Goal: Task Accomplishment & Management: Manage account settings

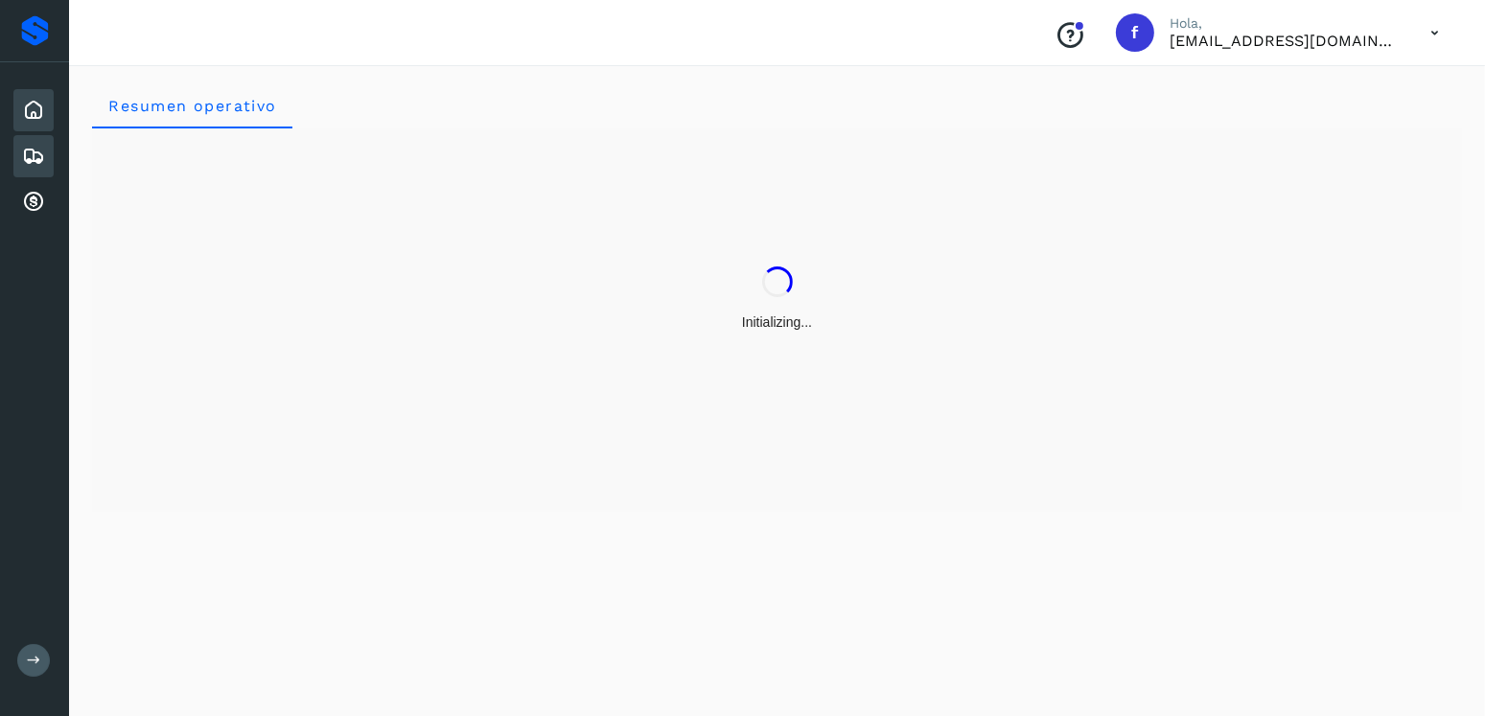
click at [37, 148] on icon at bounding box center [33, 156] width 23 height 23
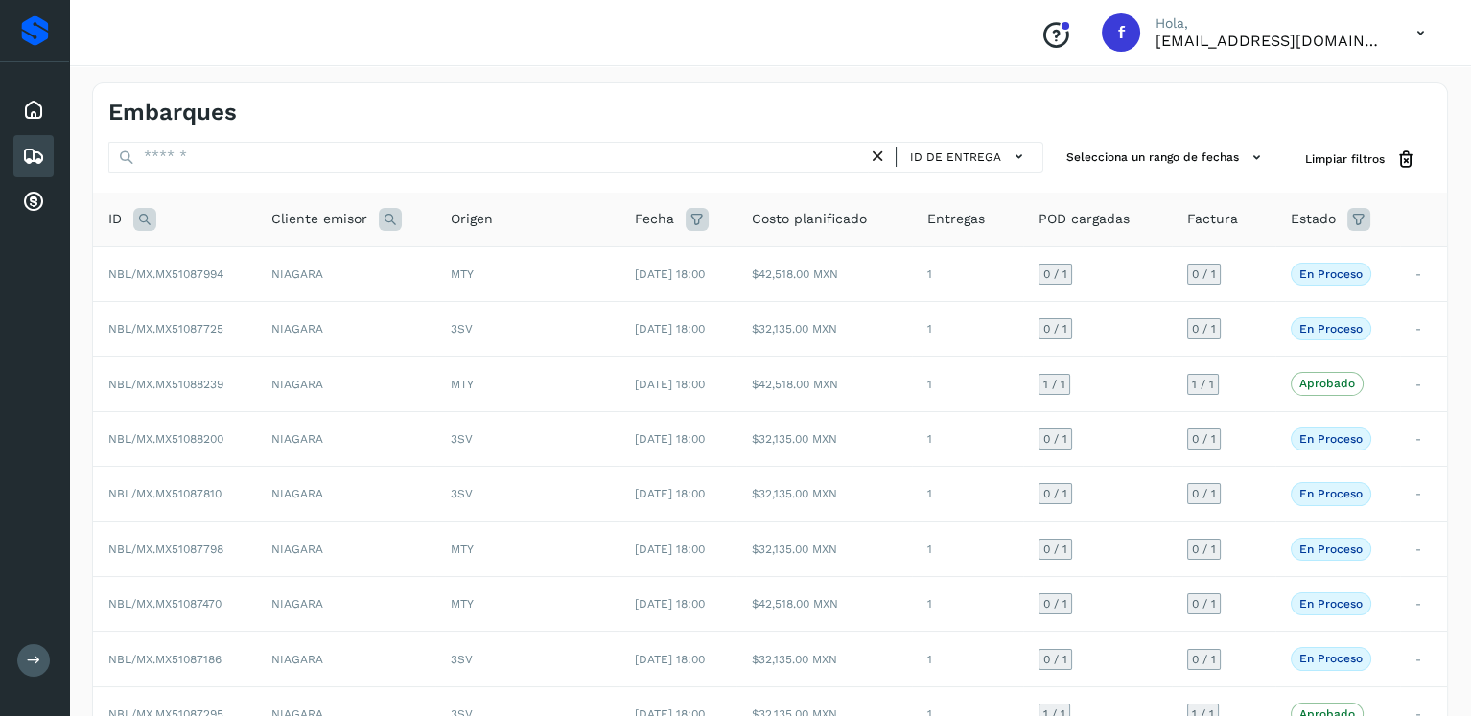
click at [140, 221] on icon at bounding box center [144, 219] width 23 height 23
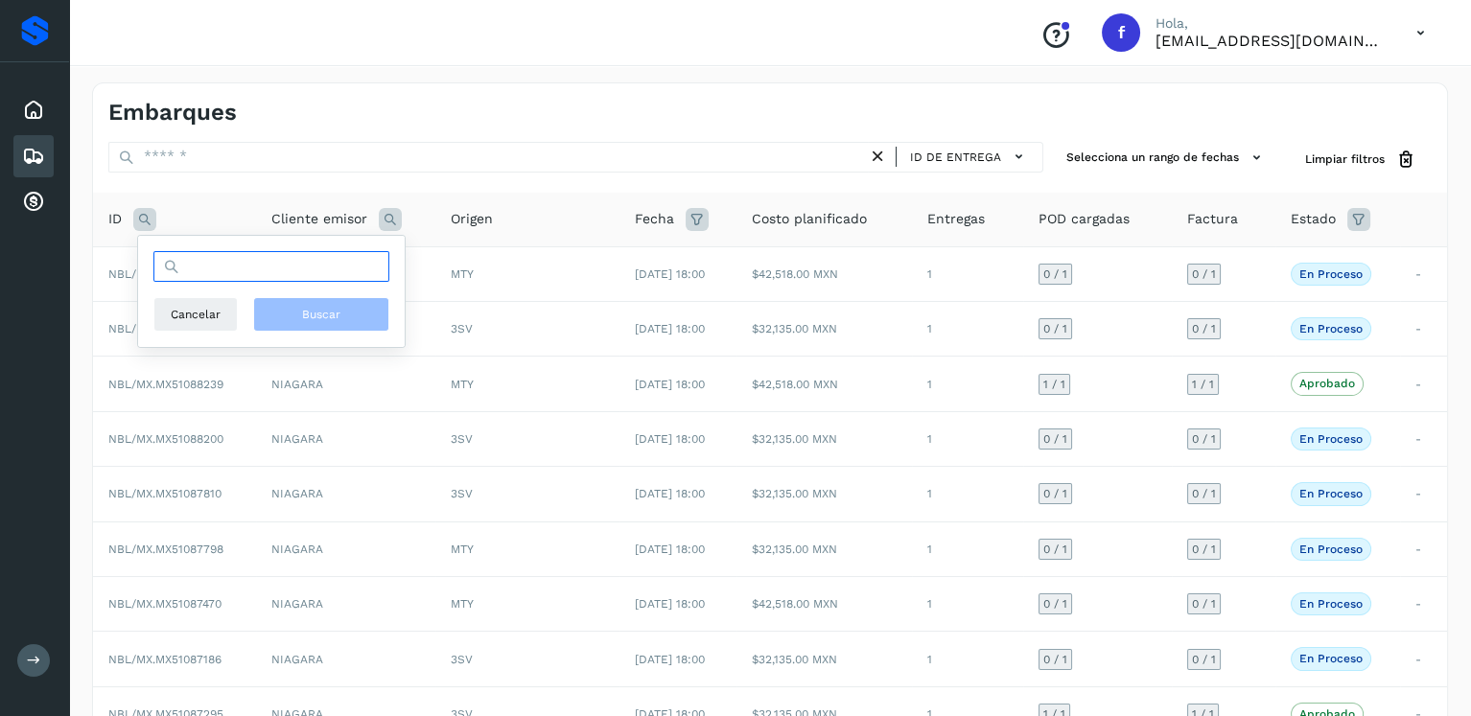
click at [240, 268] on input "text" at bounding box center [271, 266] width 236 height 31
type input "********"
click at [319, 324] on button "Buscar" at bounding box center [321, 314] width 136 height 35
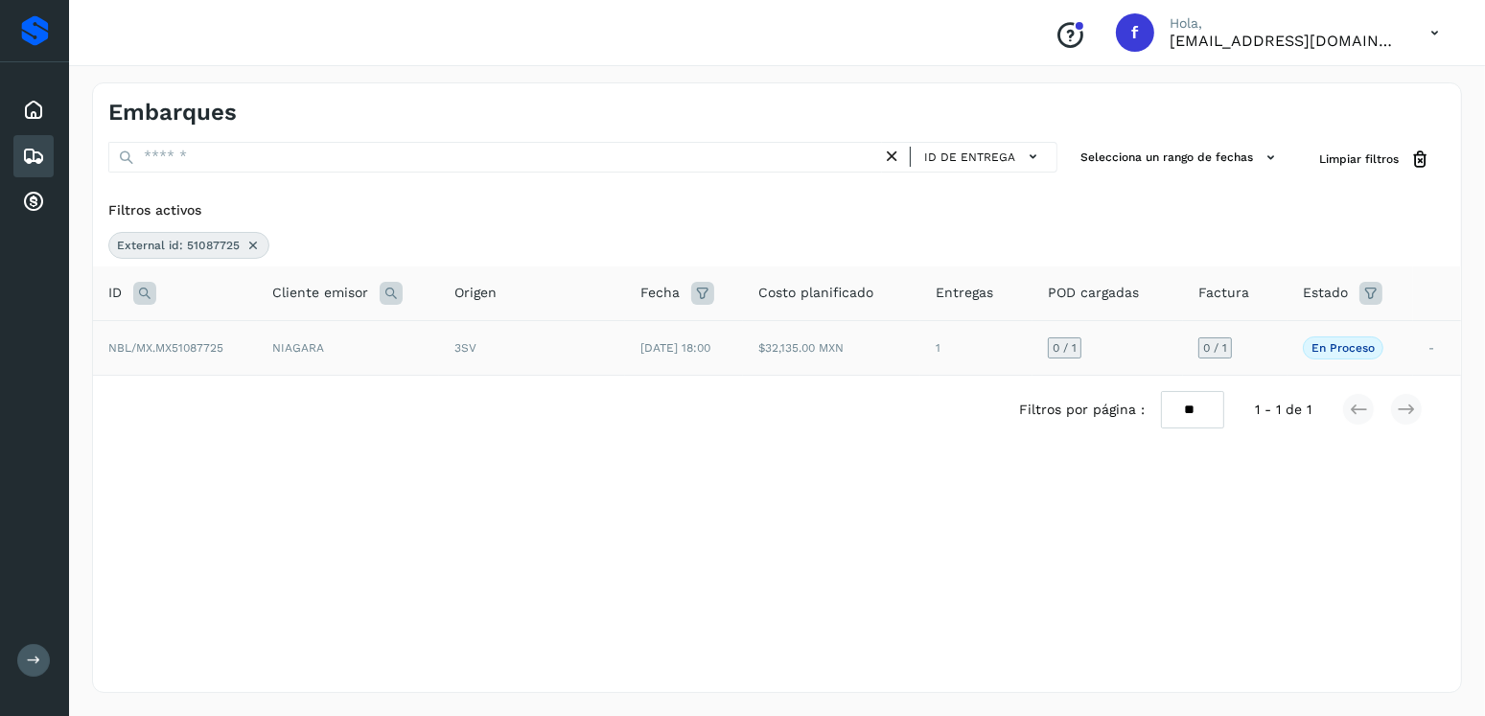
click at [799, 348] on td "$32,135.00 MXN" at bounding box center [831, 347] width 177 height 55
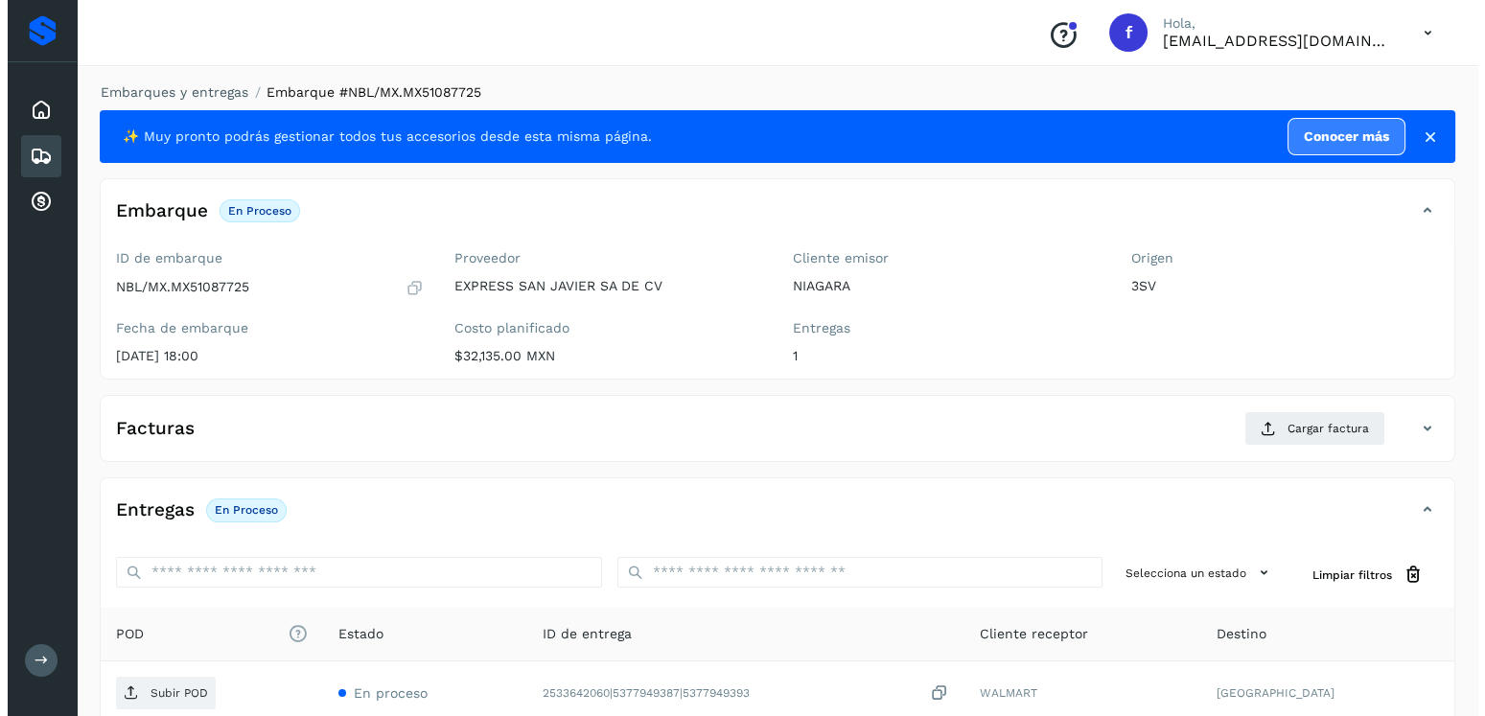
scroll to position [194, 0]
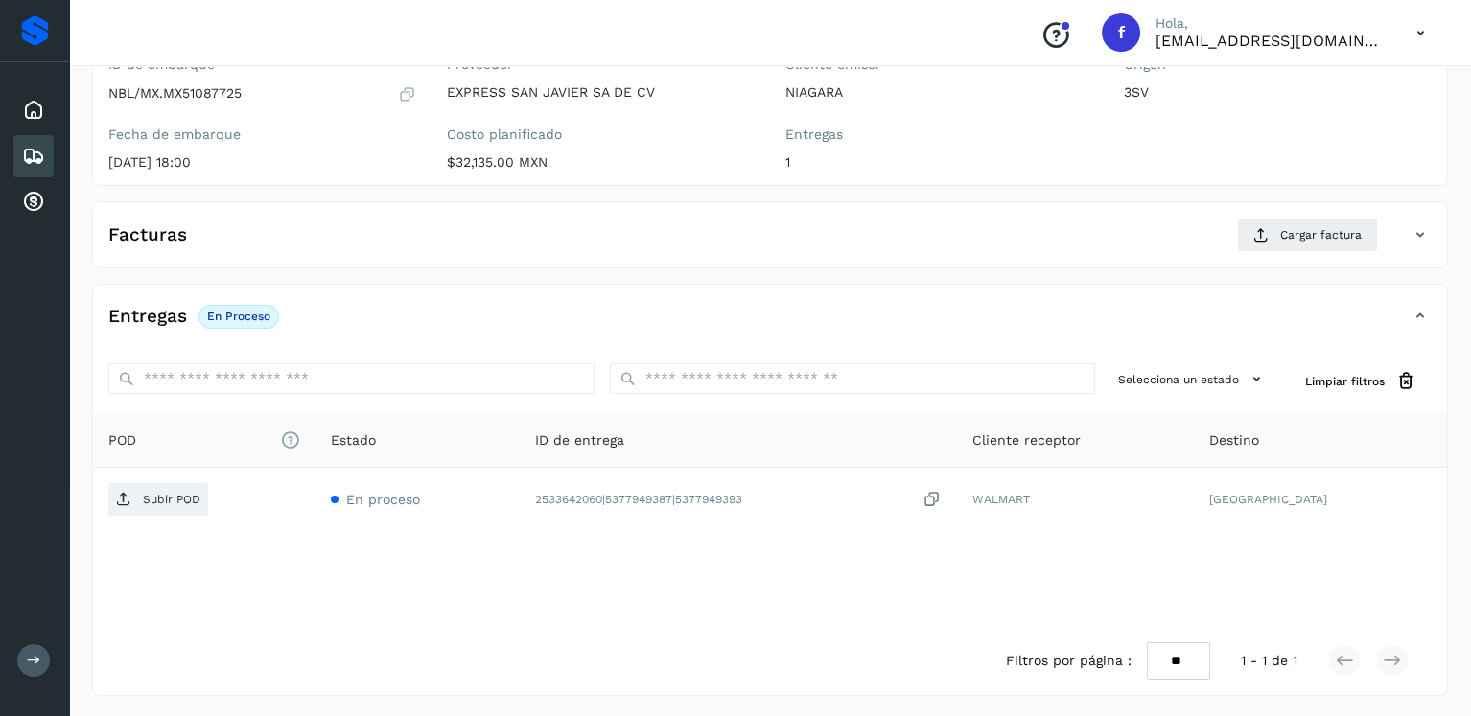
click at [1314, 212] on div "Facturas Cargar factura Aún no has subido ninguna factura" at bounding box center [770, 234] width 1356 height 67
click at [1319, 220] on button "Cargar factura" at bounding box center [1307, 235] width 141 height 35
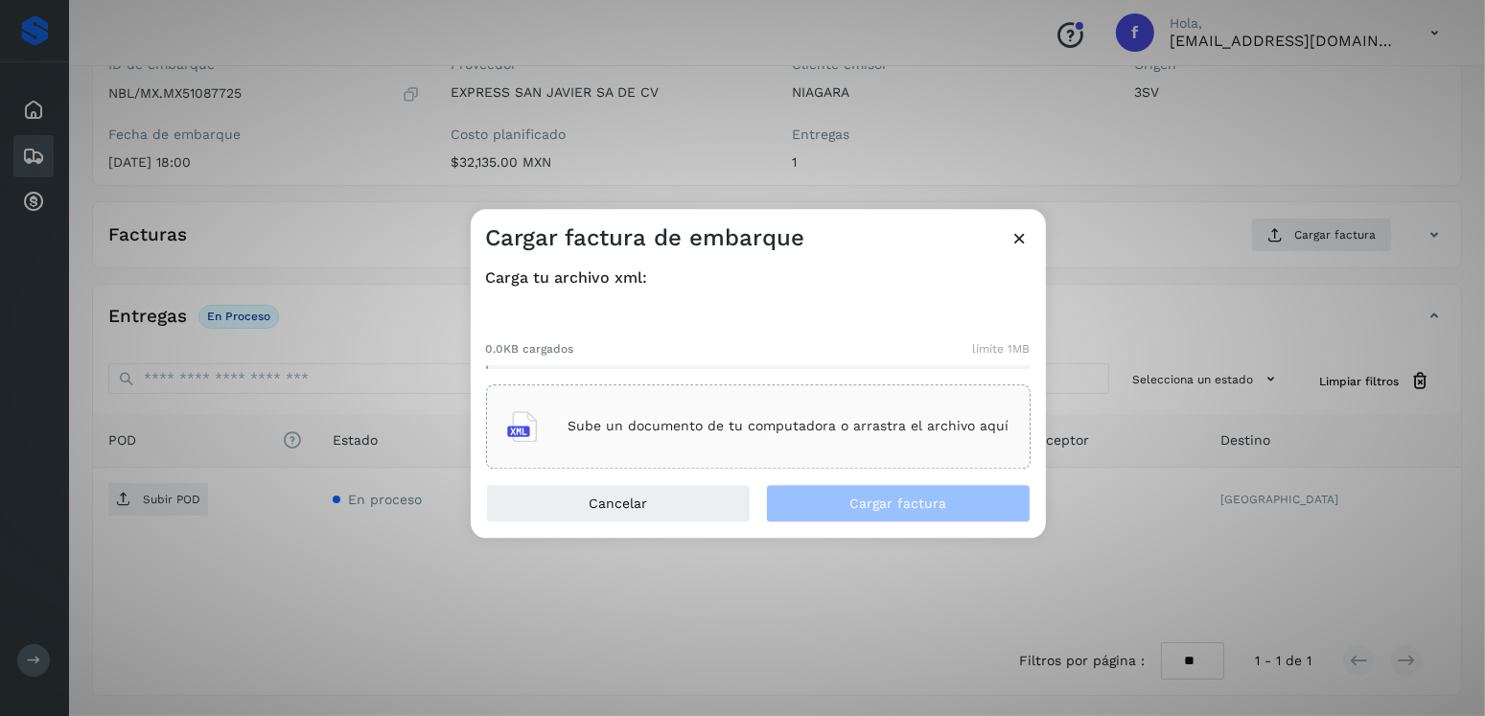
click at [719, 366] on div at bounding box center [758, 367] width 545 height 4
click at [730, 395] on div "Sube un documento de tu computadora o arrastra el archivo aquí" at bounding box center [758, 426] width 545 height 84
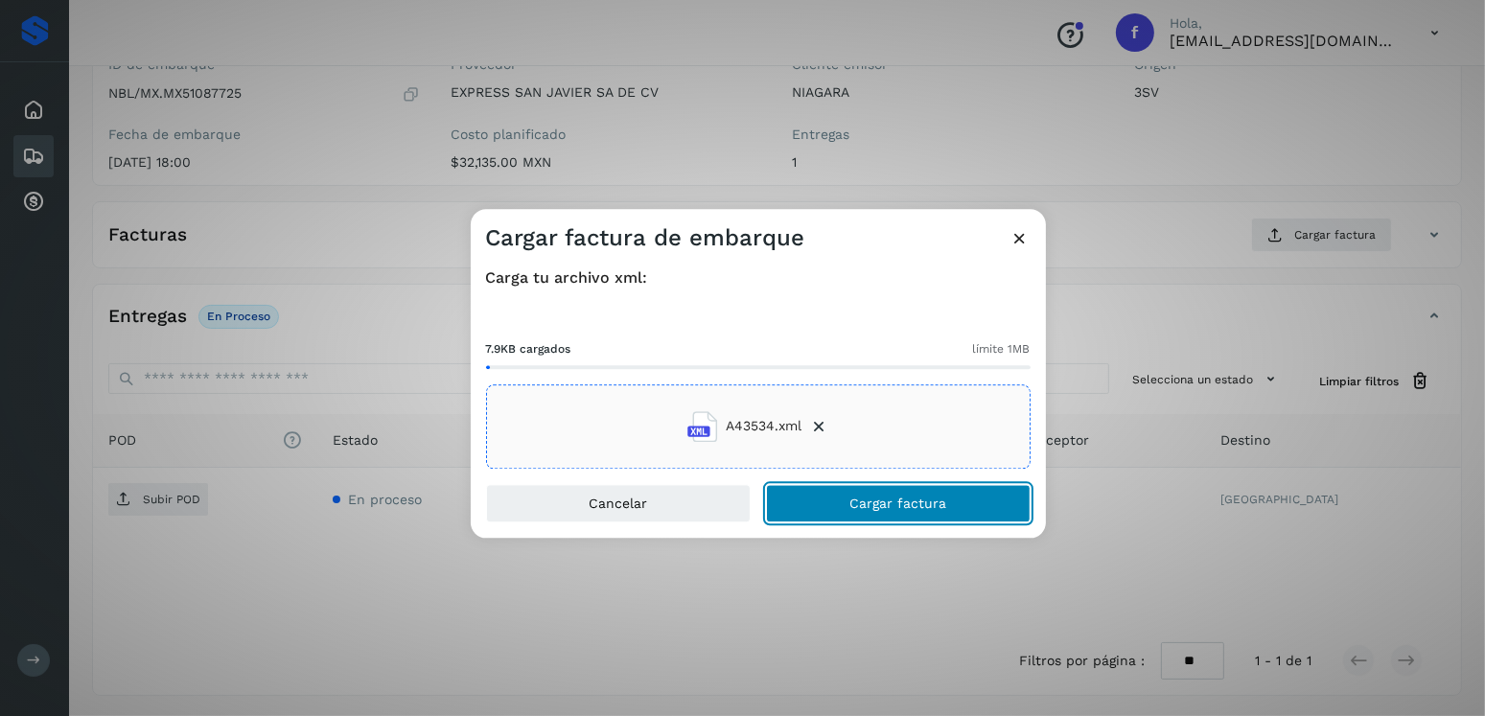
click at [892, 492] on button "Cargar factura" at bounding box center [898, 503] width 265 height 38
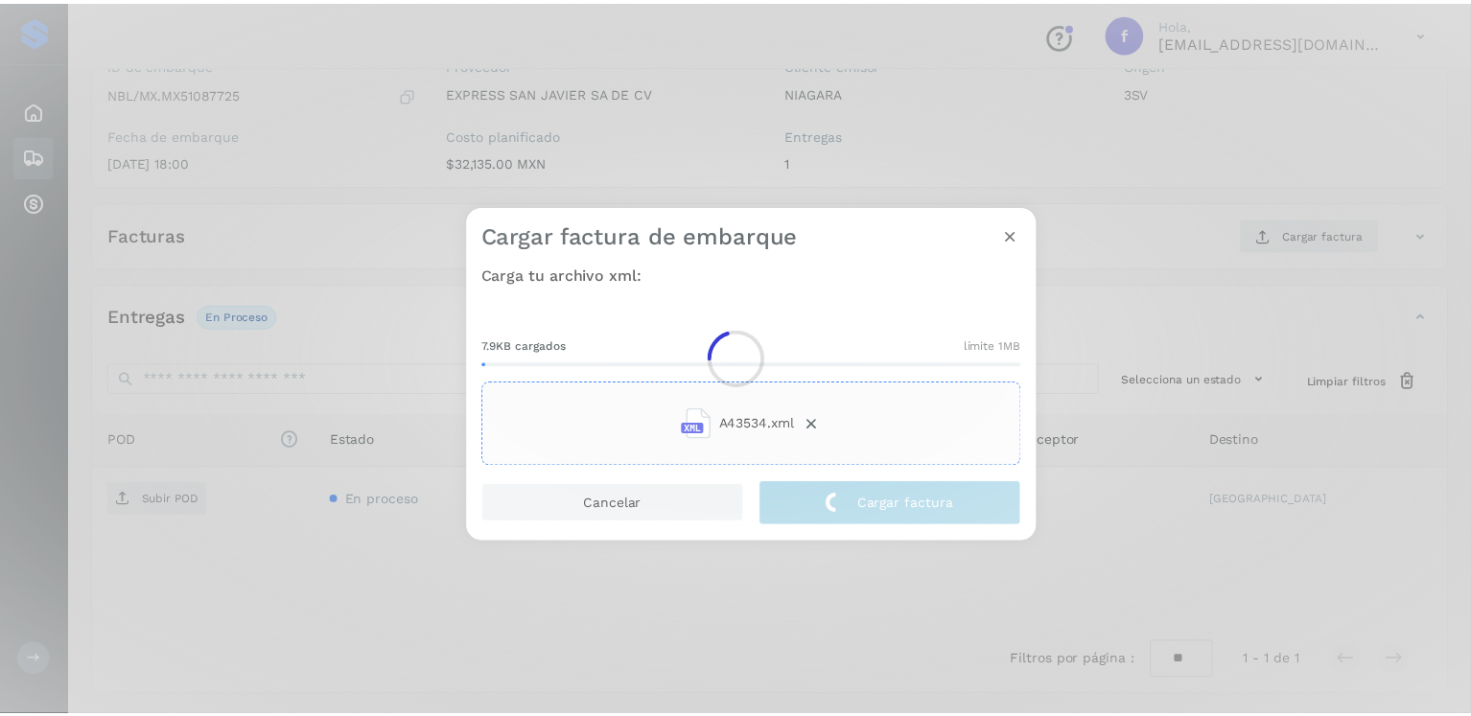
scroll to position [192, 0]
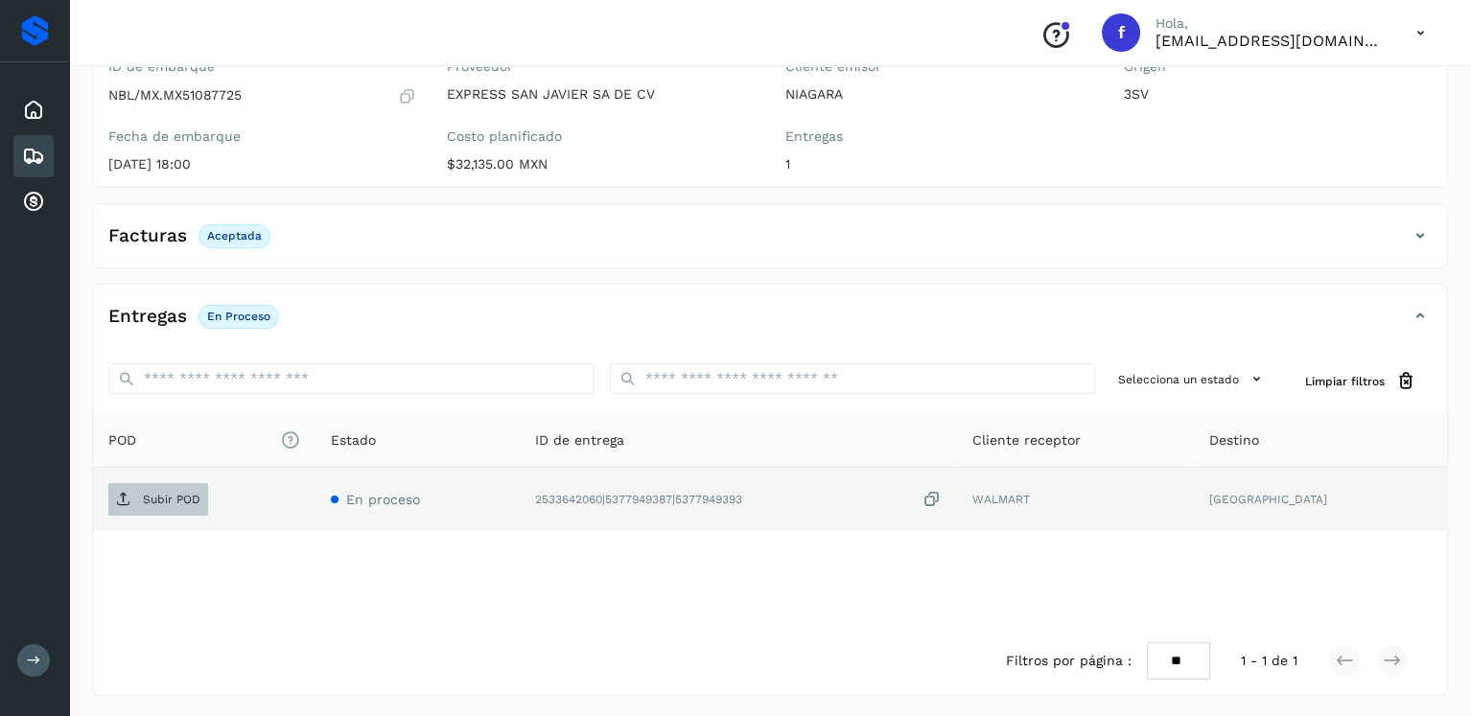
click at [187, 493] on p "Subir POD" at bounding box center [172, 499] width 58 height 13
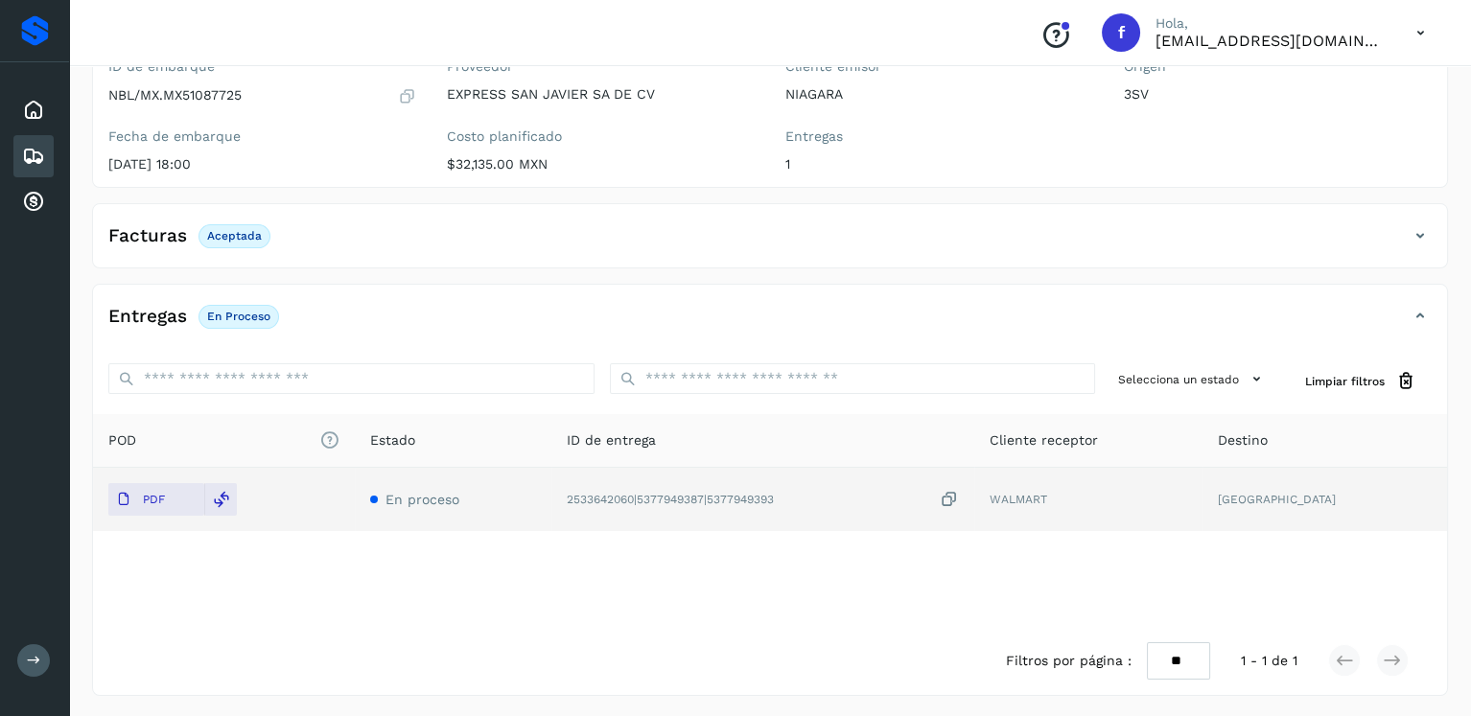
click at [39, 156] on icon at bounding box center [33, 156] width 23 height 23
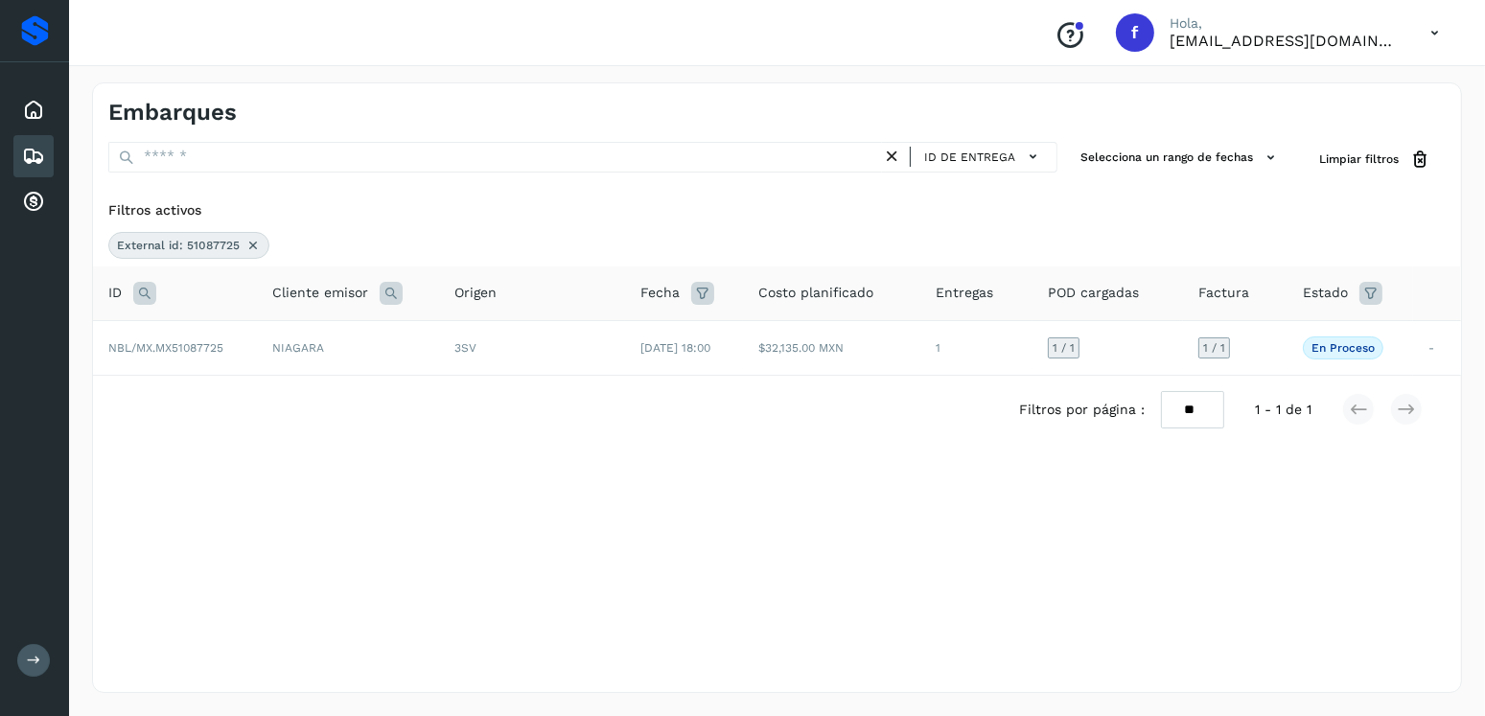
click at [247, 241] on icon at bounding box center [252, 245] width 15 height 15
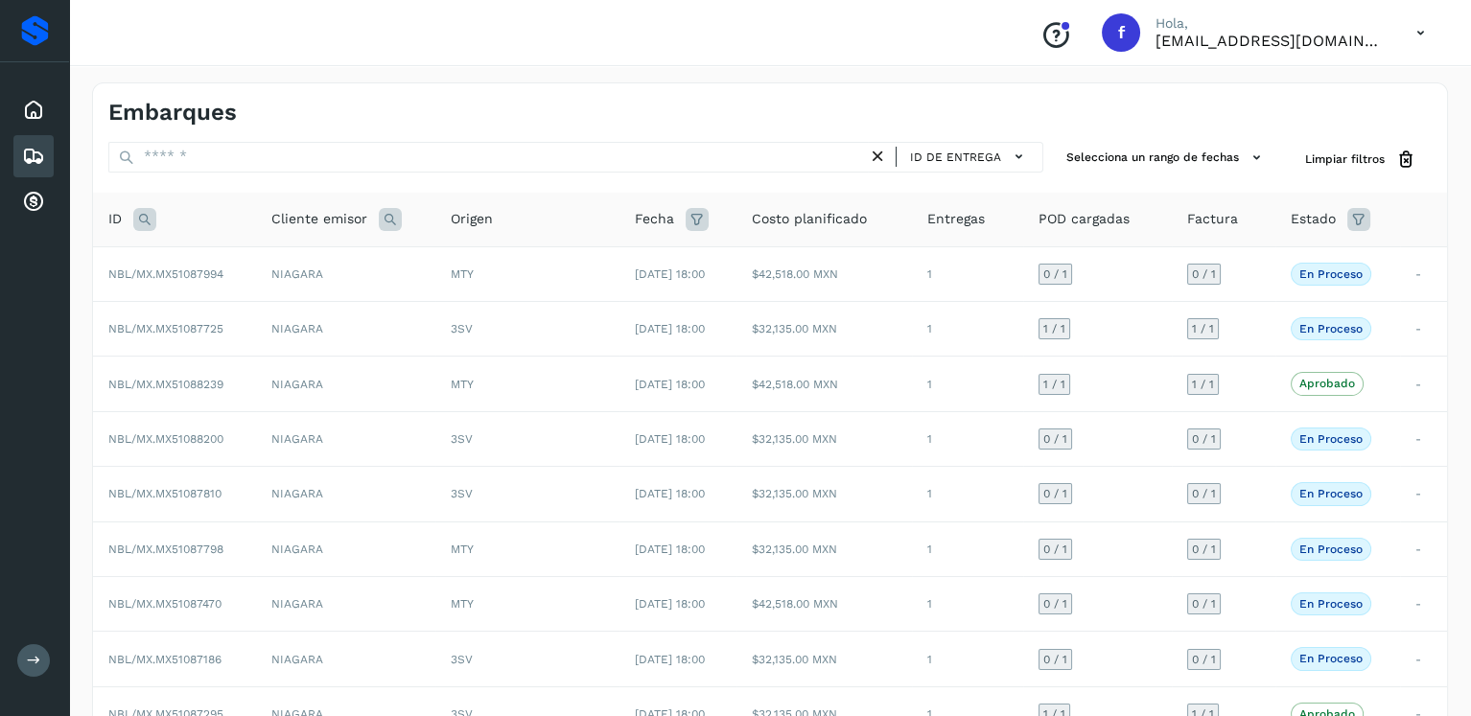
click at [147, 223] on icon at bounding box center [144, 219] width 23 height 23
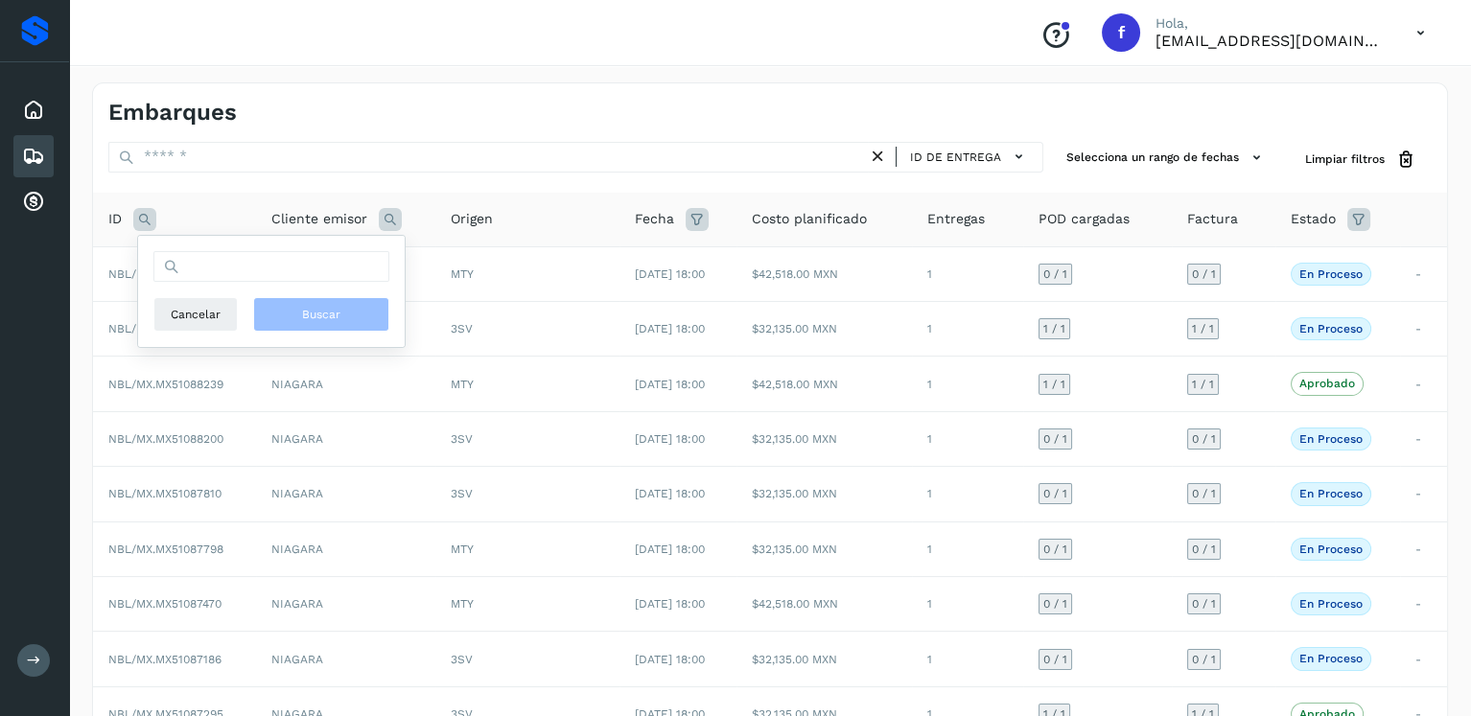
click at [192, 291] on div "Cancelar Buscar" at bounding box center [271, 291] width 236 height 81
click at [207, 277] on input "text" at bounding box center [271, 266] width 236 height 31
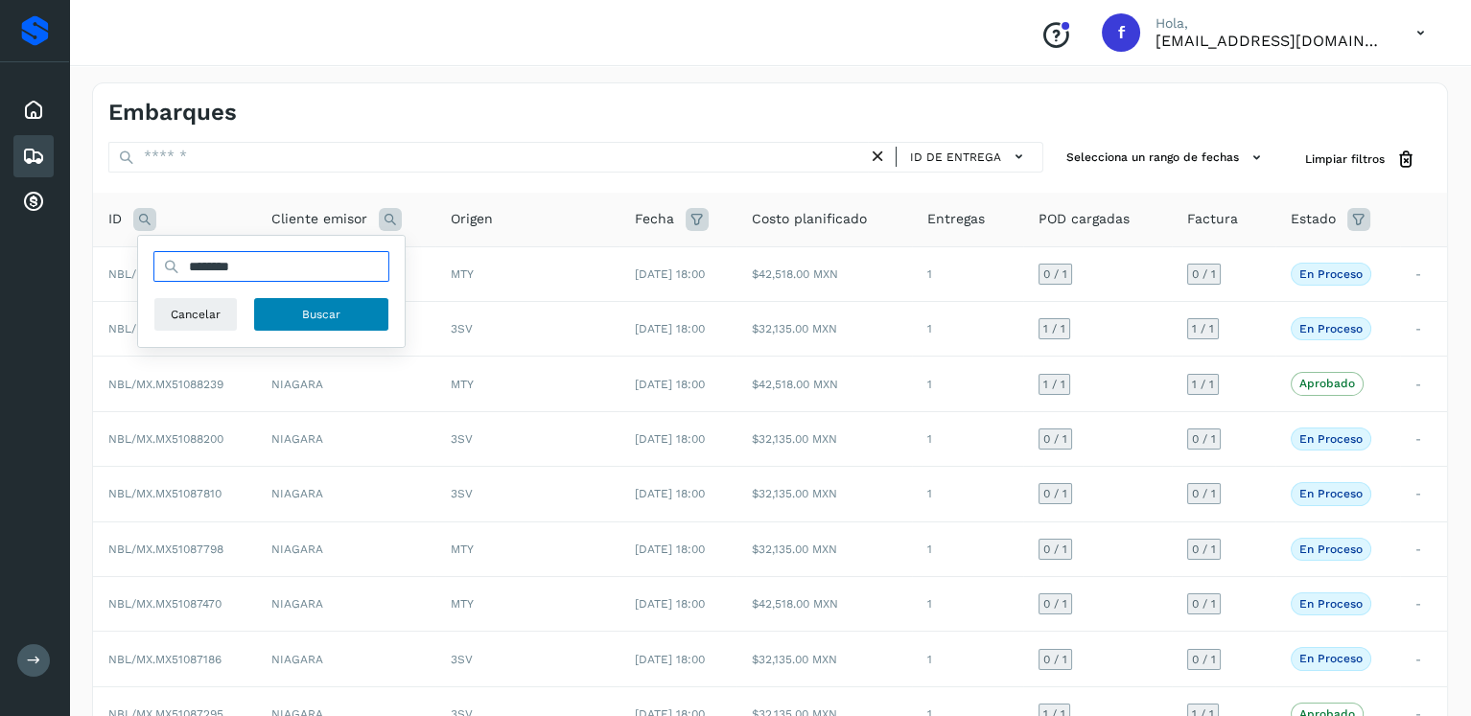
type input "********"
click at [295, 301] on button "Buscar" at bounding box center [321, 314] width 136 height 35
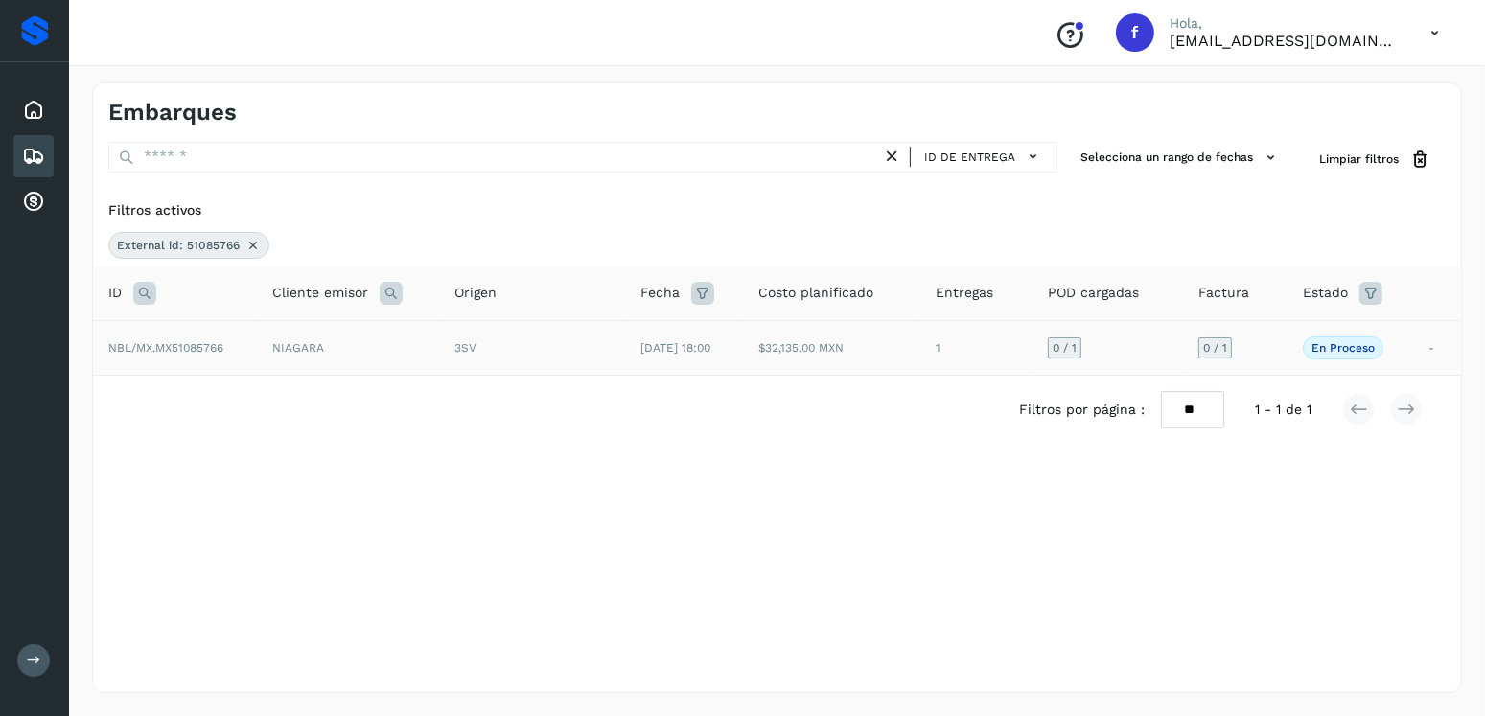
click at [439, 343] on td "3SV" at bounding box center [532, 347] width 186 height 55
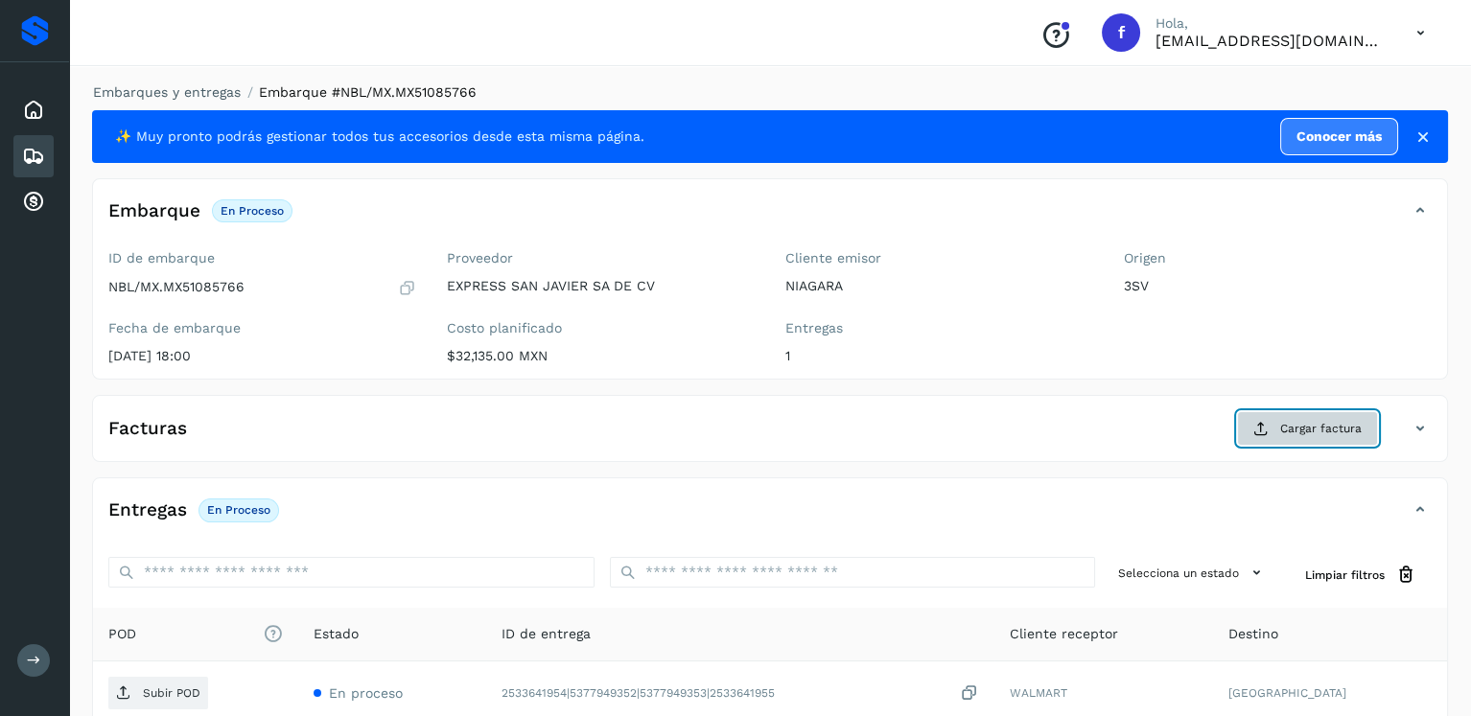
click at [1263, 431] on icon at bounding box center [1260, 428] width 15 height 15
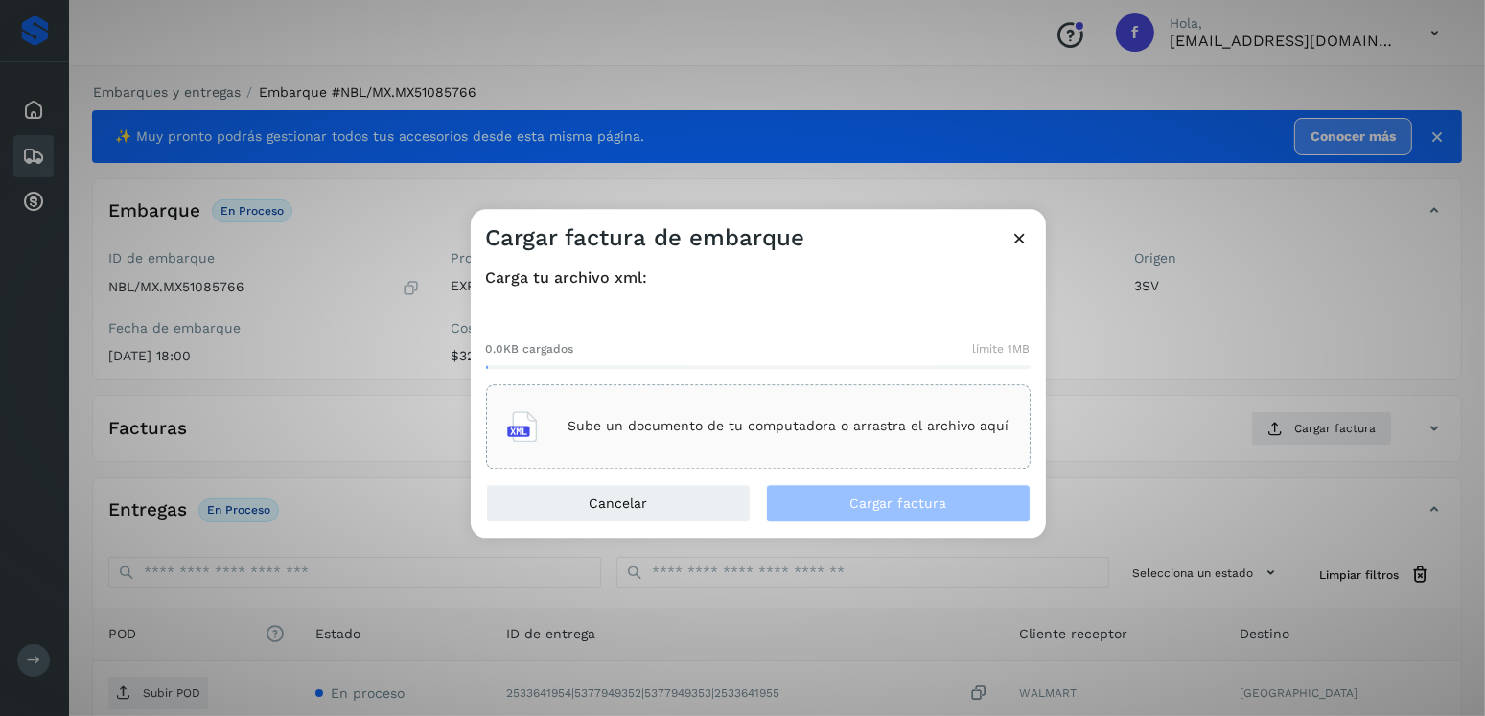
click at [780, 424] on p "Sube un documento de tu computadora o arrastra el archivo aquí" at bounding box center [789, 427] width 441 height 16
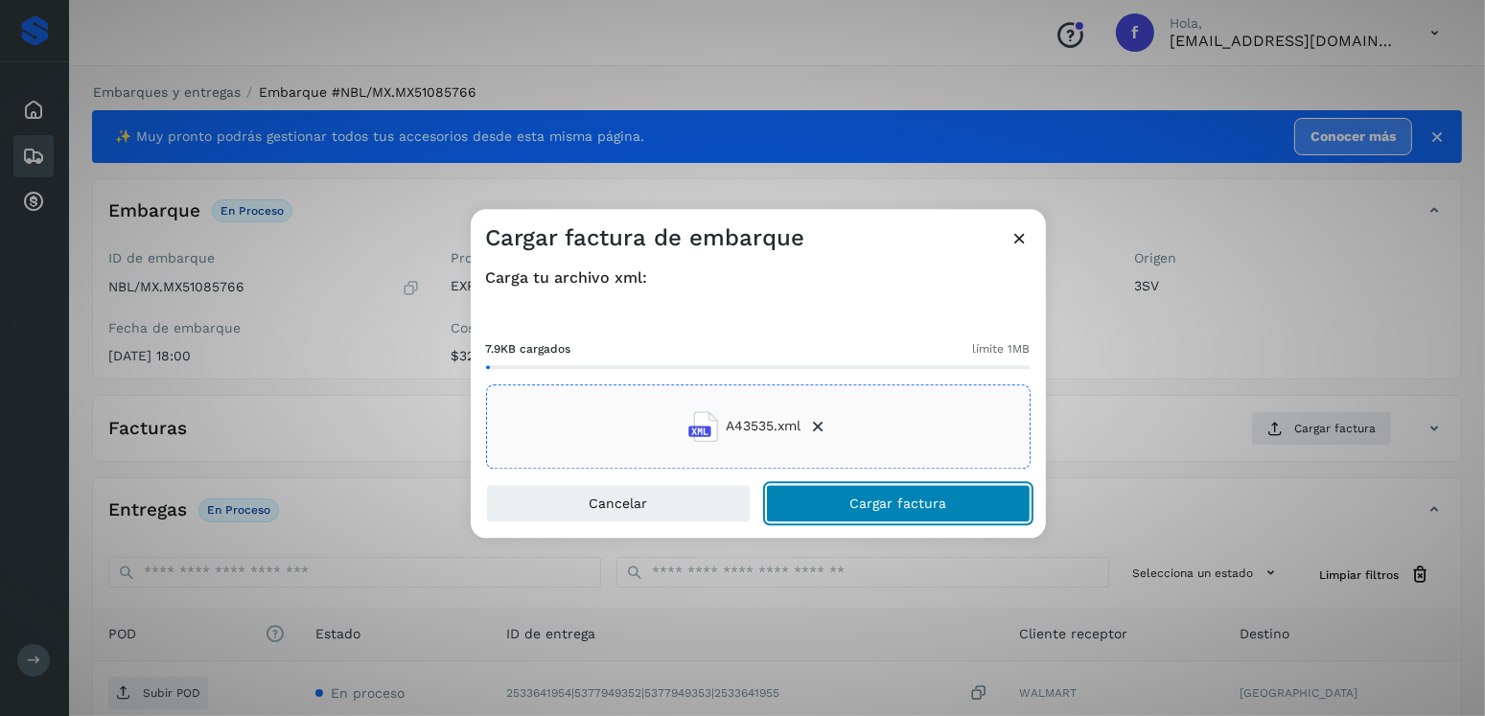
click at [858, 506] on span "Cargar factura" at bounding box center [897, 503] width 97 height 13
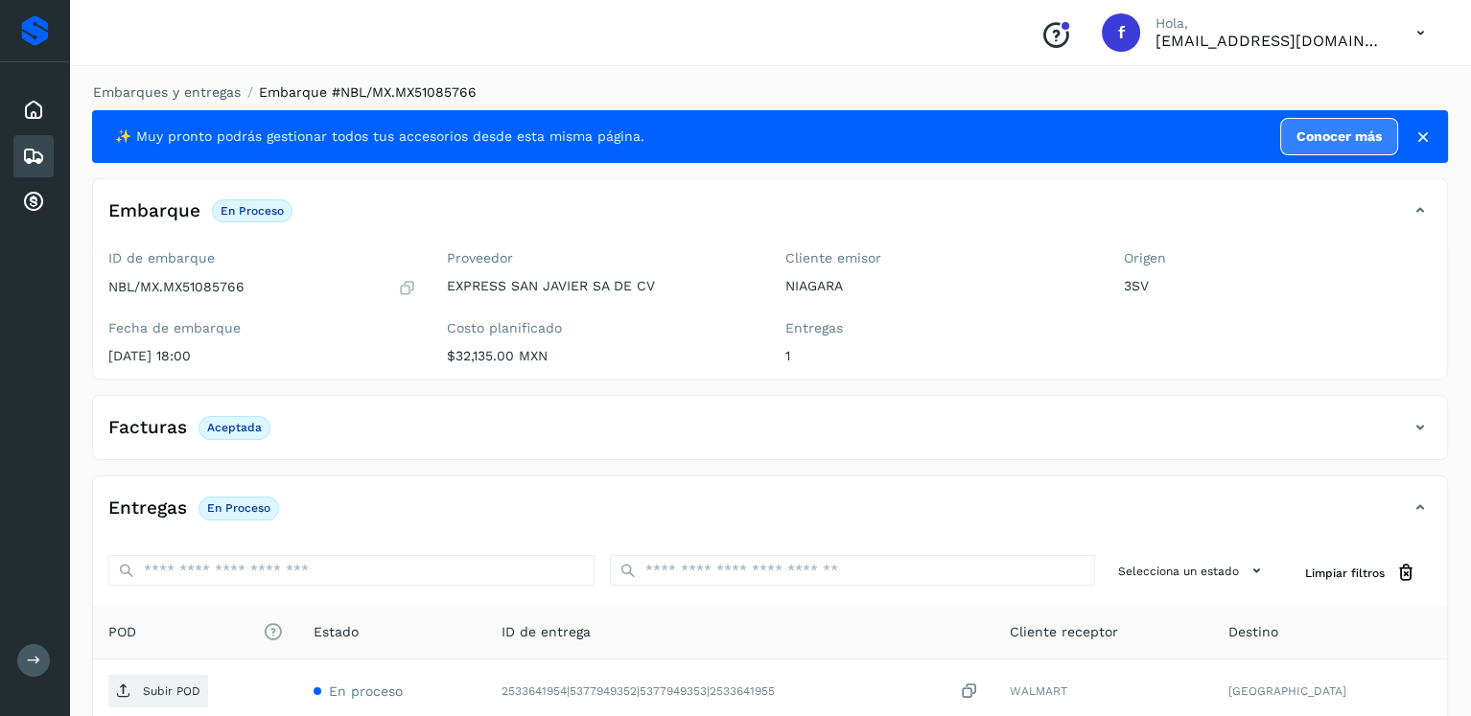
scroll to position [192, 0]
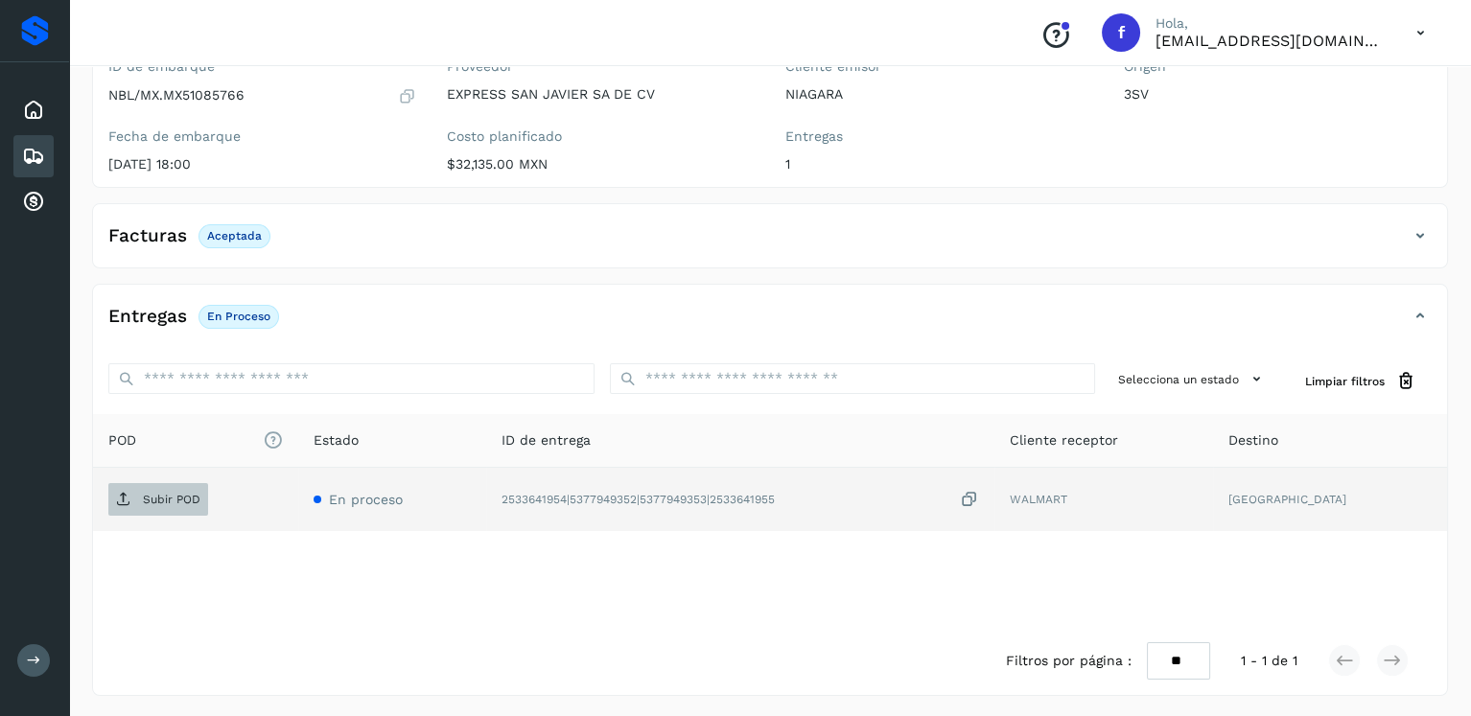
click at [172, 503] on p "Subir POD" at bounding box center [172, 499] width 58 height 13
click at [19, 152] on div "Embarques" at bounding box center [33, 156] width 40 height 42
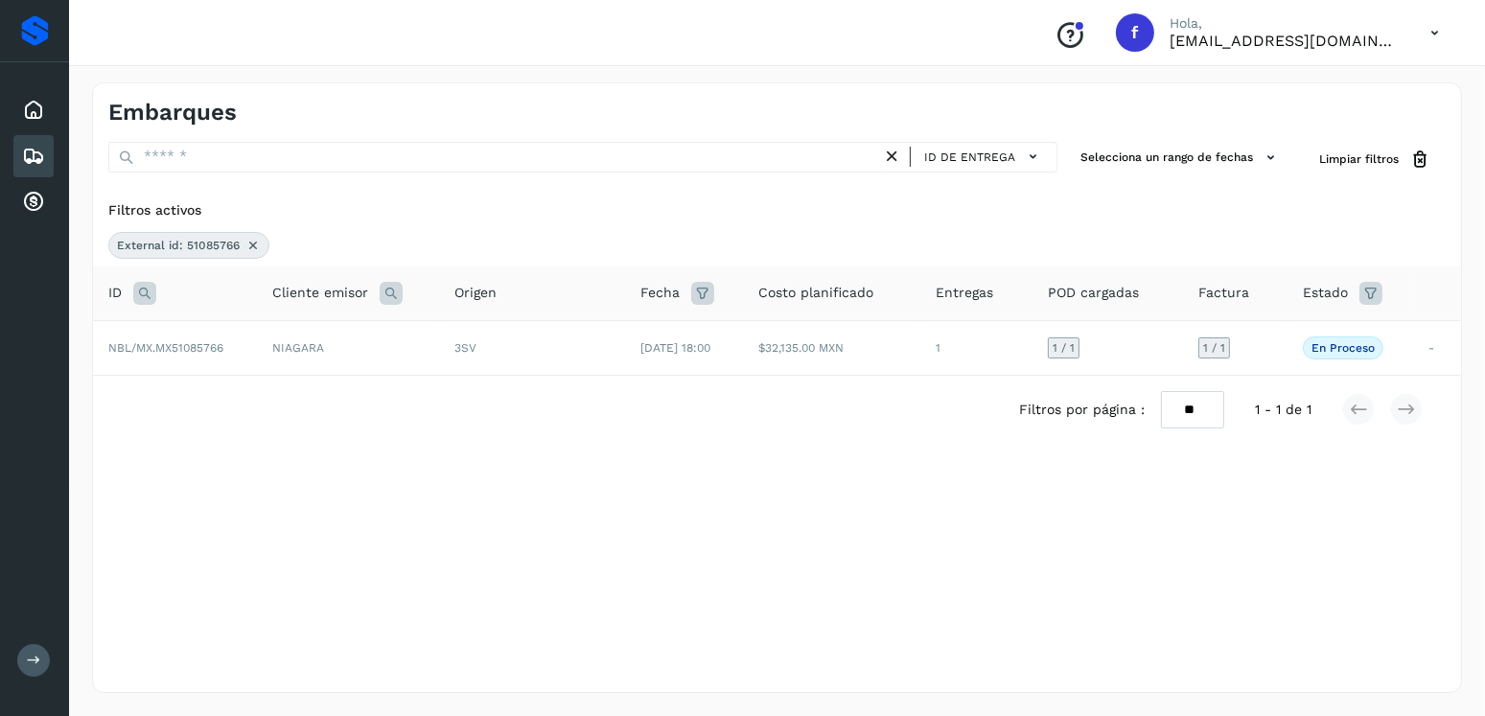
click at [253, 243] on icon at bounding box center [252, 245] width 15 height 15
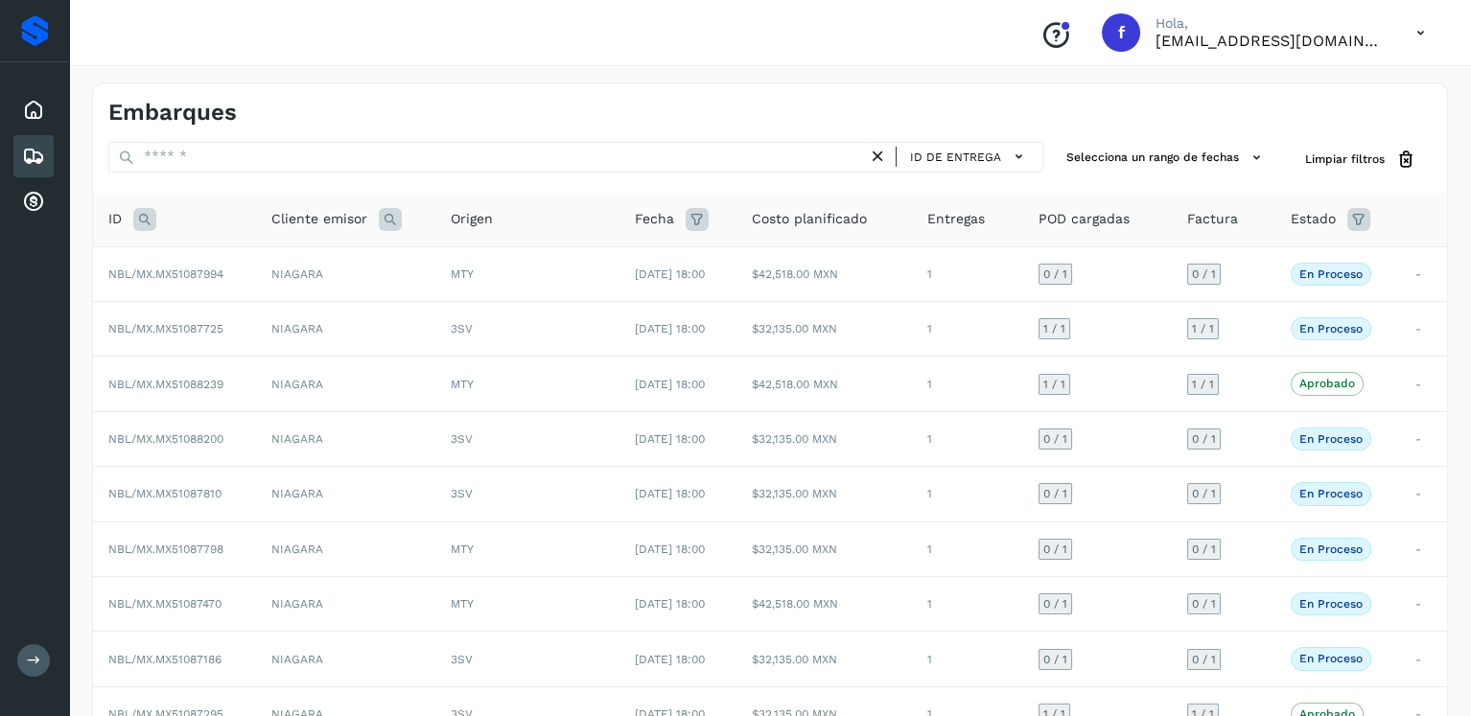
click at [144, 212] on icon at bounding box center [144, 219] width 23 height 23
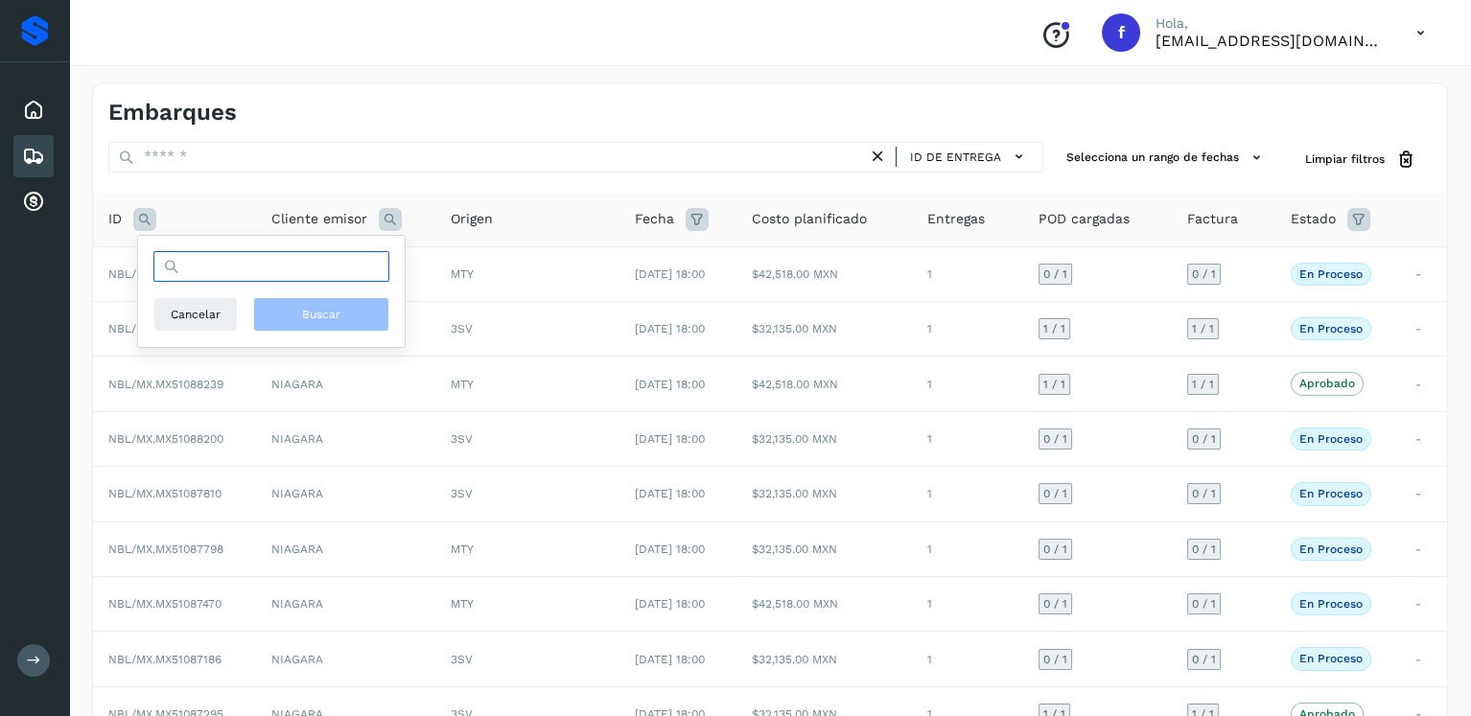
click at [237, 258] on input "text" at bounding box center [271, 266] width 236 height 31
type input "********"
click at [365, 328] on button "Buscar" at bounding box center [321, 314] width 136 height 35
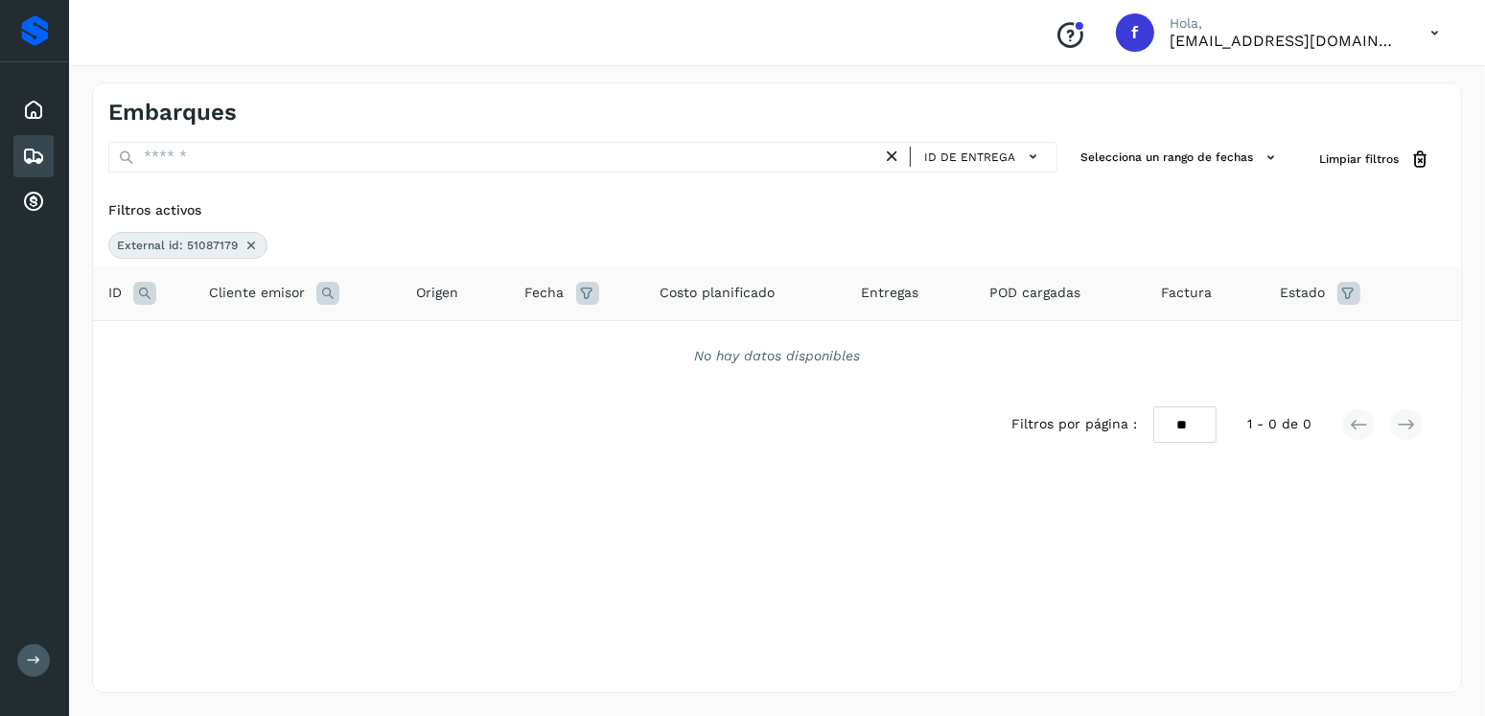
click at [218, 241] on span "External id: 51087179" at bounding box center [177, 245] width 121 height 17
copy span "51087179"
click at [250, 246] on icon at bounding box center [251, 245] width 15 height 15
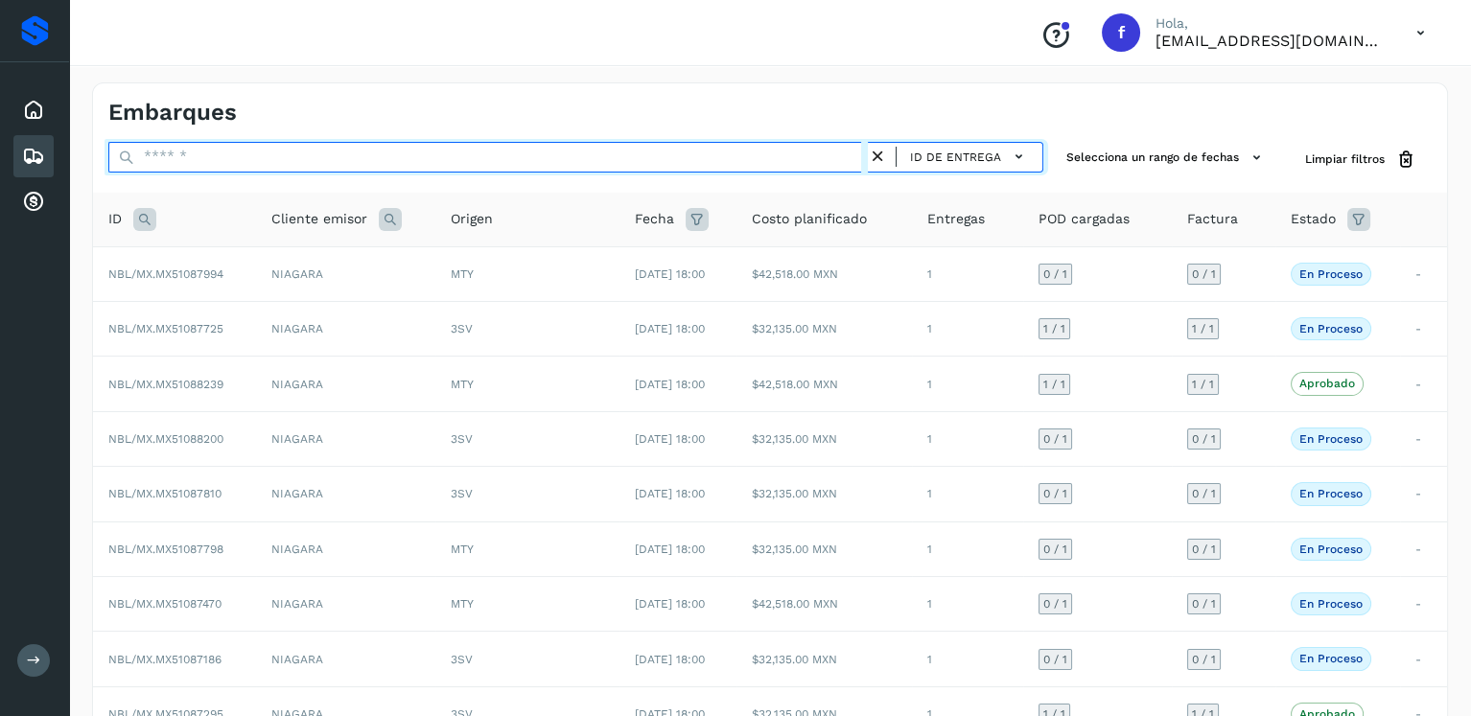
click at [595, 158] on input "text" at bounding box center [487, 157] width 759 height 31
paste input "**********"
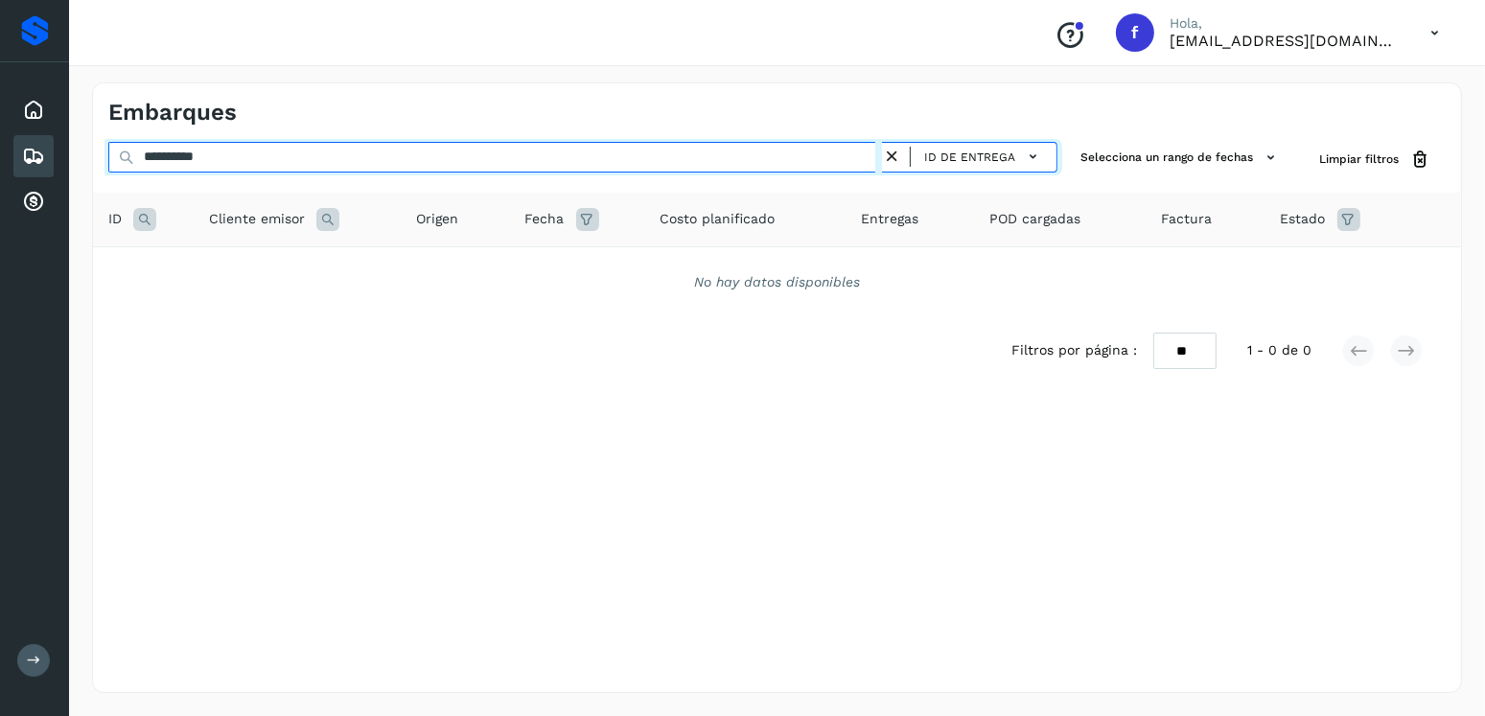
type input "**********"
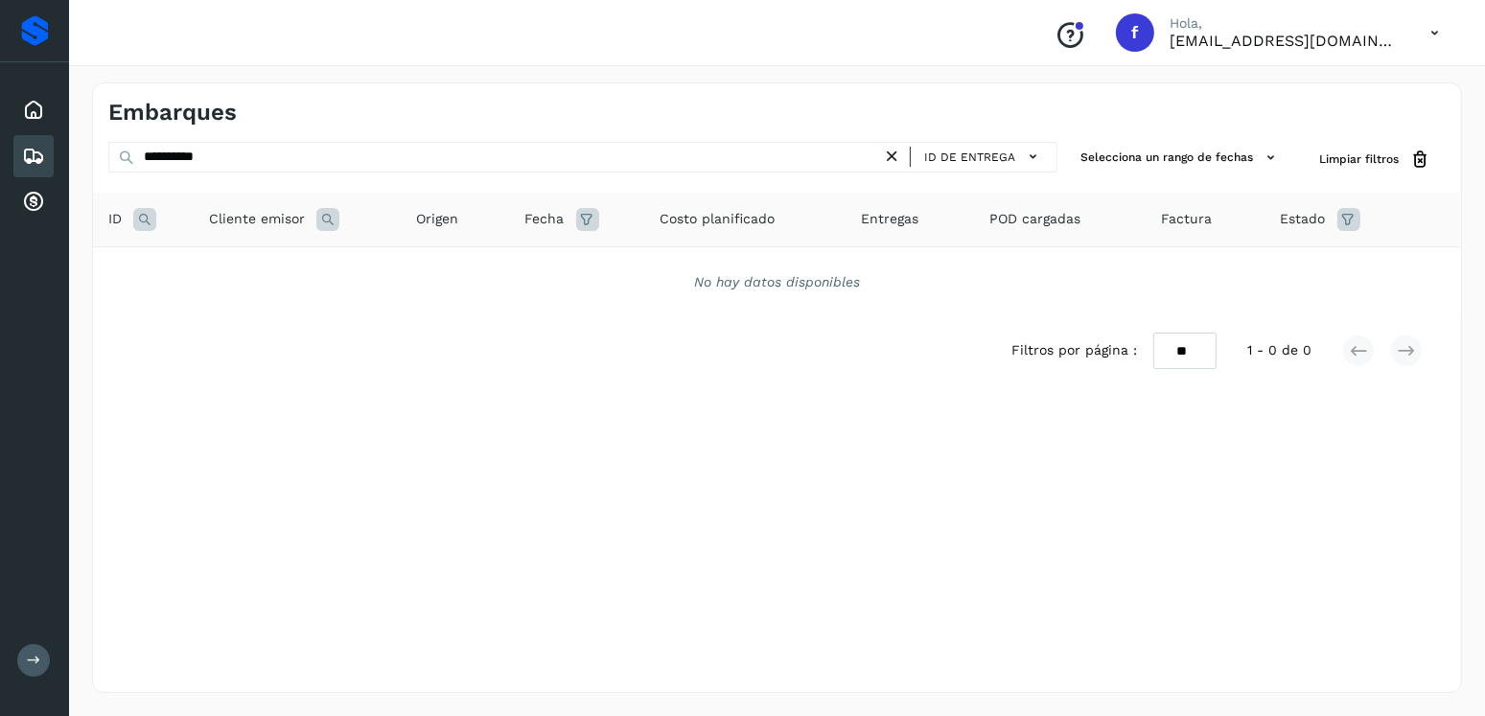
click at [896, 151] on icon at bounding box center [892, 157] width 20 height 20
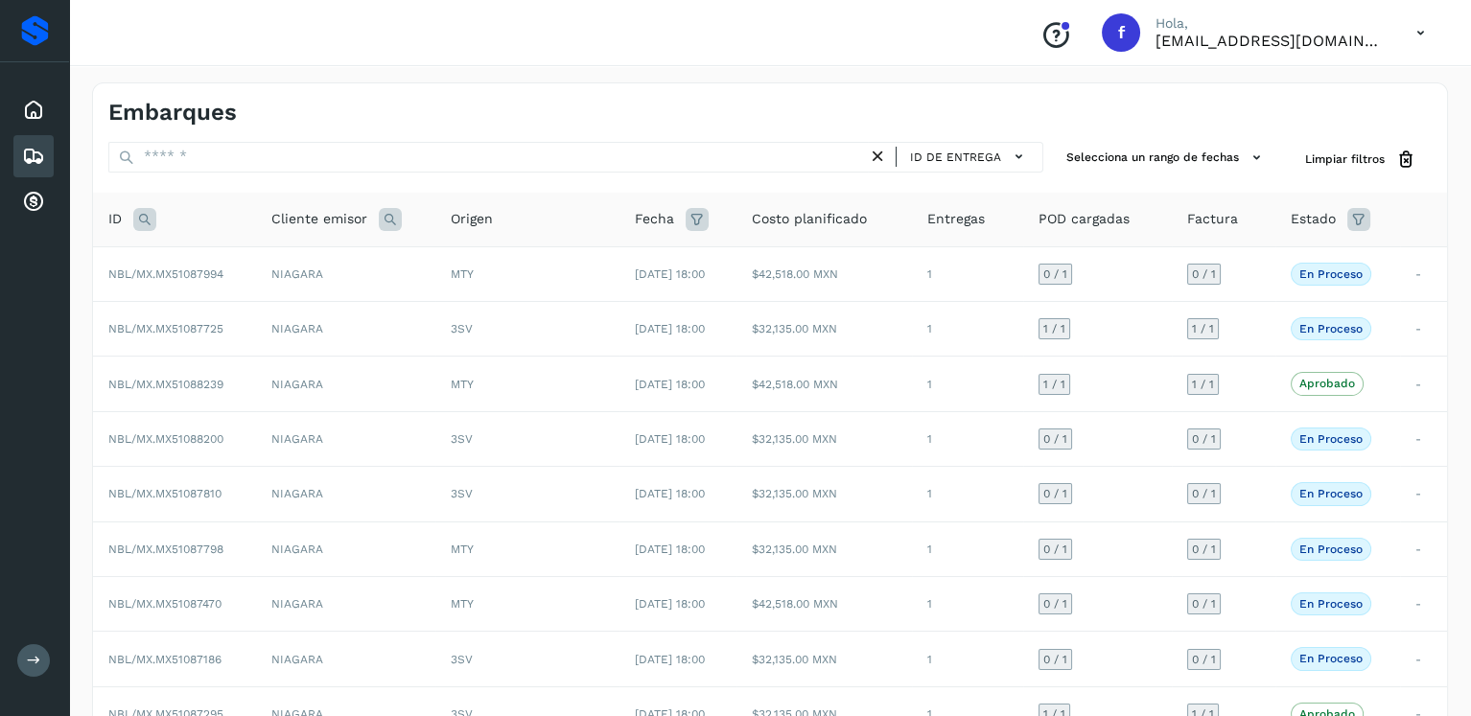
click at [144, 220] on icon at bounding box center [144, 219] width 23 height 23
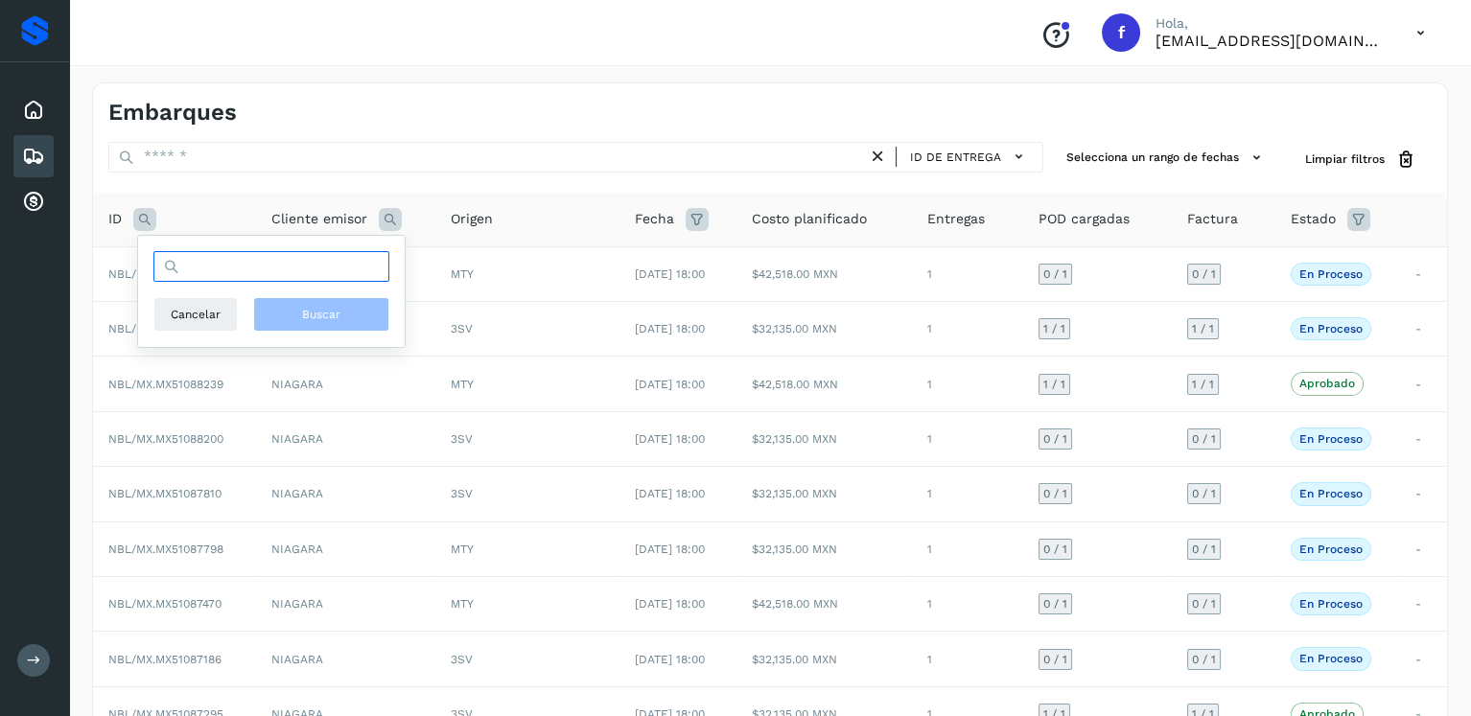
click at [196, 258] on input "text" at bounding box center [271, 266] width 236 height 31
type input "********"
click at [315, 309] on span "Buscar" at bounding box center [321, 314] width 38 height 17
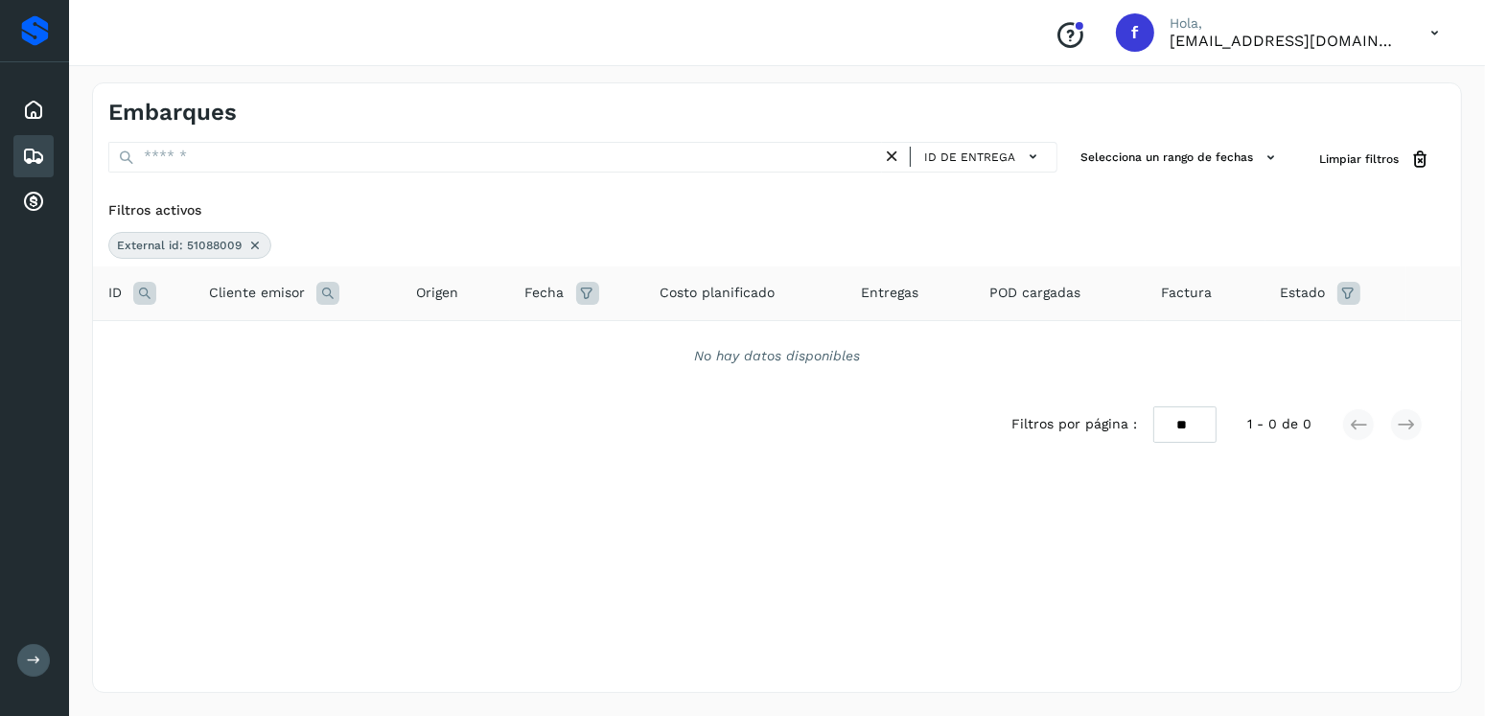
click at [248, 243] on icon at bounding box center [254, 245] width 15 height 15
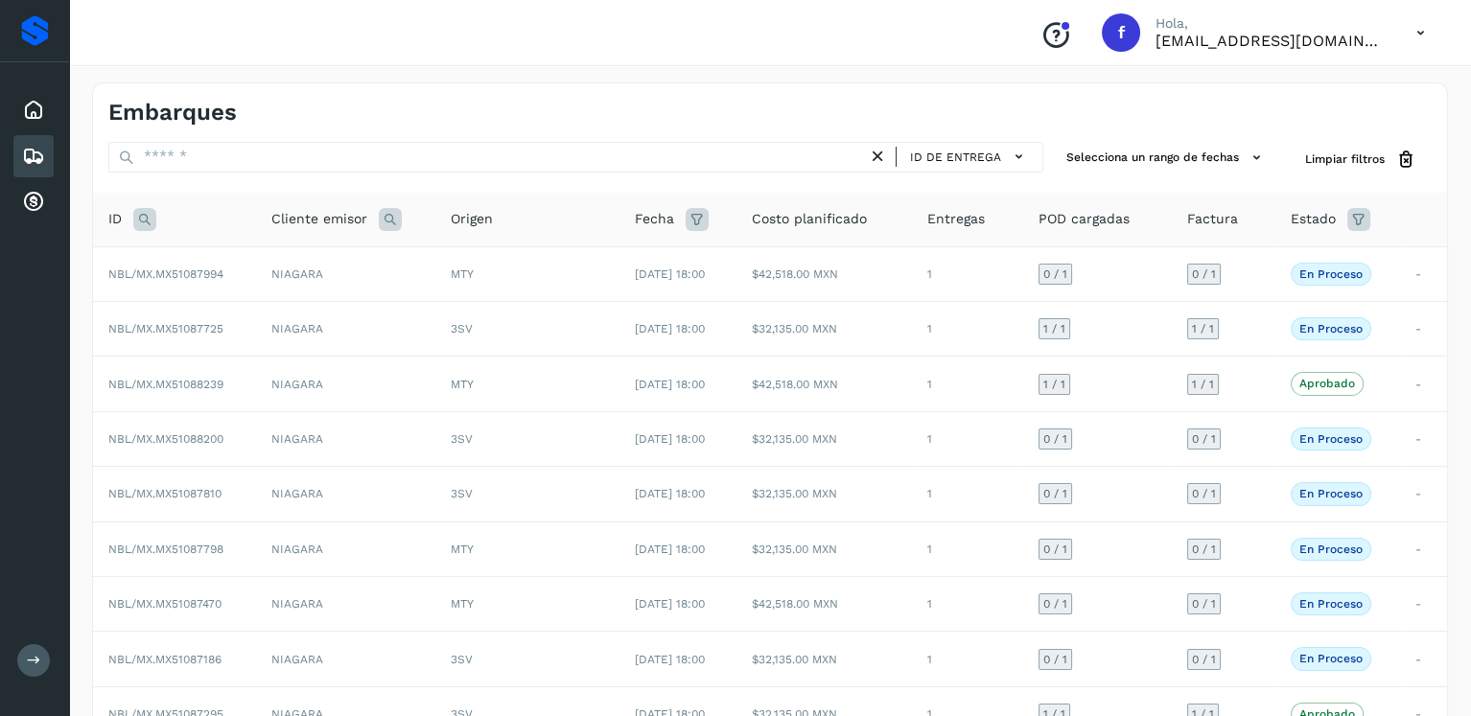
click at [148, 219] on icon at bounding box center [144, 219] width 23 height 23
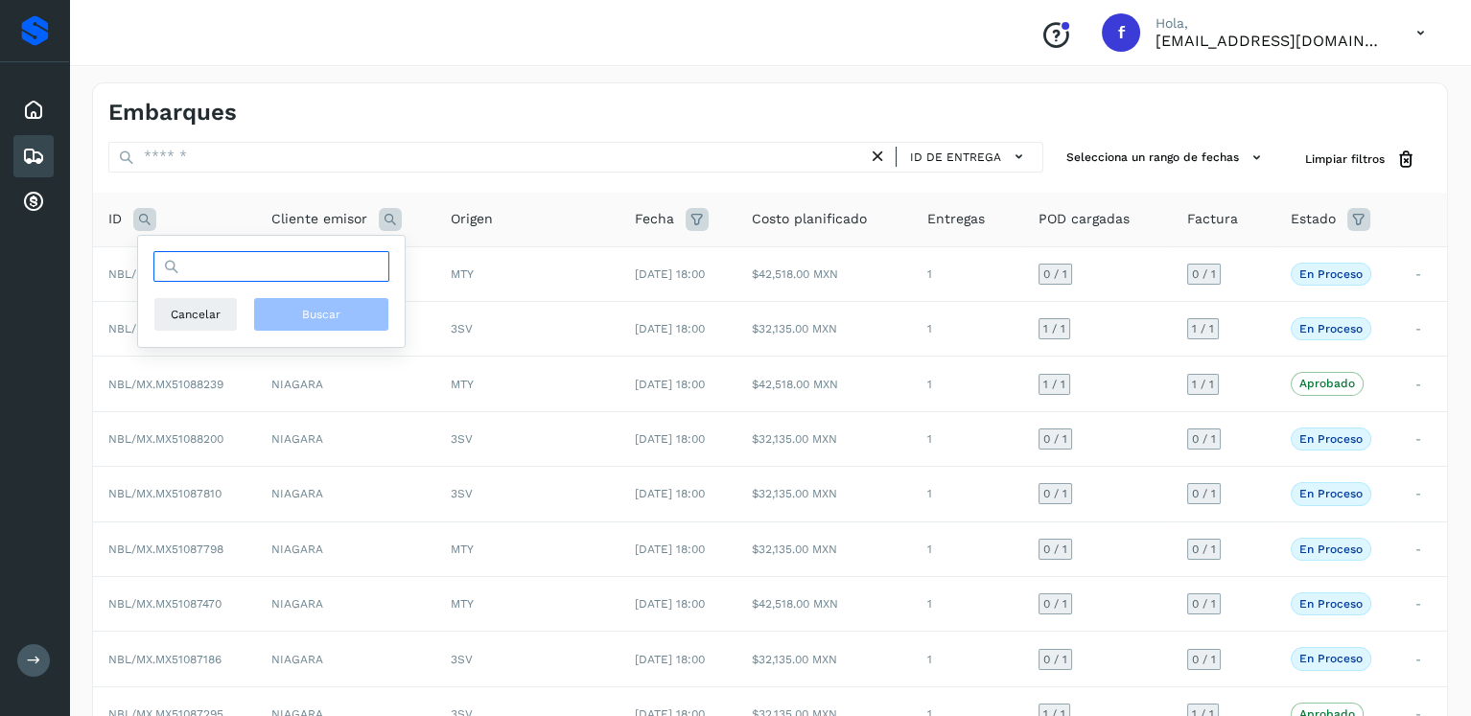
click at [268, 273] on input "text" at bounding box center [271, 266] width 236 height 31
type input "********"
click at [323, 313] on span "Buscar" at bounding box center [321, 314] width 38 height 17
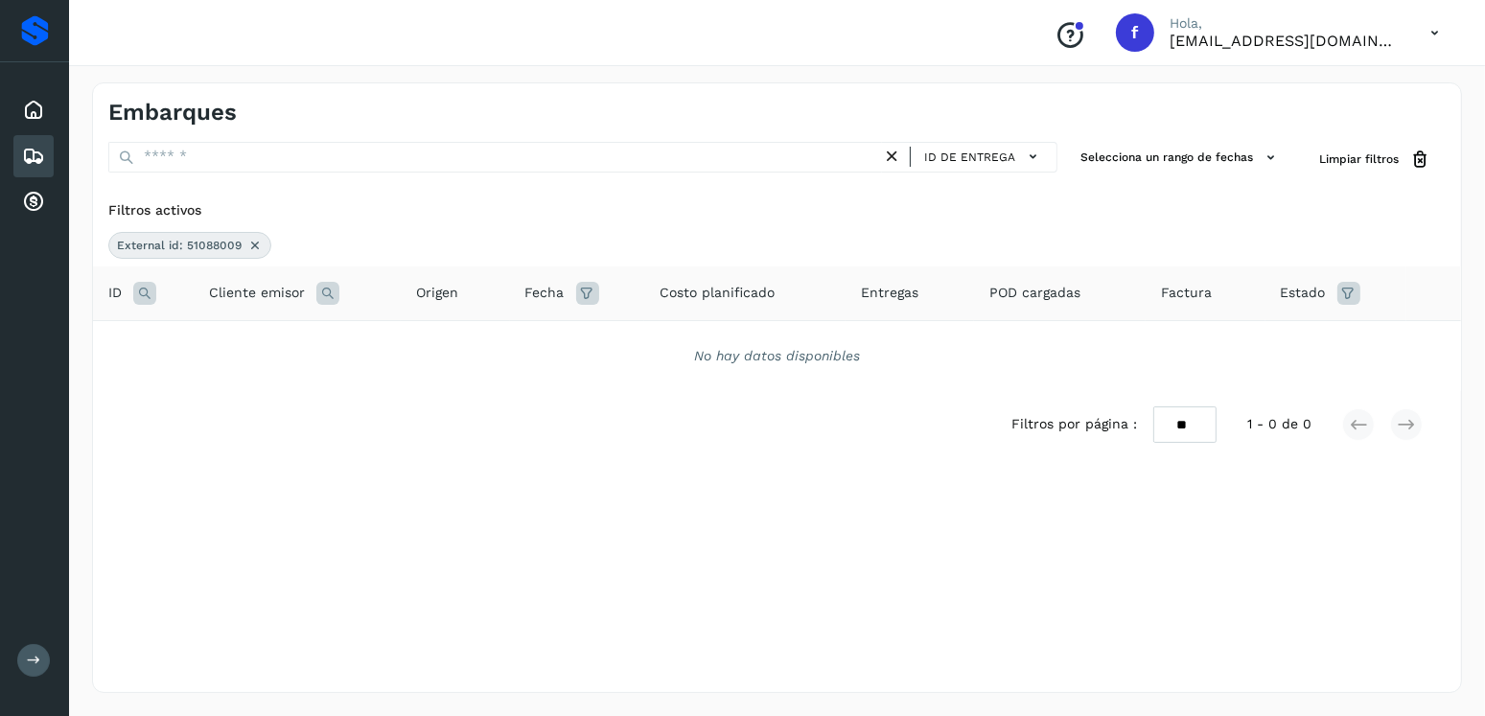
click at [250, 243] on icon at bounding box center [254, 245] width 15 height 15
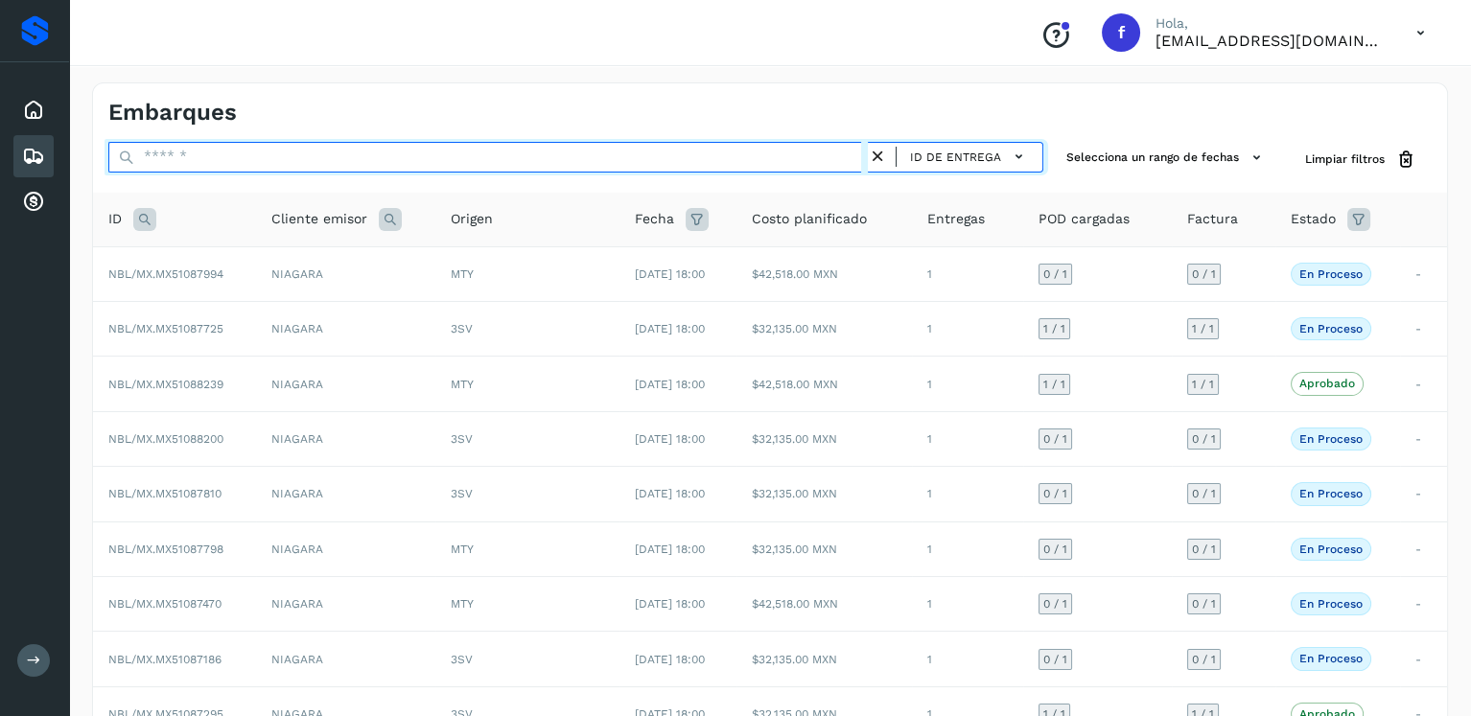
click at [295, 145] on input "text" at bounding box center [487, 157] width 759 height 31
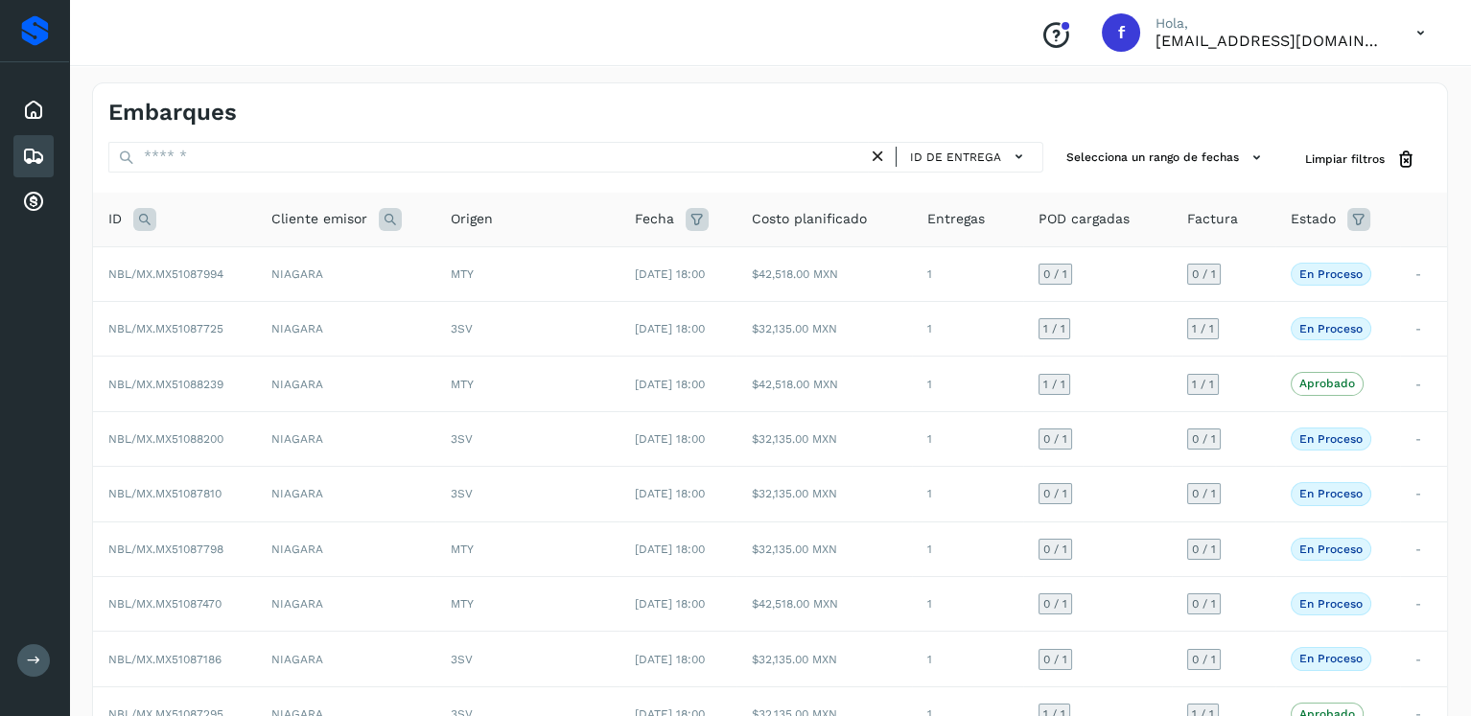
click at [154, 220] on icon at bounding box center [144, 219] width 23 height 23
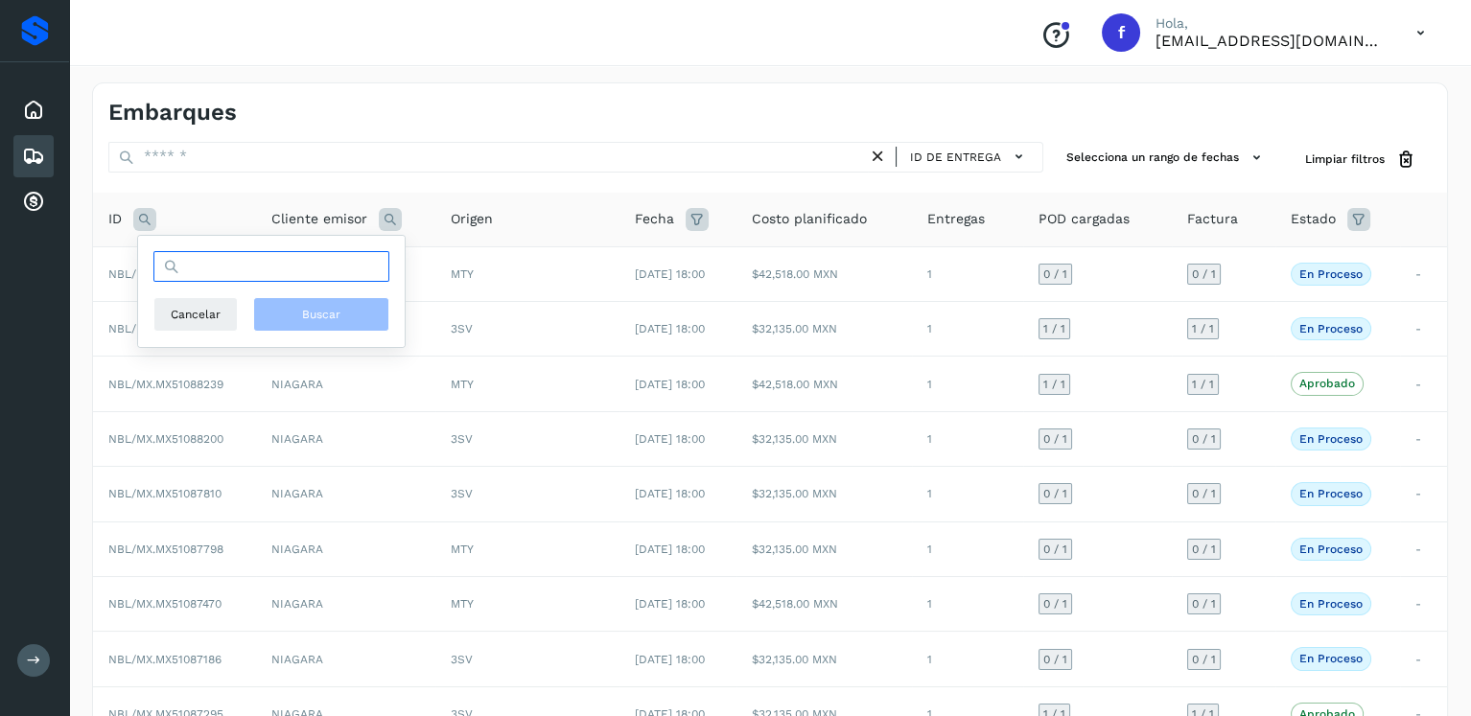
click at [279, 257] on input "text" at bounding box center [271, 266] width 236 height 31
type input "********"
click at [337, 308] on span "Buscar" at bounding box center [321, 314] width 38 height 17
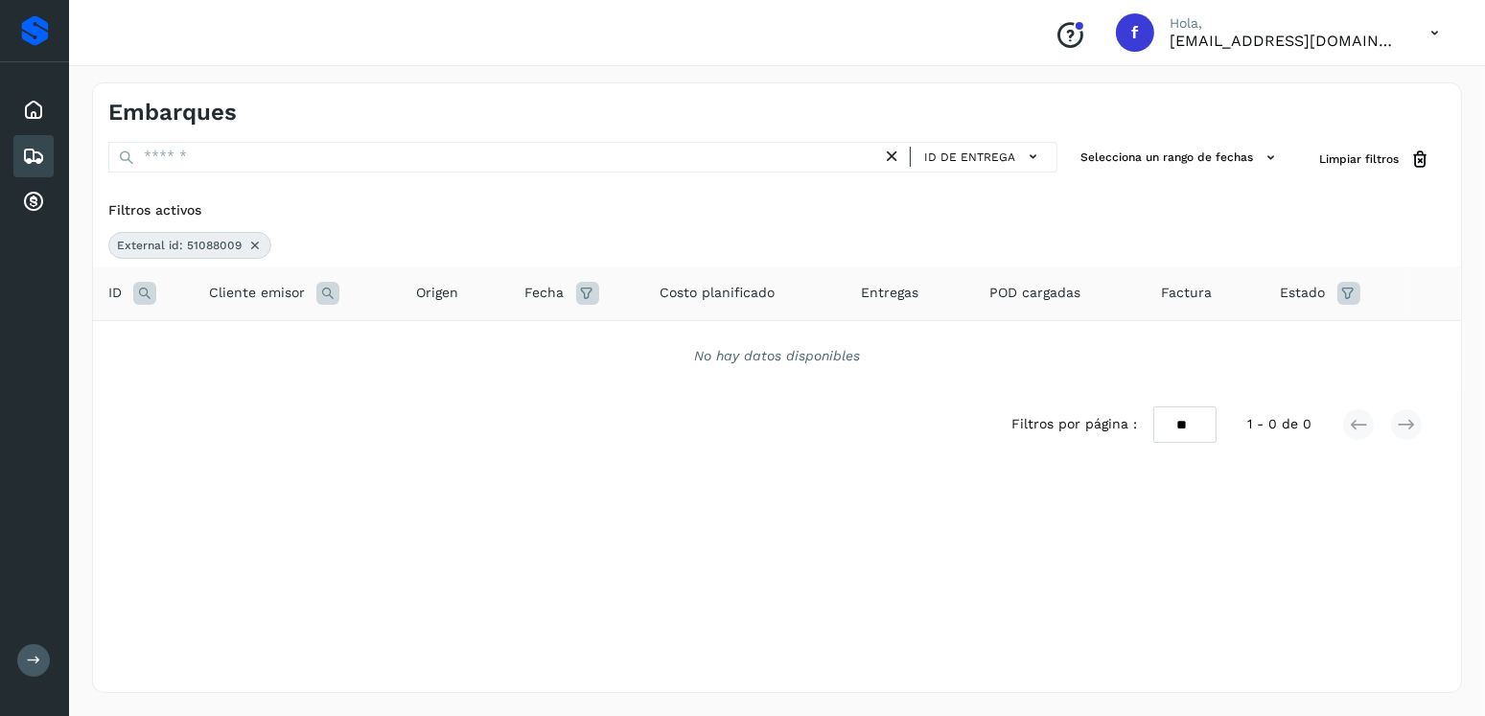
click at [212, 244] on span "External id: 51088009" at bounding box center [179, 245] width 125 height 17
copy span "51088009"
click at [256, 240] on icon at bounding box center [254, 245] width 15 height 15
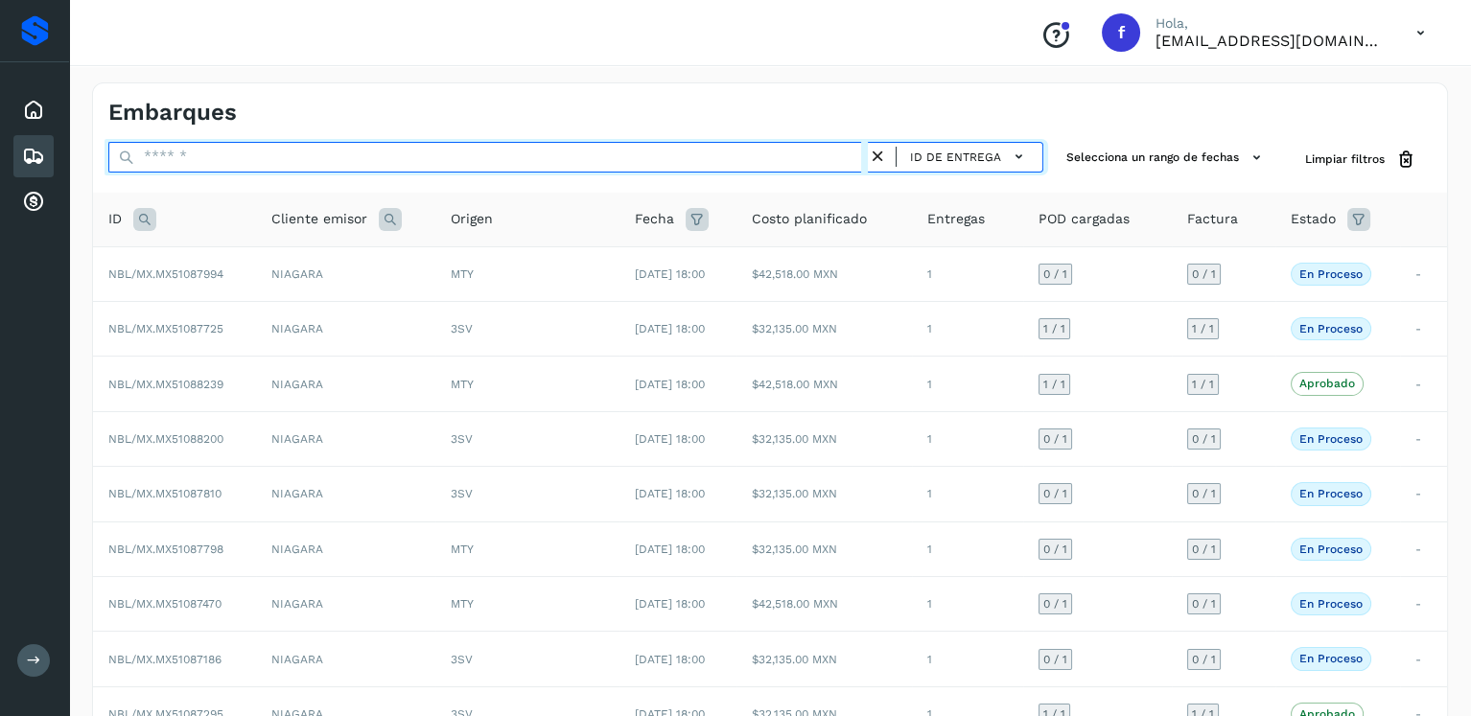
click at [591, 145] on input "text" at bounding box center [487, 157] width 759 height 31
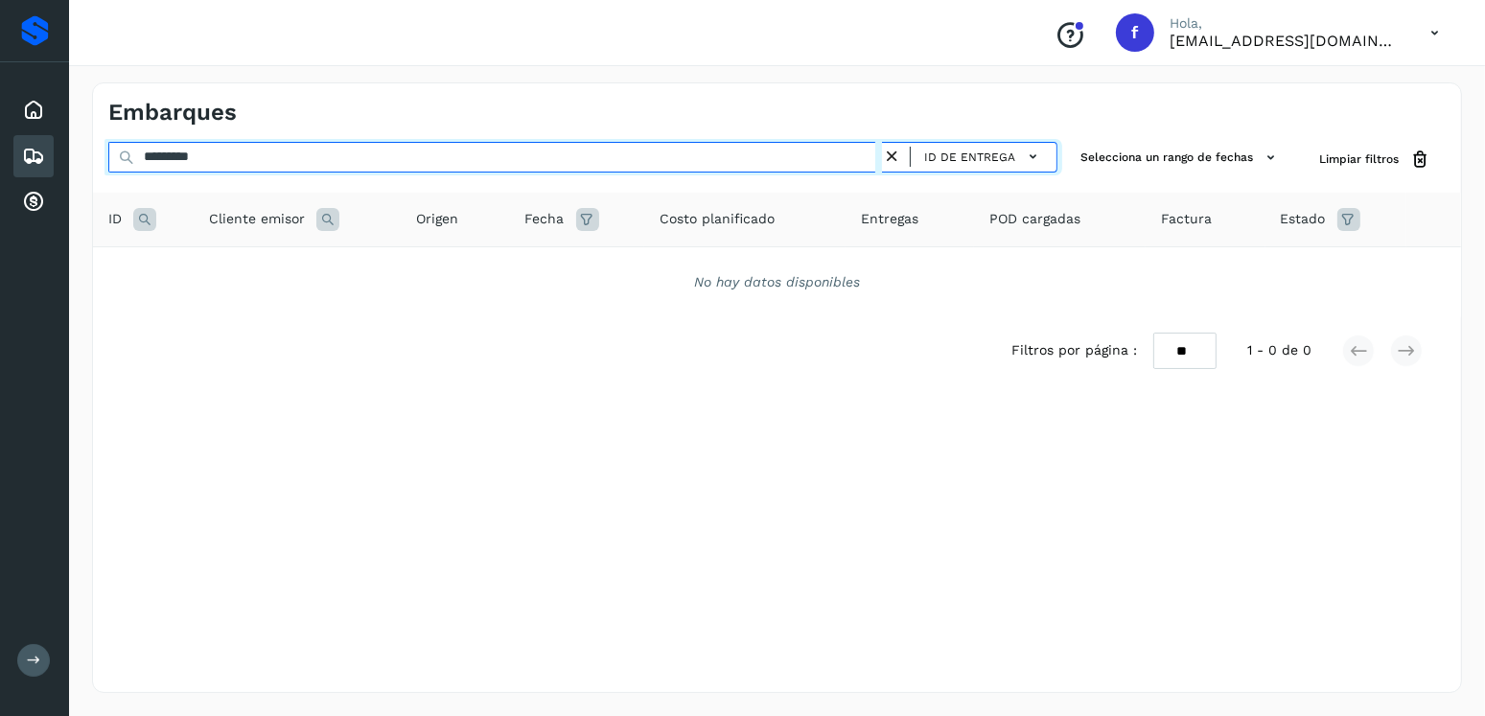
type input "**********"
drag, startPoint x: 593, startPoint y: 145, endPoint x: 74, endPoint y: 153, distance: 519.7
click at [74, 153] on div "**********" at bounding box center [777, 387] width 1416 height 657
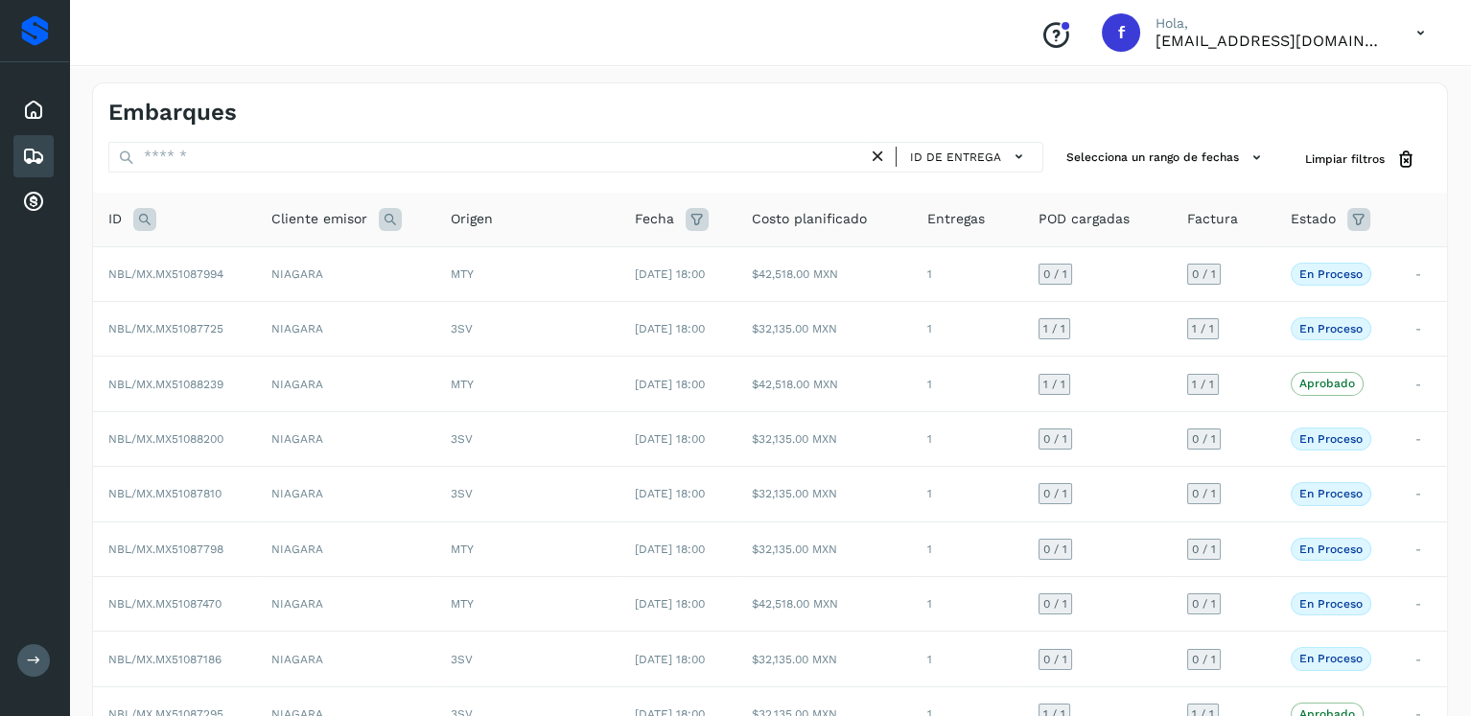
click at [131, 212] on div "ID" at bounding box center [174, 219] width 132 height 23
click at [135, 212] on icon at bounding box center [144, 219] width 23 height 23
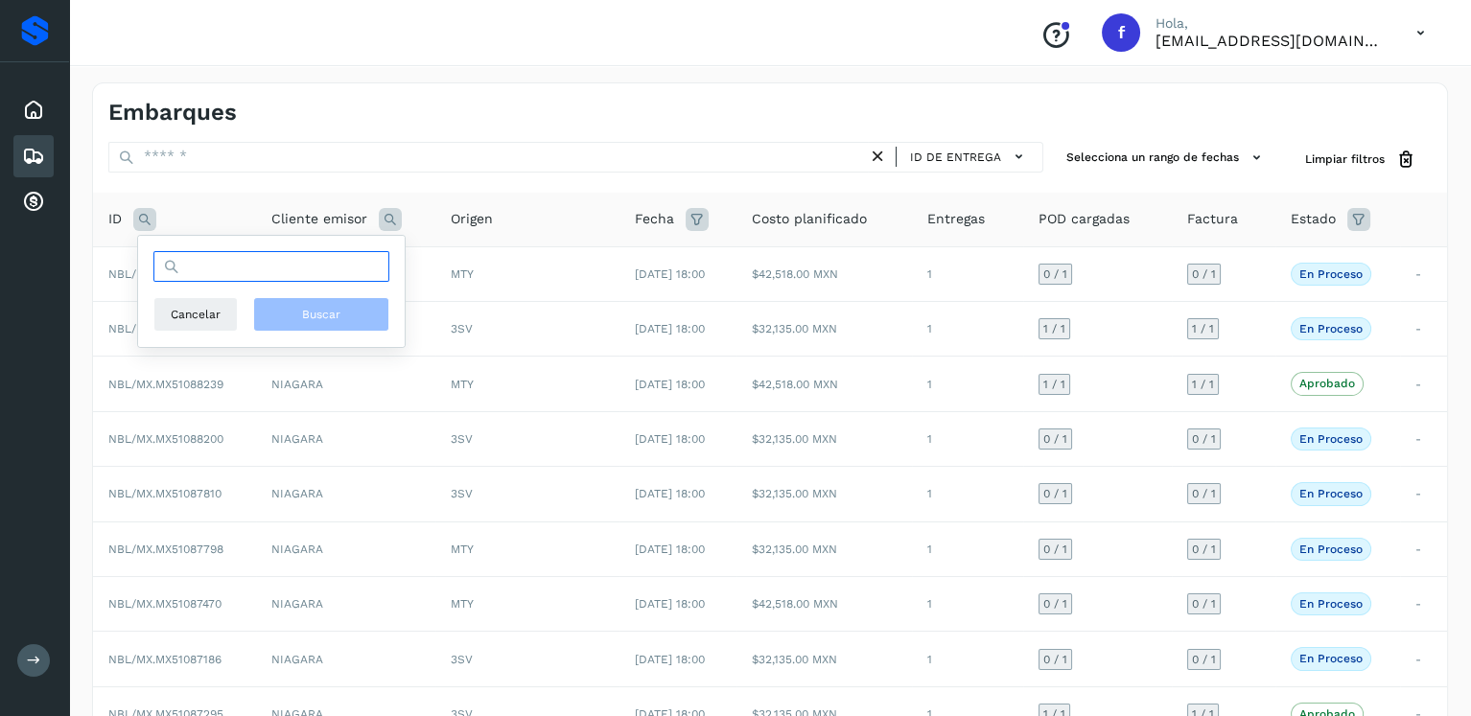
click at [299, 268] on input "text" at bounding box center [271, 266] width 236 height 31
type input "********"
click at [302, 312] on span "Buscar" at bounding box center [321, 314] width 38 height 17
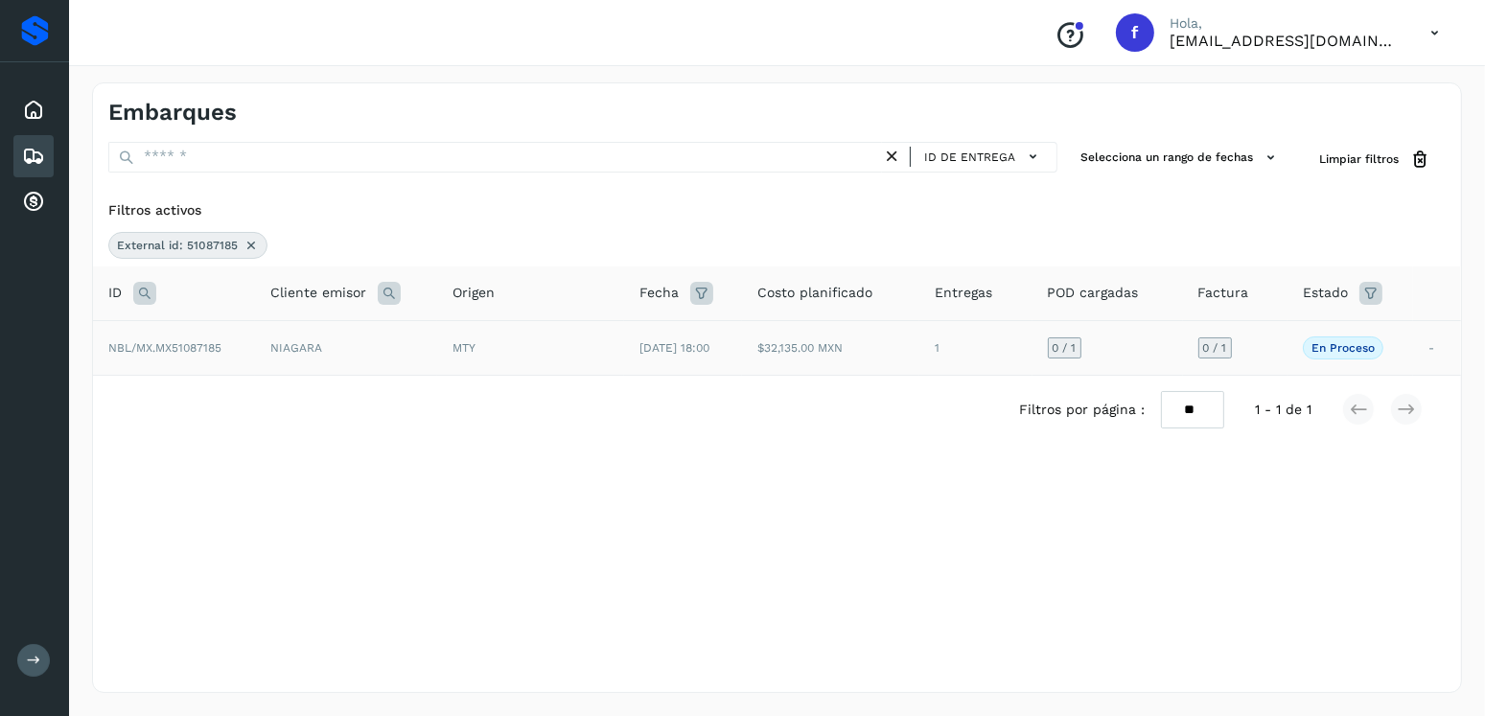
click at [593, 344] on div "MTY" at bounding box center [530, 347] width 155 height 17
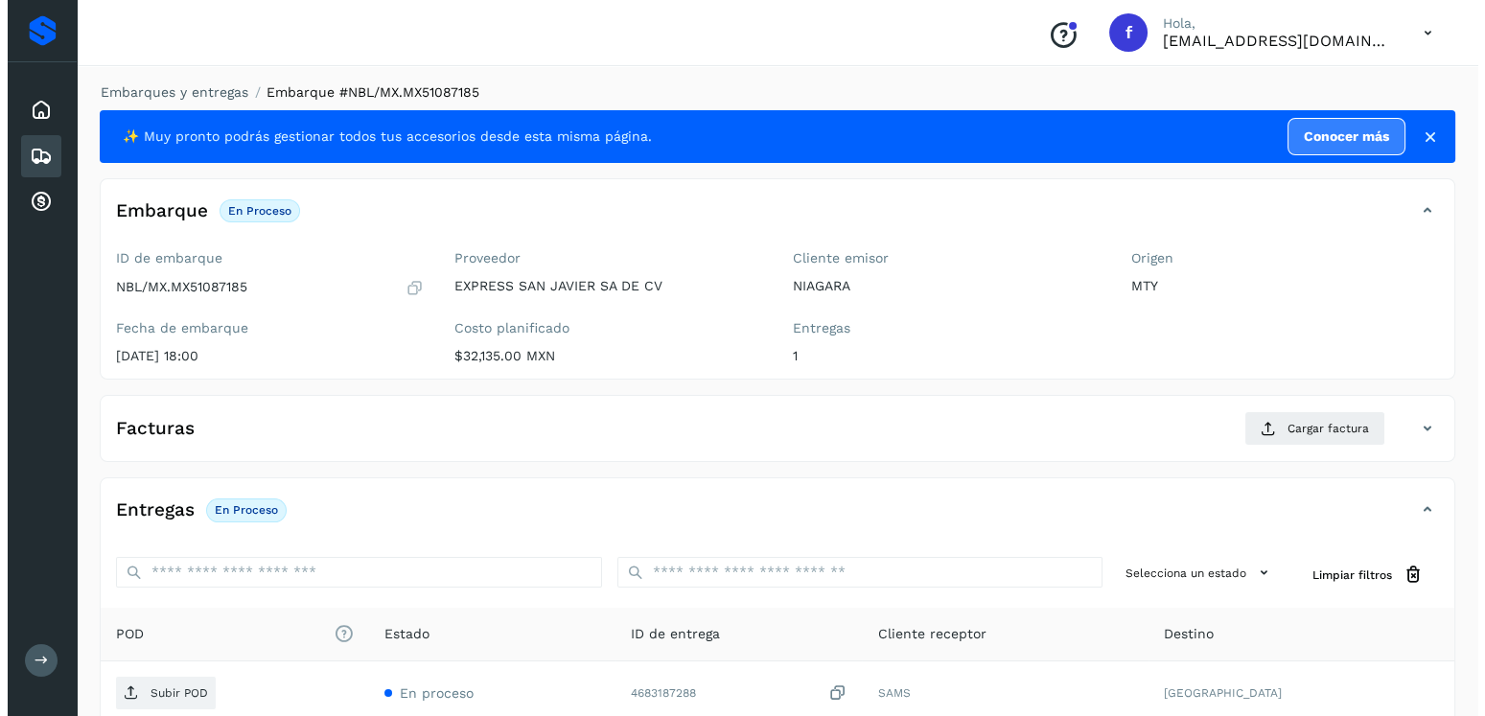
scroll to position [194, 0]
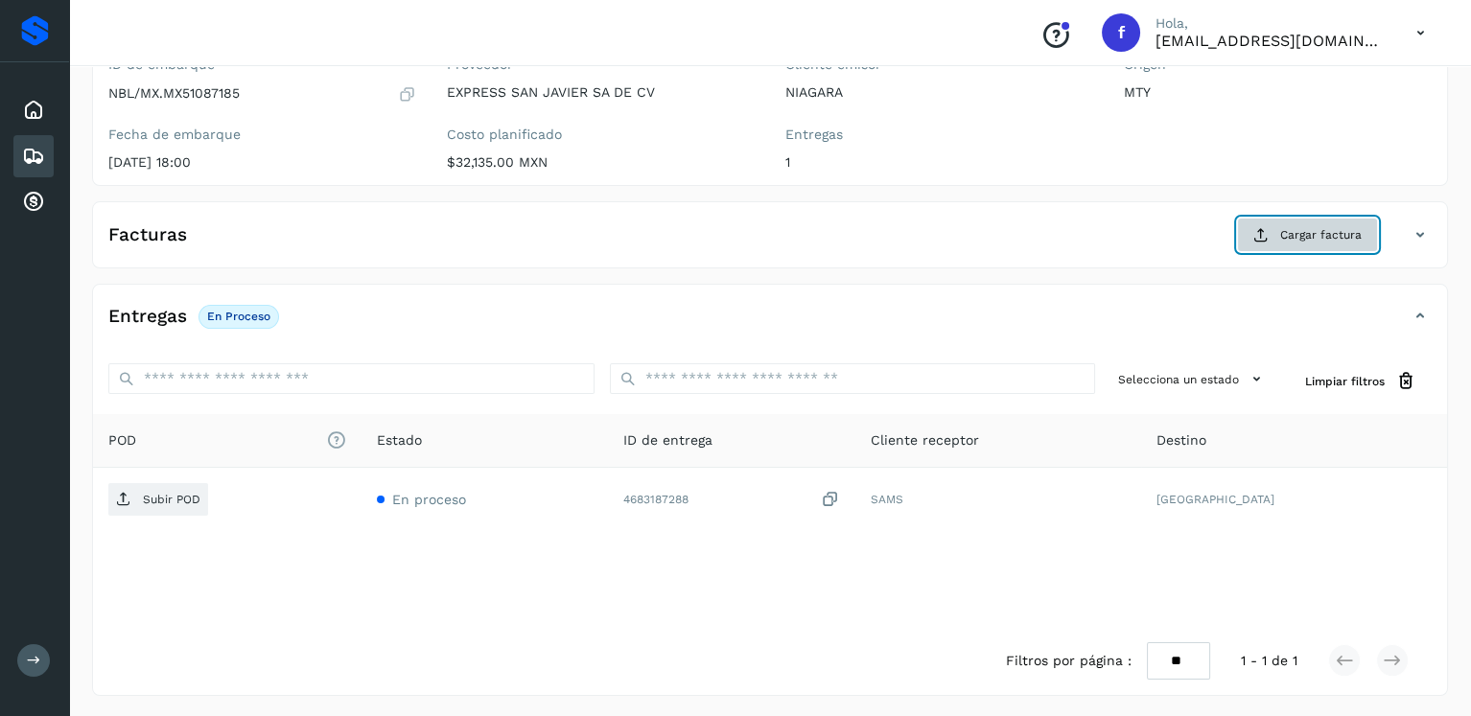
click at [1301, 228] on span "Cargar factura" at bounding box center [1320, 234] width 81 height 17
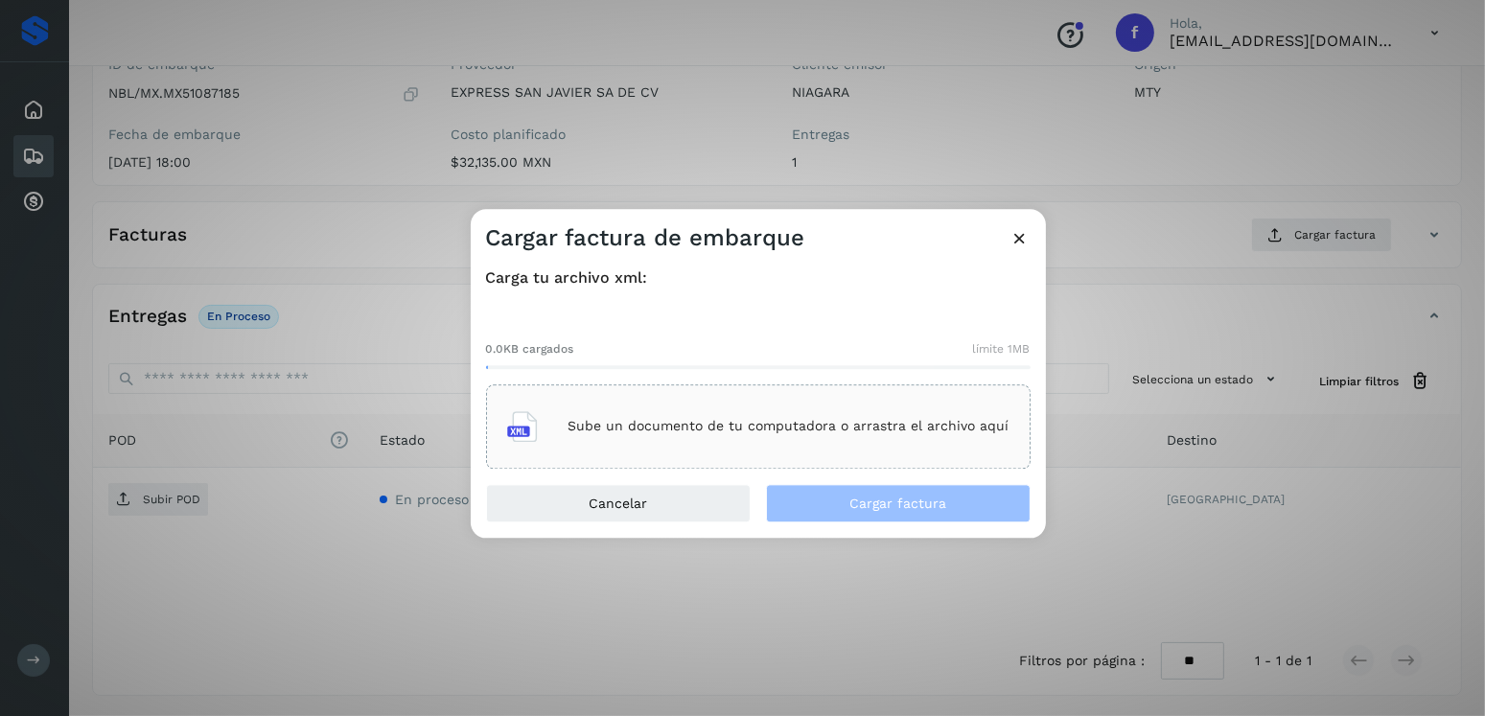
click at [825, 390] on div "Sube un documento de tu computadora o arrastra el archivo aquí" at bounding box center [758, 426] width 545 height 84
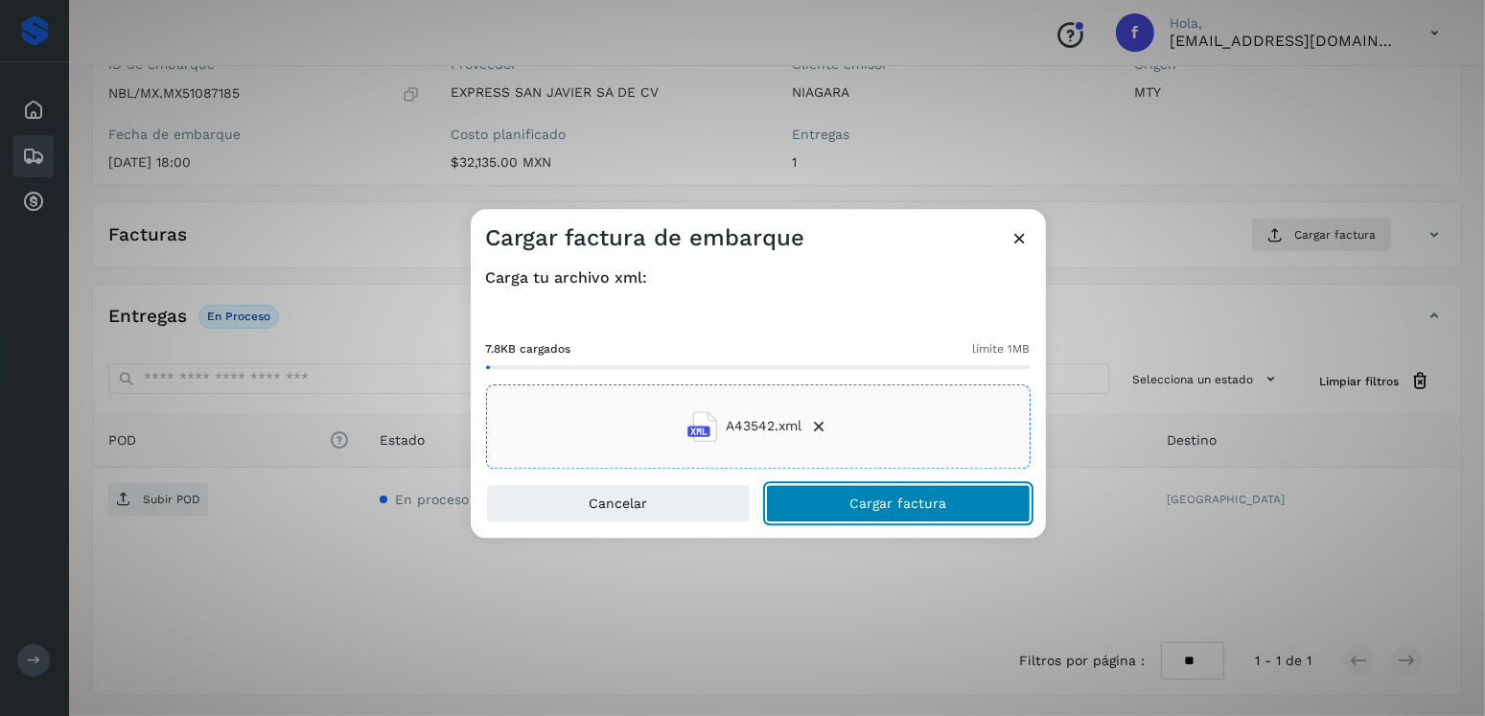
click at [873, 506] on span "Cargar factura" at bounding box center [897, 503] width 97 height 13
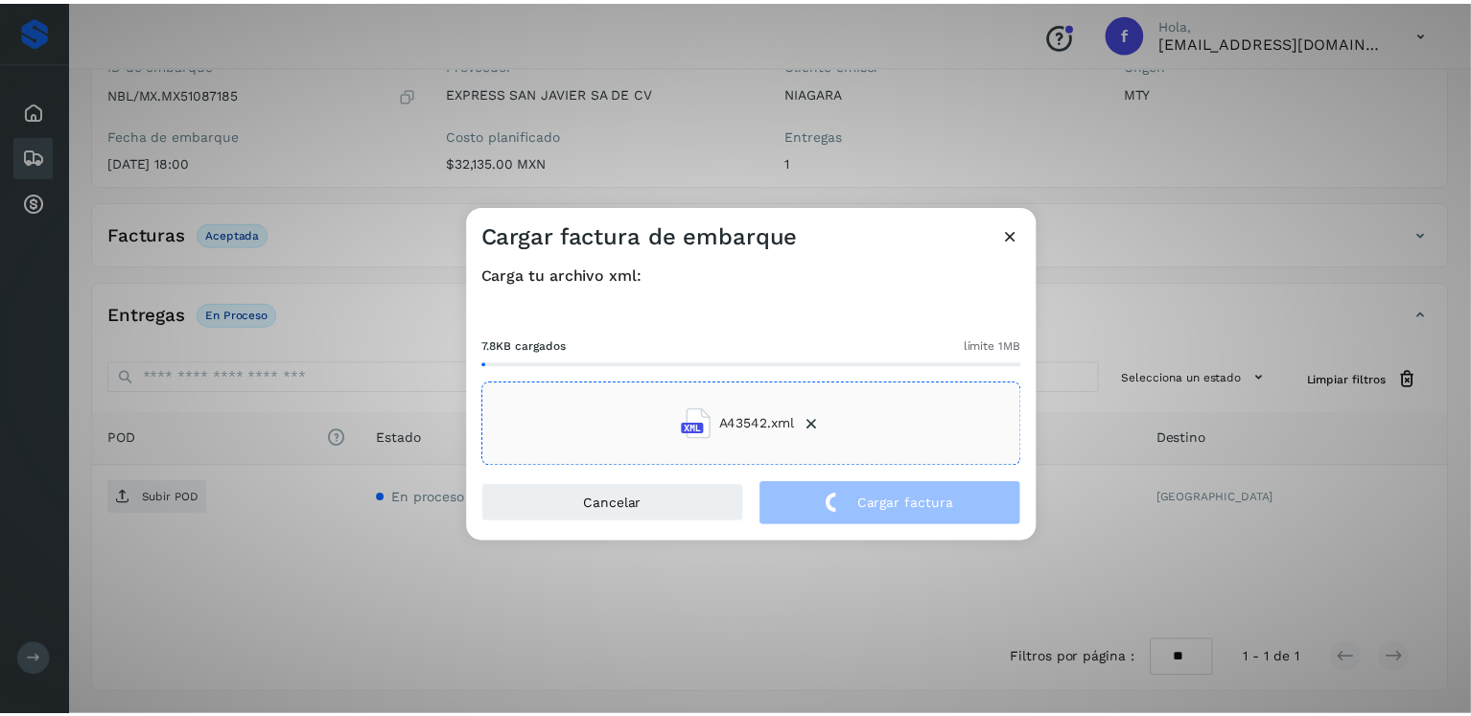
scroll to position [192, 0]
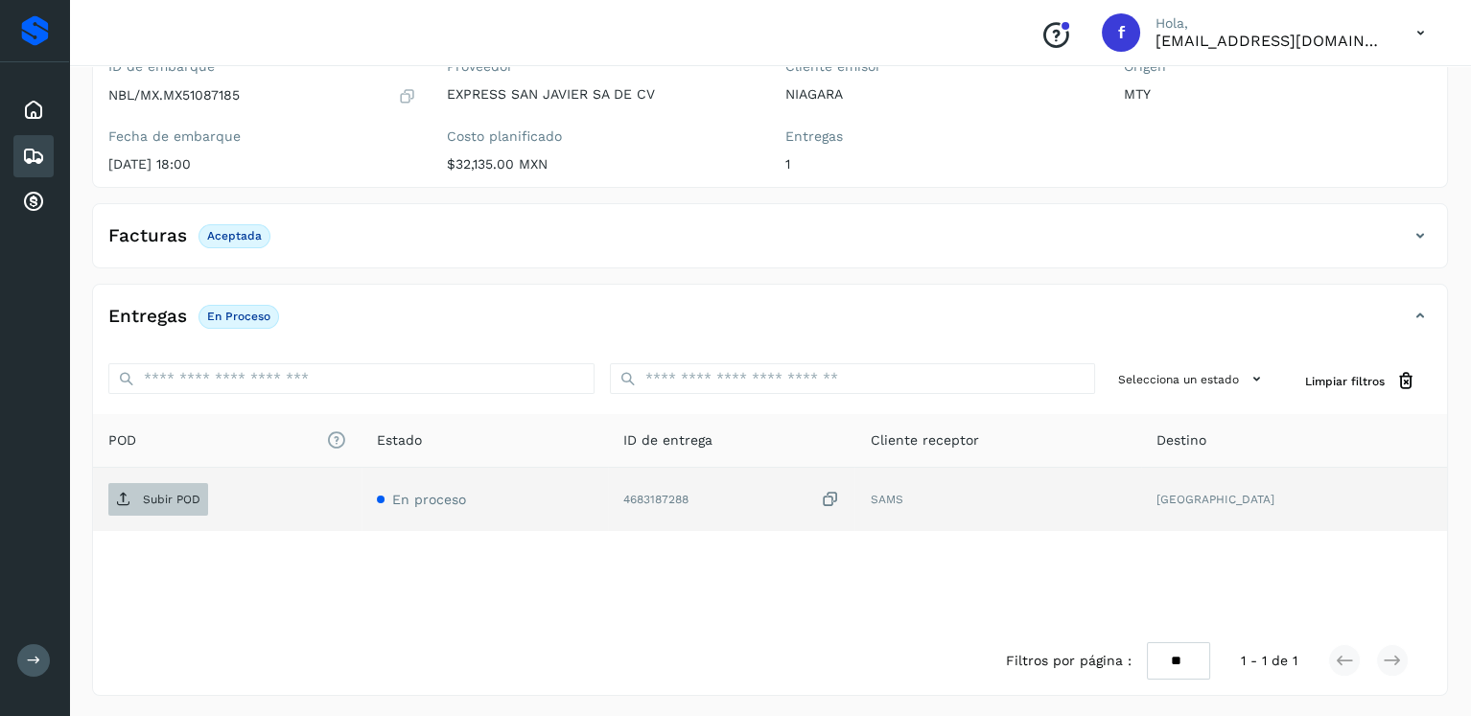
click at [151, 498] on p "Subir POD" at bounding box center [172, 499] width 58 height 13
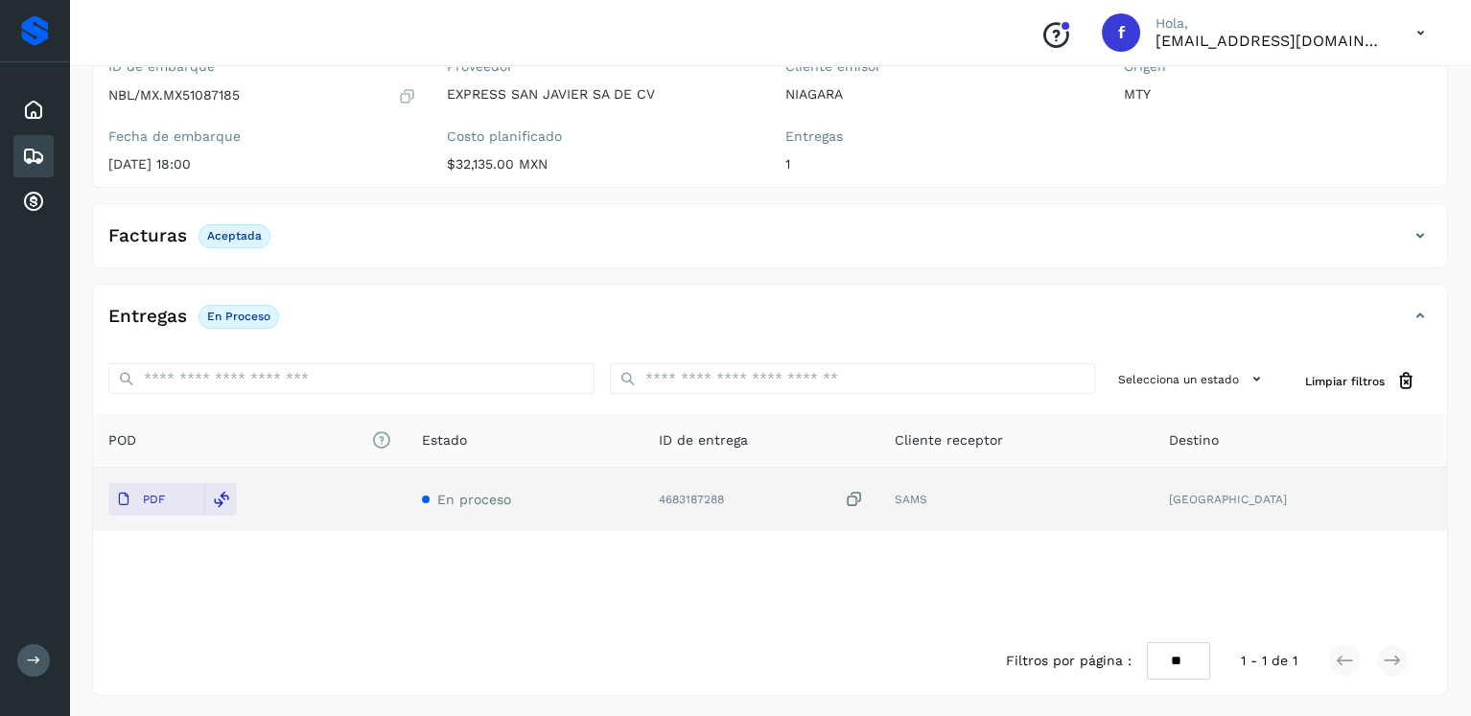
click at [39, 151] on icon at bounding box center [33, 156] width 23 height 23
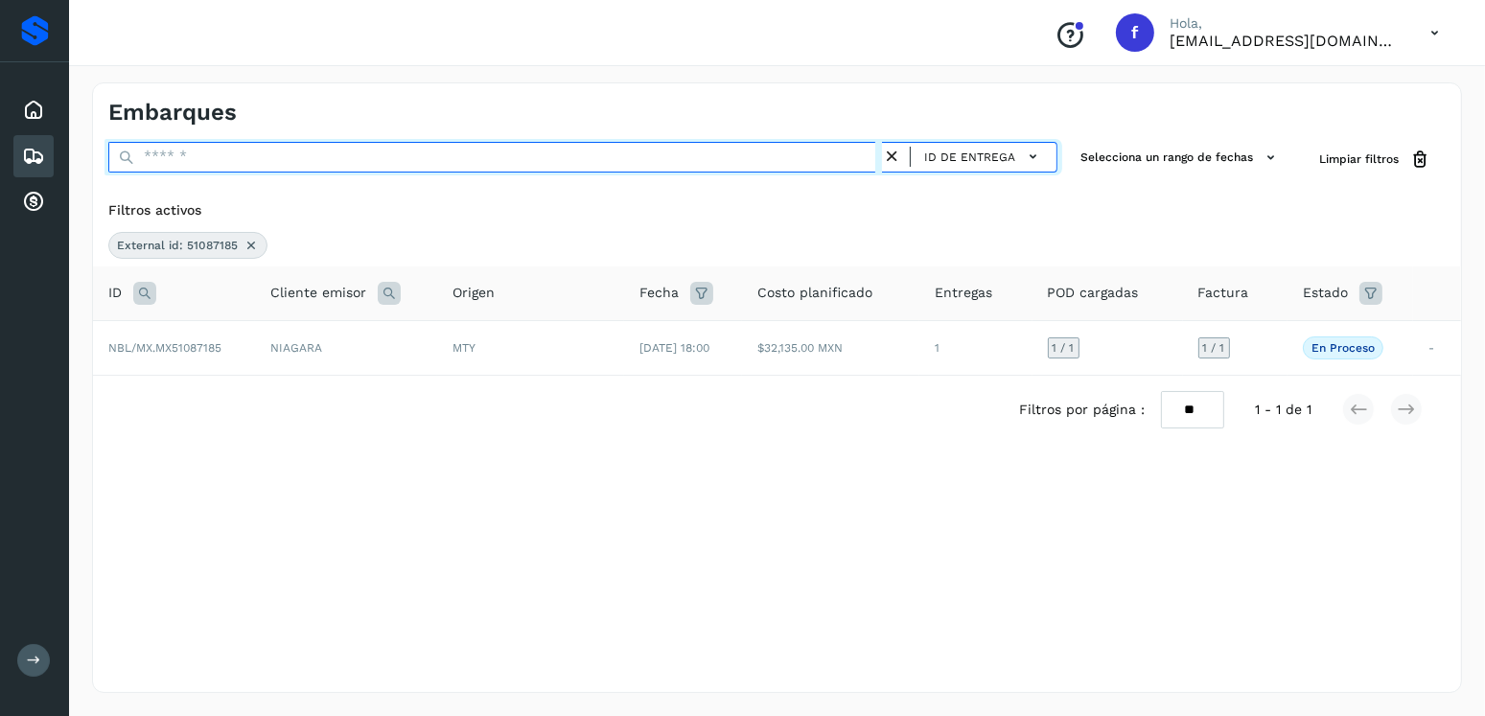
click at [726, 151] on input "text" at bounding box center [495, 157] width 774 height 31
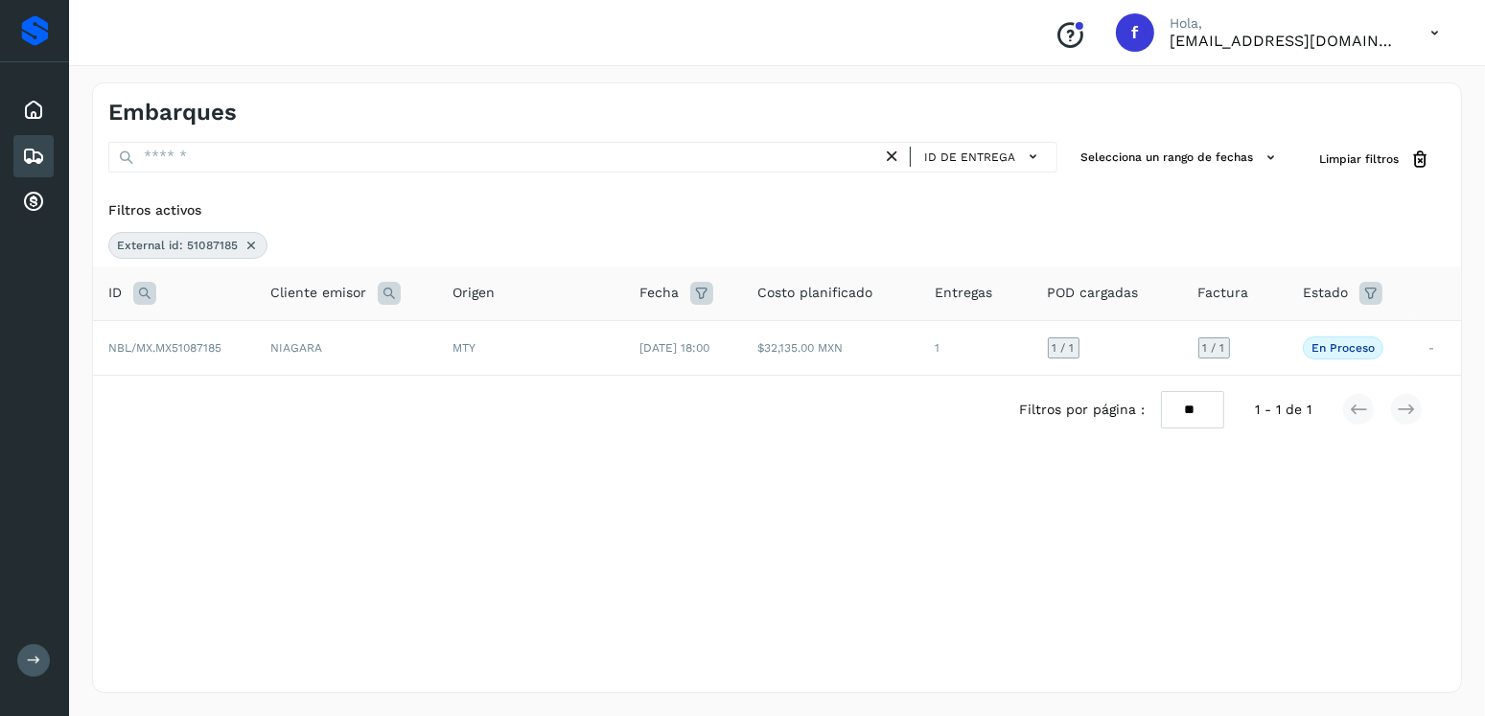
click at [605, 209] on div "Filtros activos" at bounding box center [777, 210] width 1338 height 20
click at [255, 240] on icon at bounding box center [251, 245] width 15 height 15
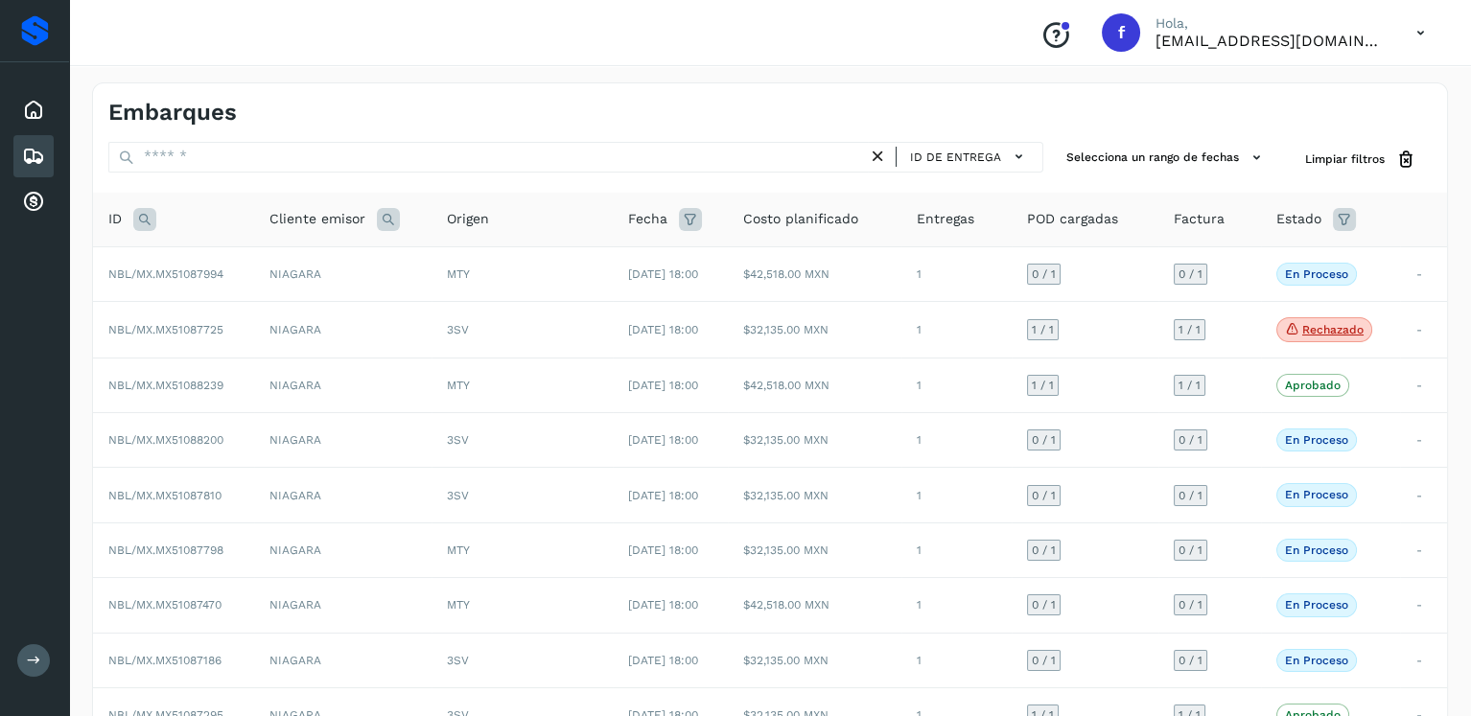
click at [148, 220] on icon at bounding box center [144, 219] width 23 height 23
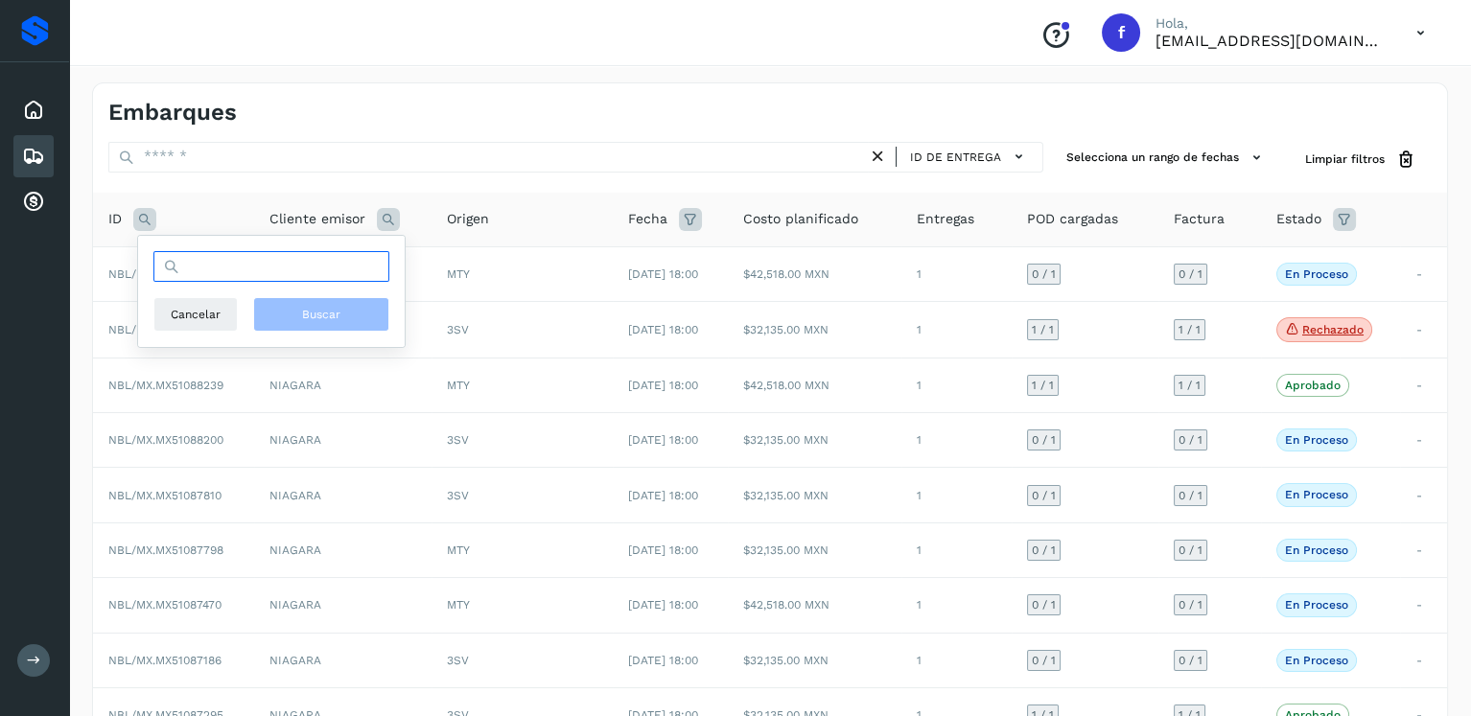
drag, startPoint x: 236, startPoint y: 276, endPoint x: 258, endPoint y: 263, distance: 25.8
click at [236, 276] on input "text" at bounding box center [271, 266] width 236 height 31
type input "********"
click at [358, 297] on button "Buscar" at bounding box center [321, 314] width 136 height 35
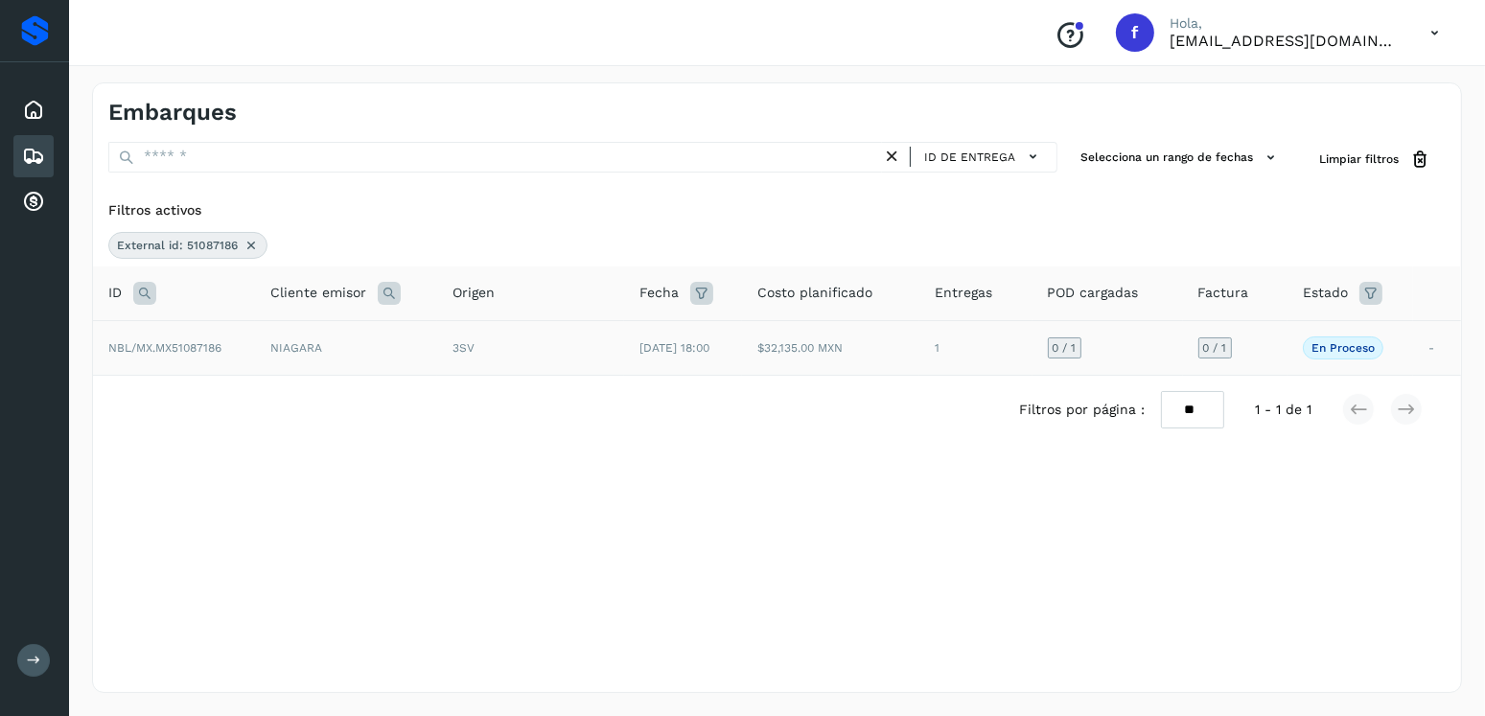
click at [742, 369] on td "07/oct/2025 18:00" at bounding box center [683, 347] width 118 height 55
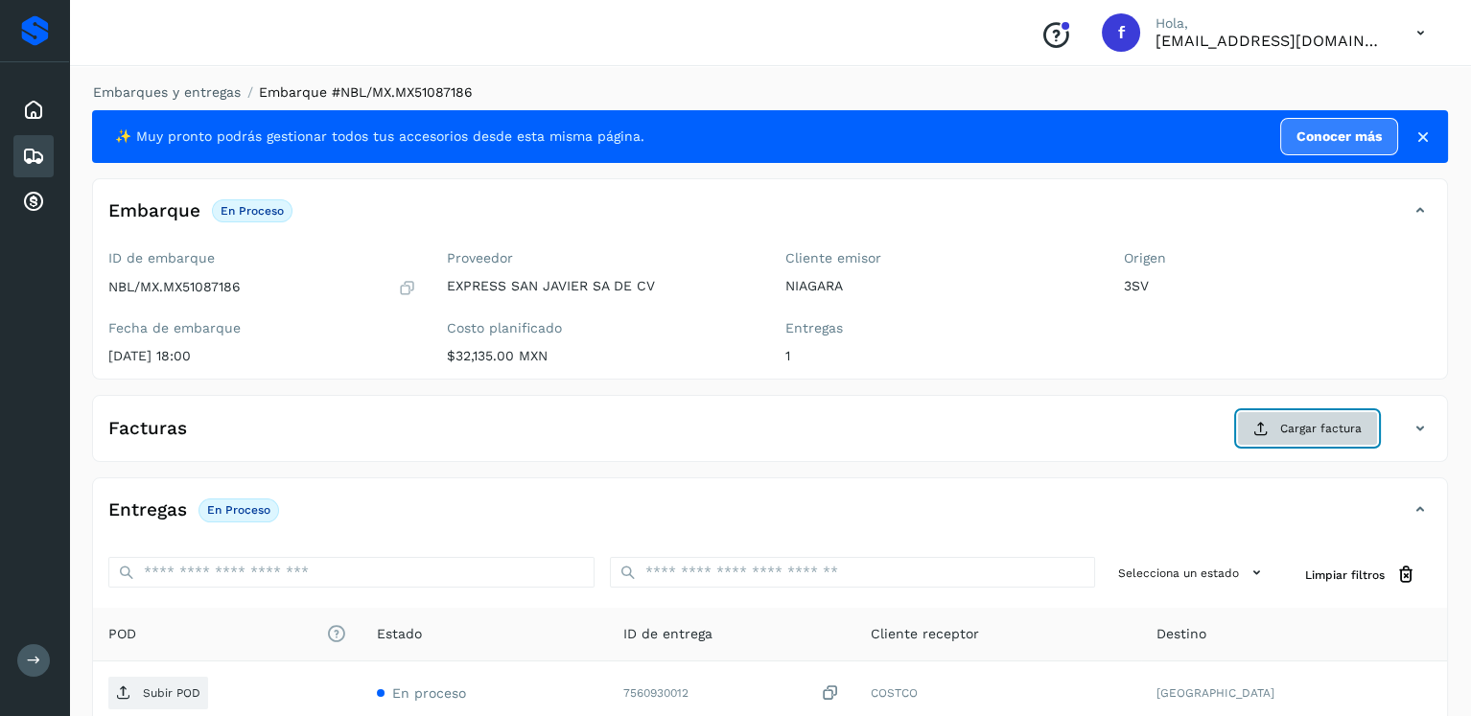
click at [1295, 431] on span "Cargar factura" at bounding box center [1320, 428] width 81 height 17
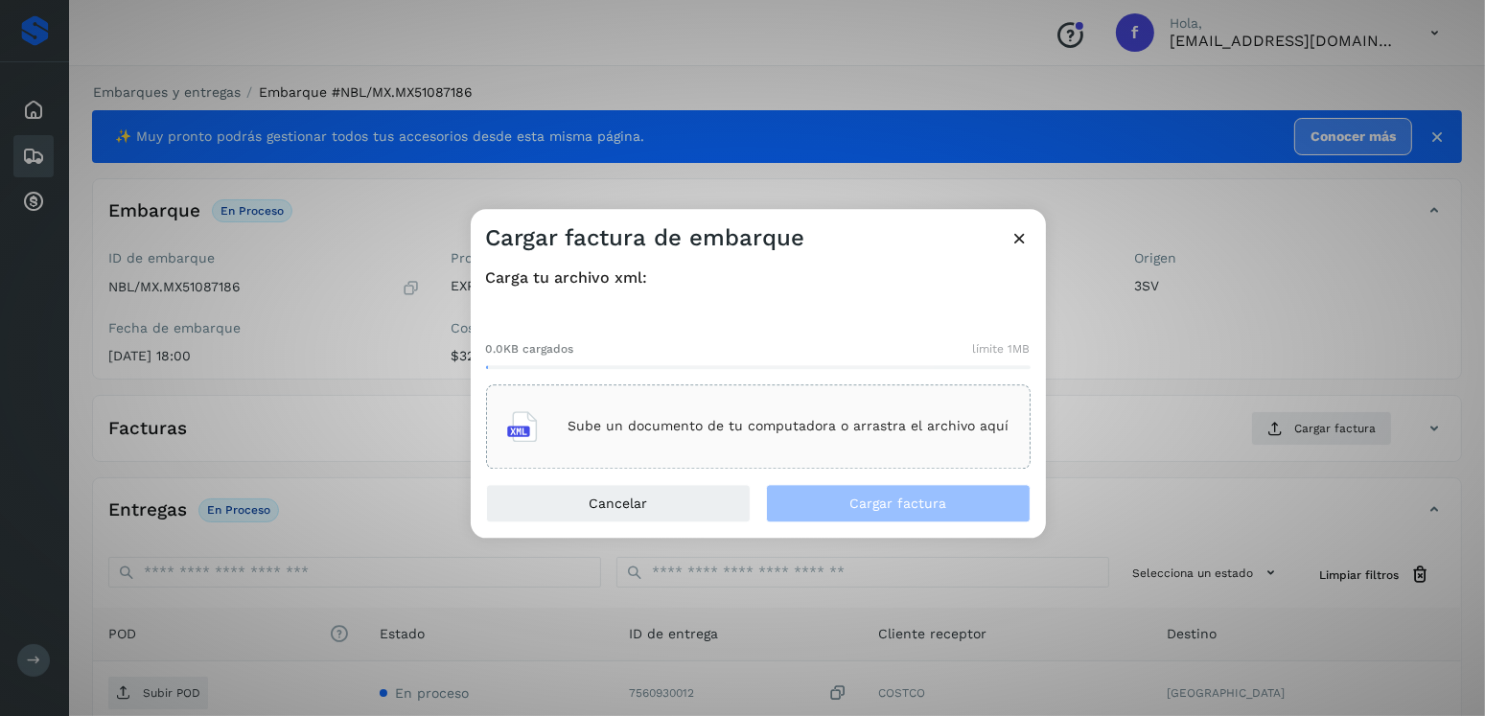
click at [885, 448] on div "Sube un documento de tu computadora o arrastra el archivo aquí" at bounding box center [758, 427] width 502 height 52
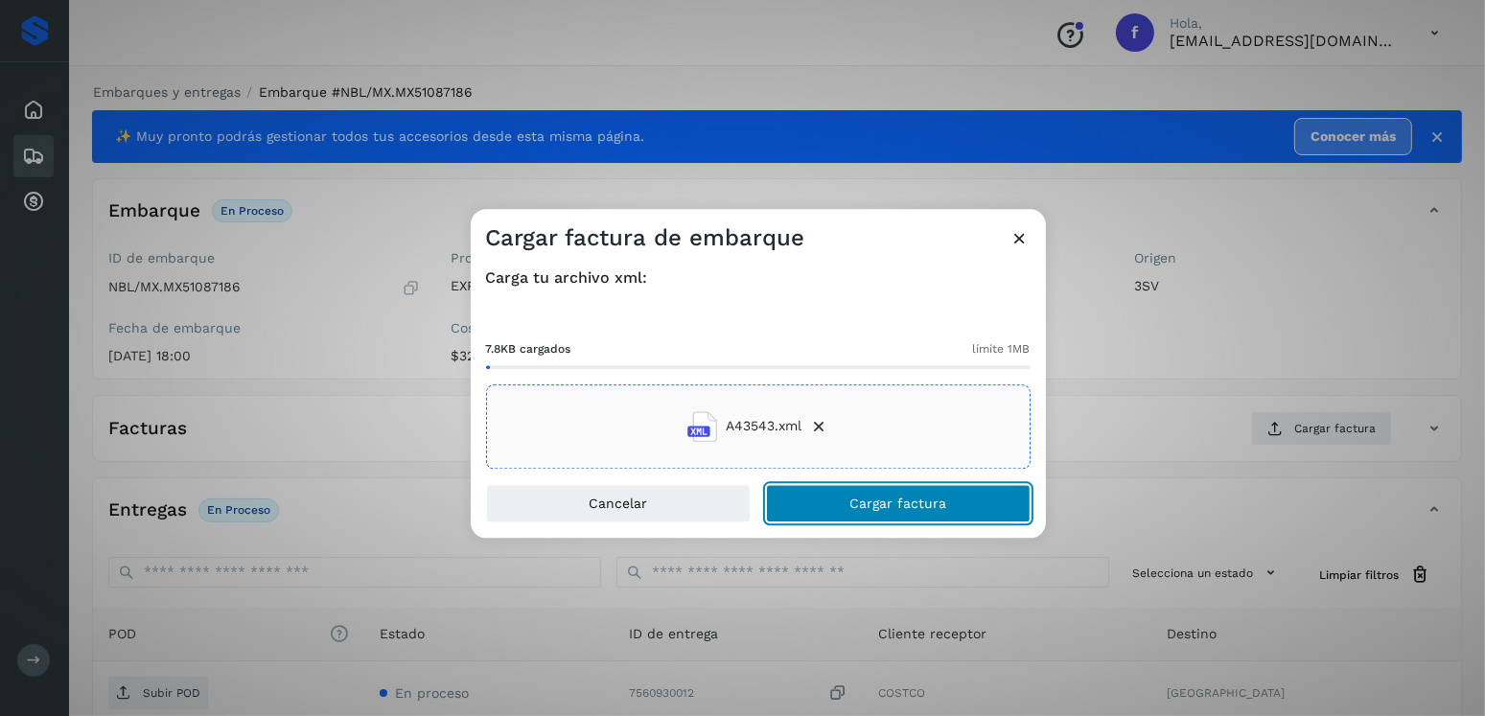
click at [959, 518] on button "Cargar factura" at bounding box center [898, 503] width 265 height 38
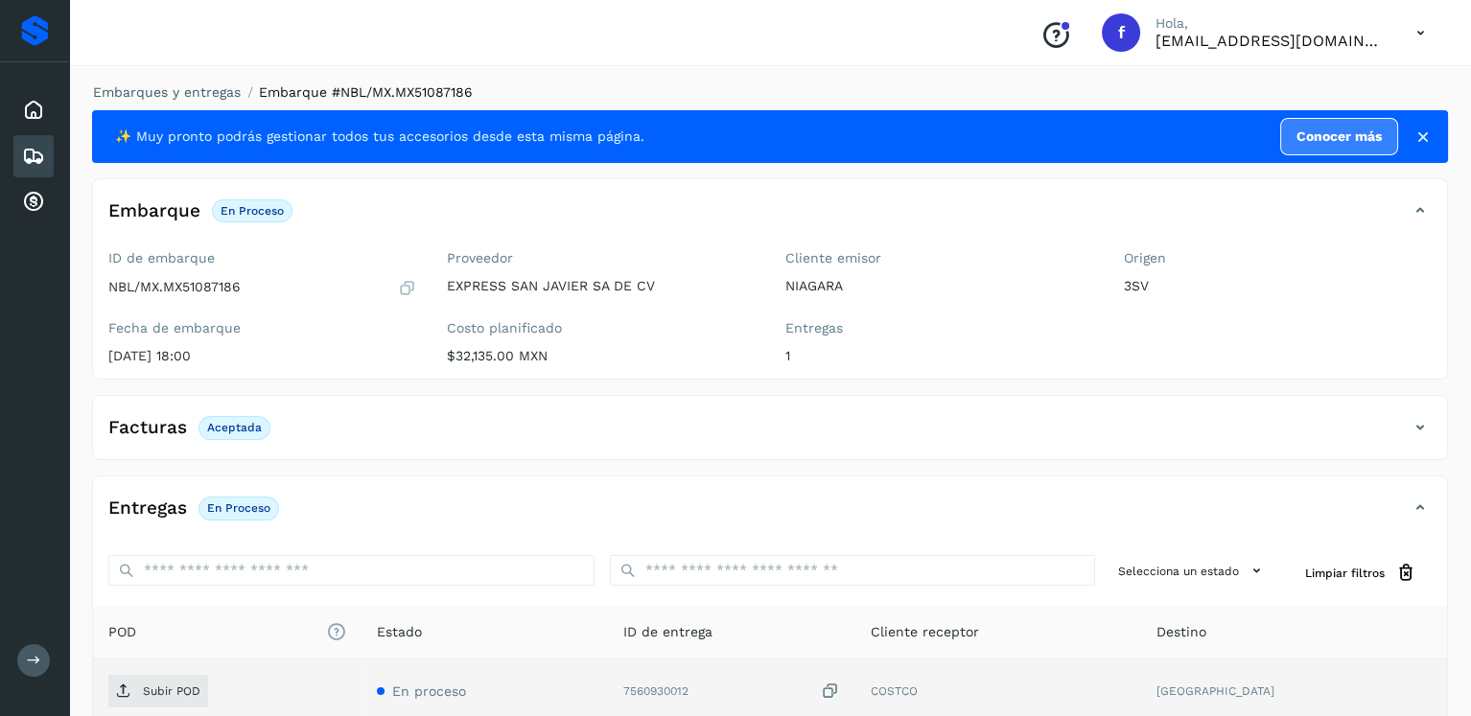
scroll to position [192, 0]
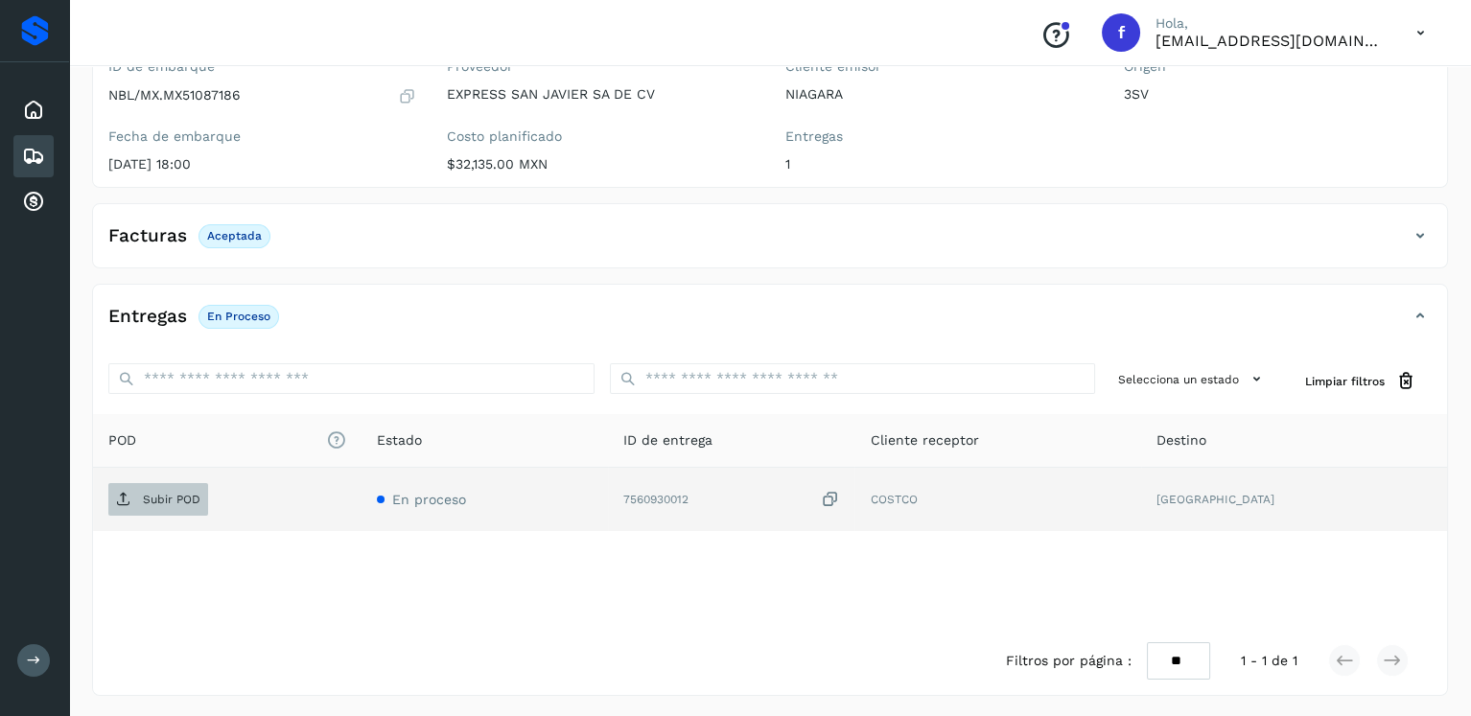
click at [185, 504] on span "Subir POD" at bounding box center [158, 499] width 100 height 31
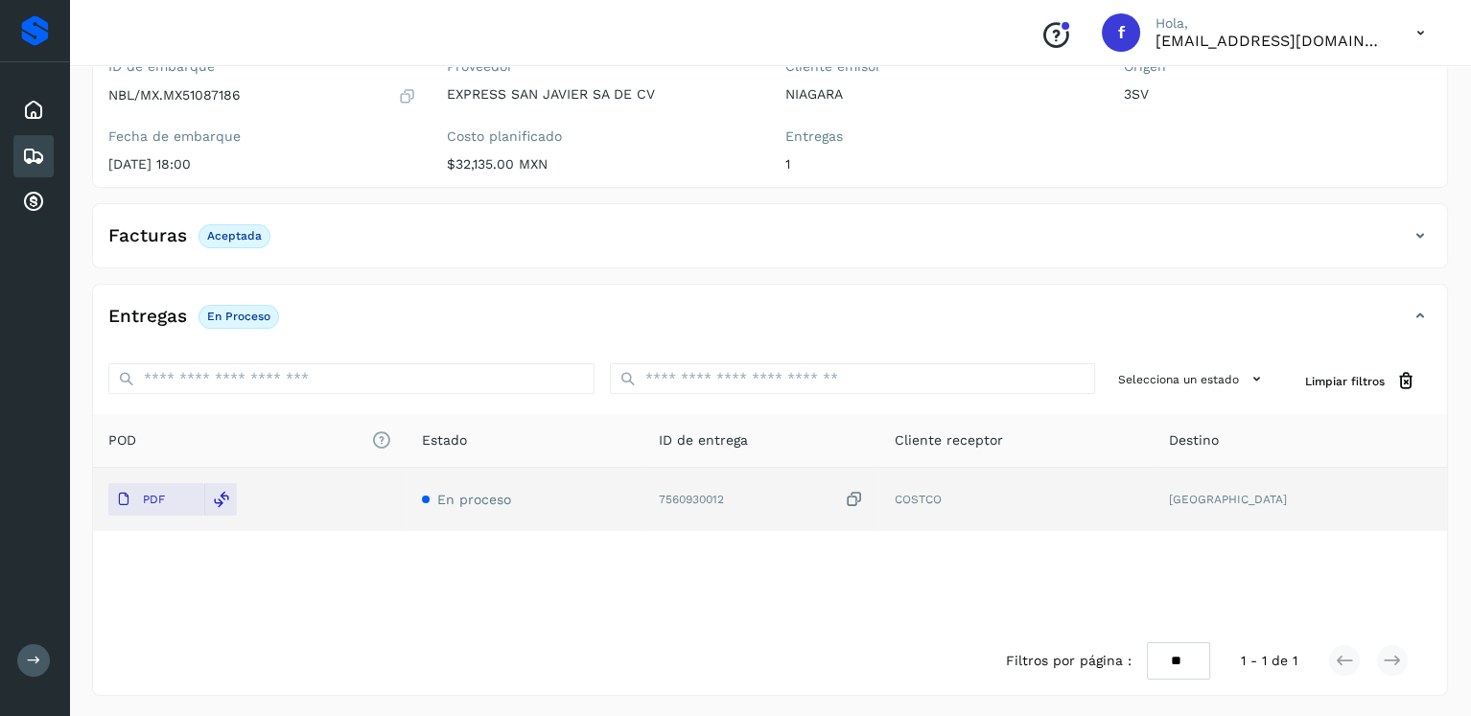
click at [40, 157] on icon at bounding box center [33, 156] width 23 height 23
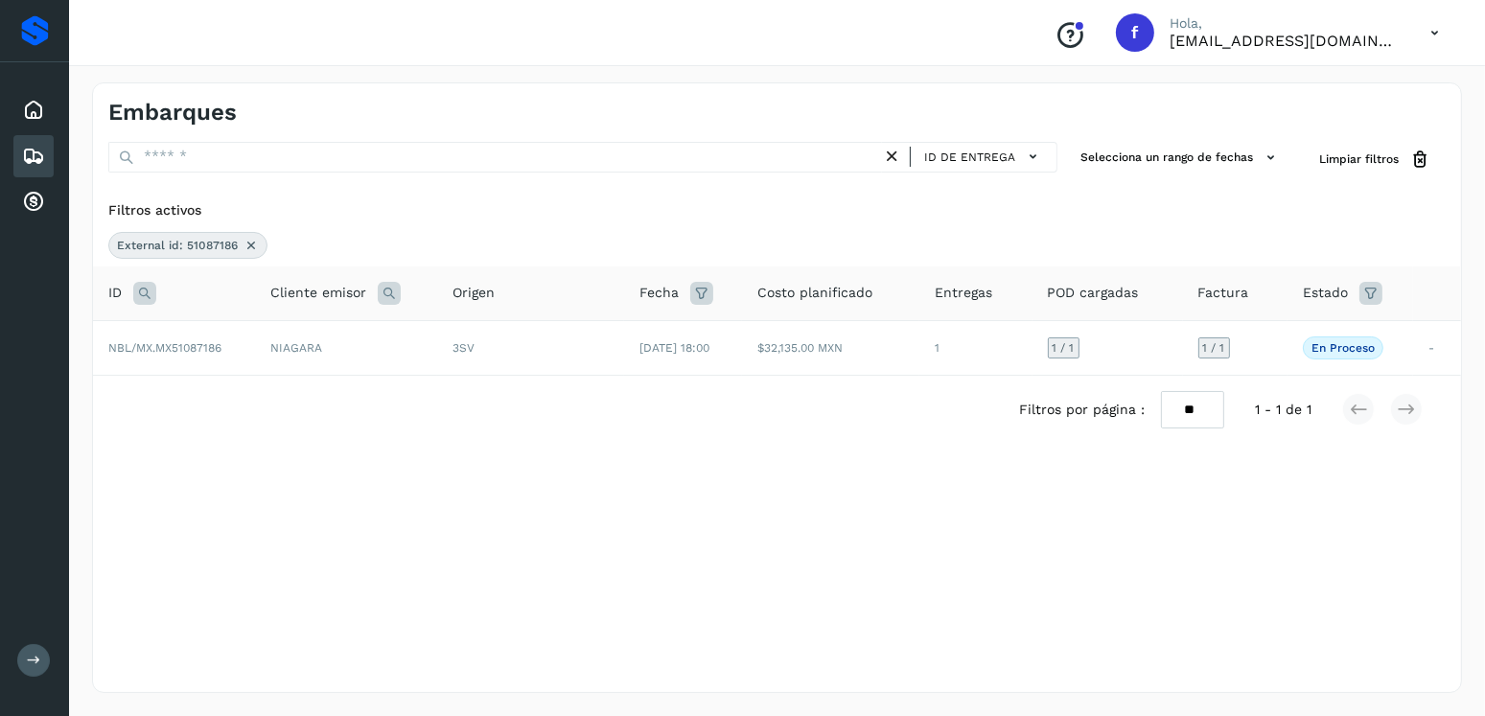
click at [246, 238] on icon at bounding box center [251, 245] width 15 height 15
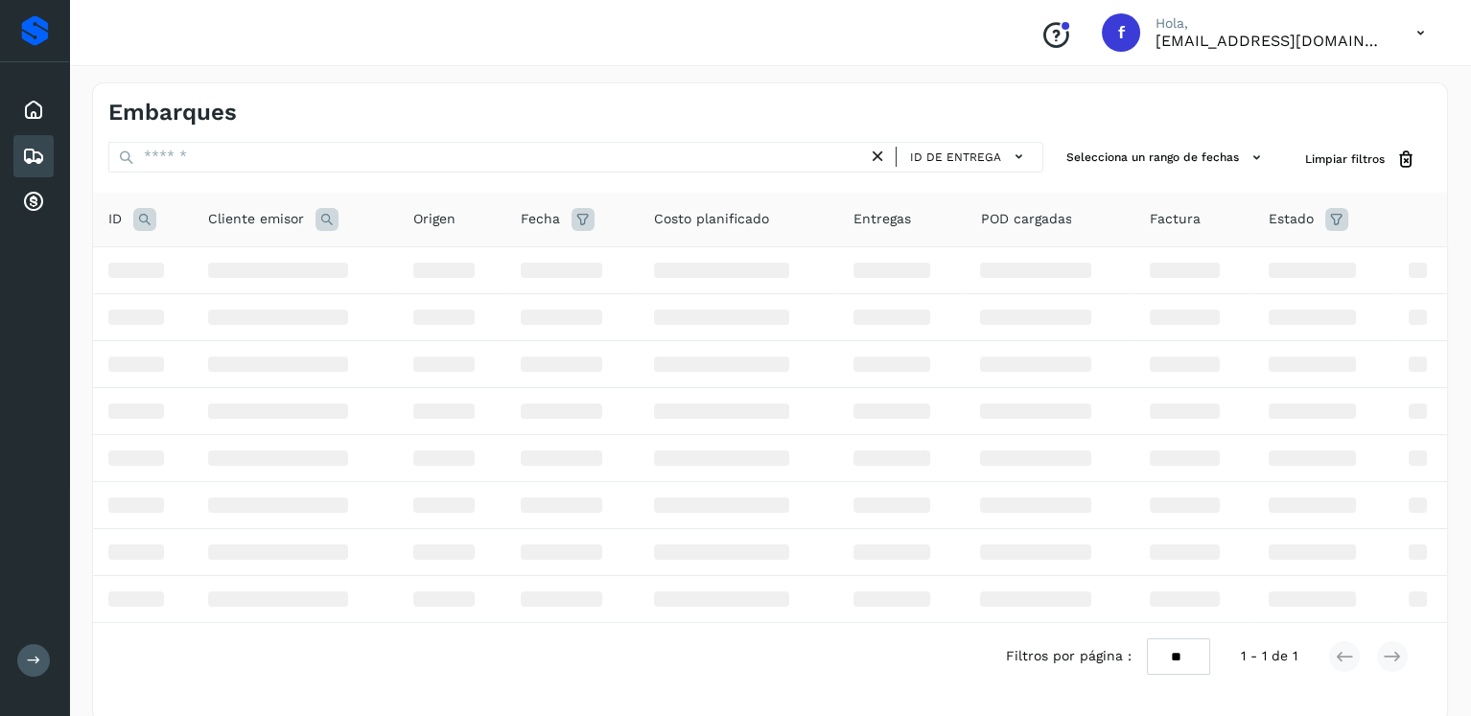
click at [137, 215] on icon at bounding box center [144, 219] width 23 height 23
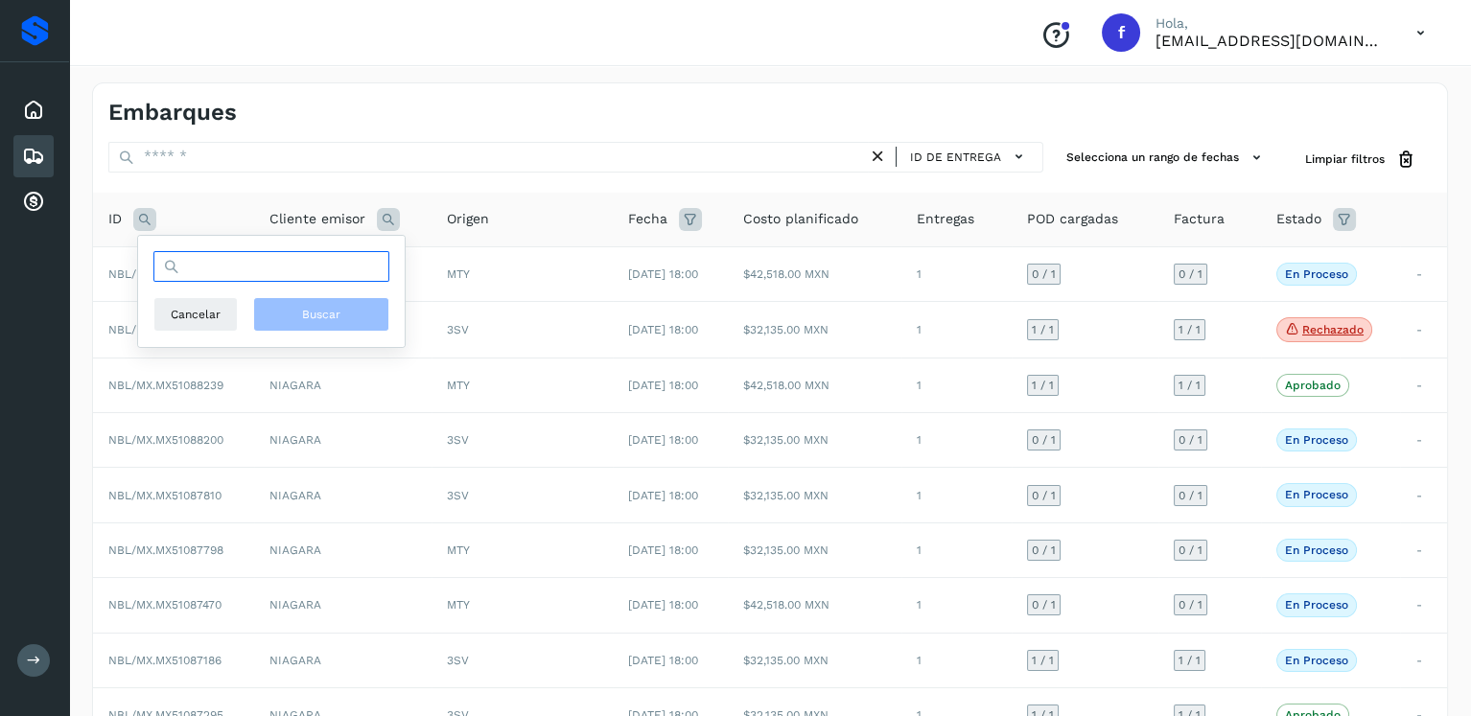
click at [269, 269] on input "text" at bounding box center [271, 266] width 236 height 31
type input "********"
click at [288, 312] on button "Buscar" at bounding box center [321, 314] width 136 height 35
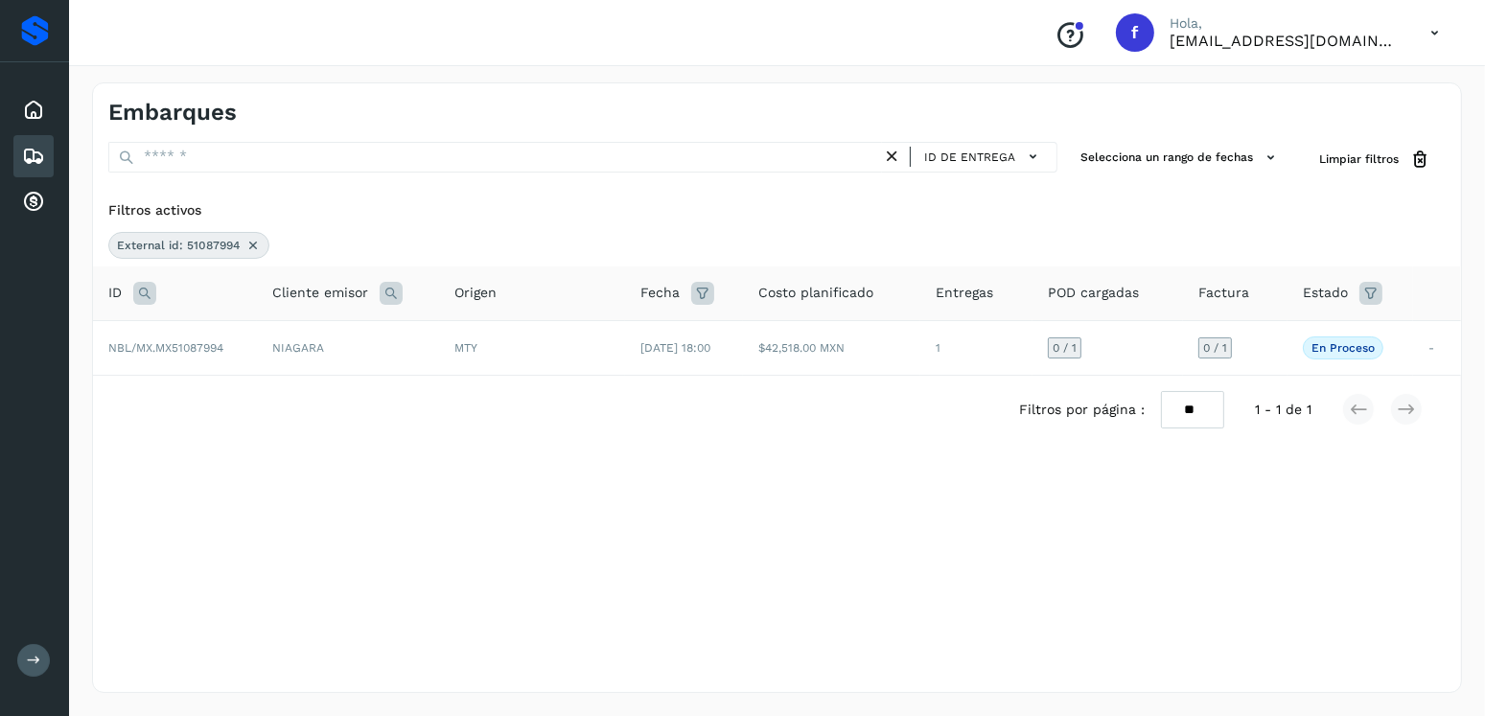
click at [604, 377] on div "Filtros por página : ** ** ** 1 - 1 de 1" at bounding box center [777, 410] width 1368 height 68
click at [605, 366] on td "MTY" at bounding box center [532, 347] width 186 height 55
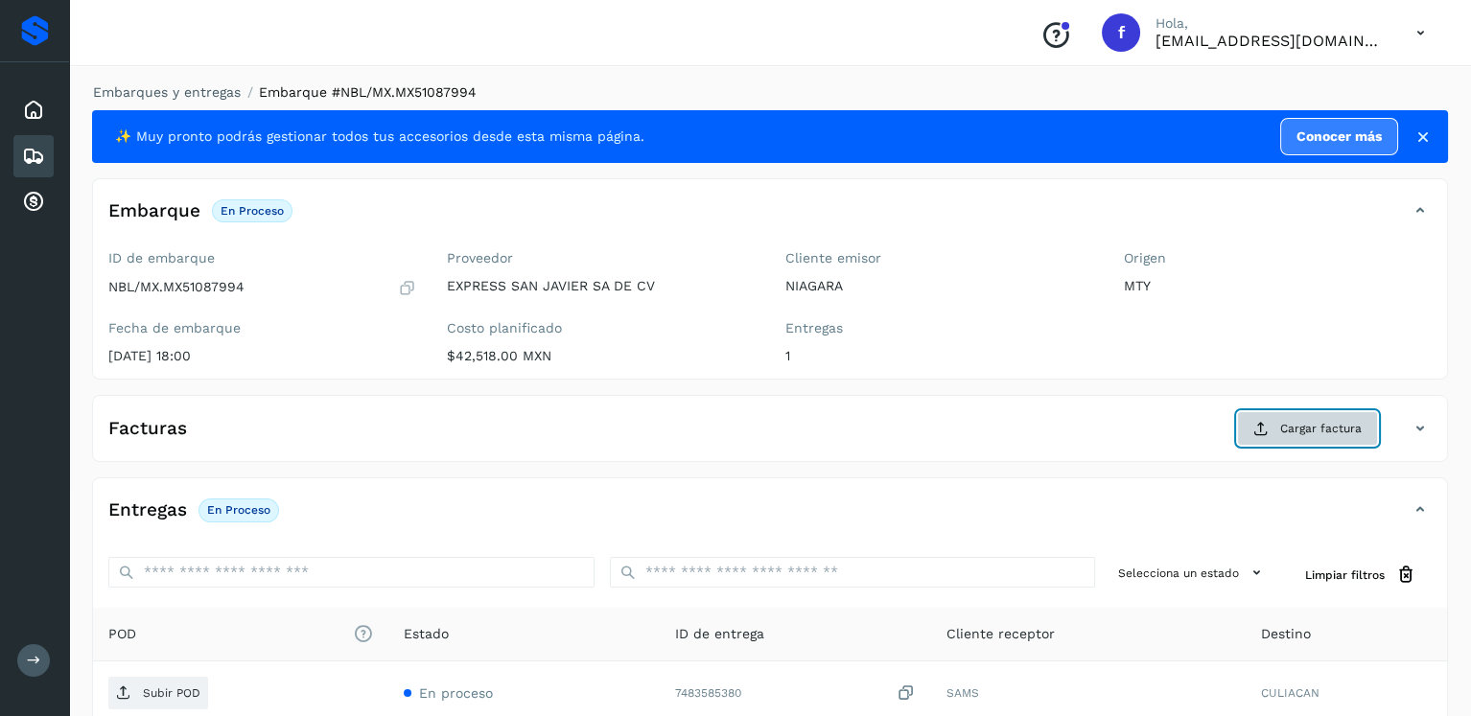
click at [1311, 435] on span "Cargar factura" at bounding box center [1320, 428] width 81 height 17
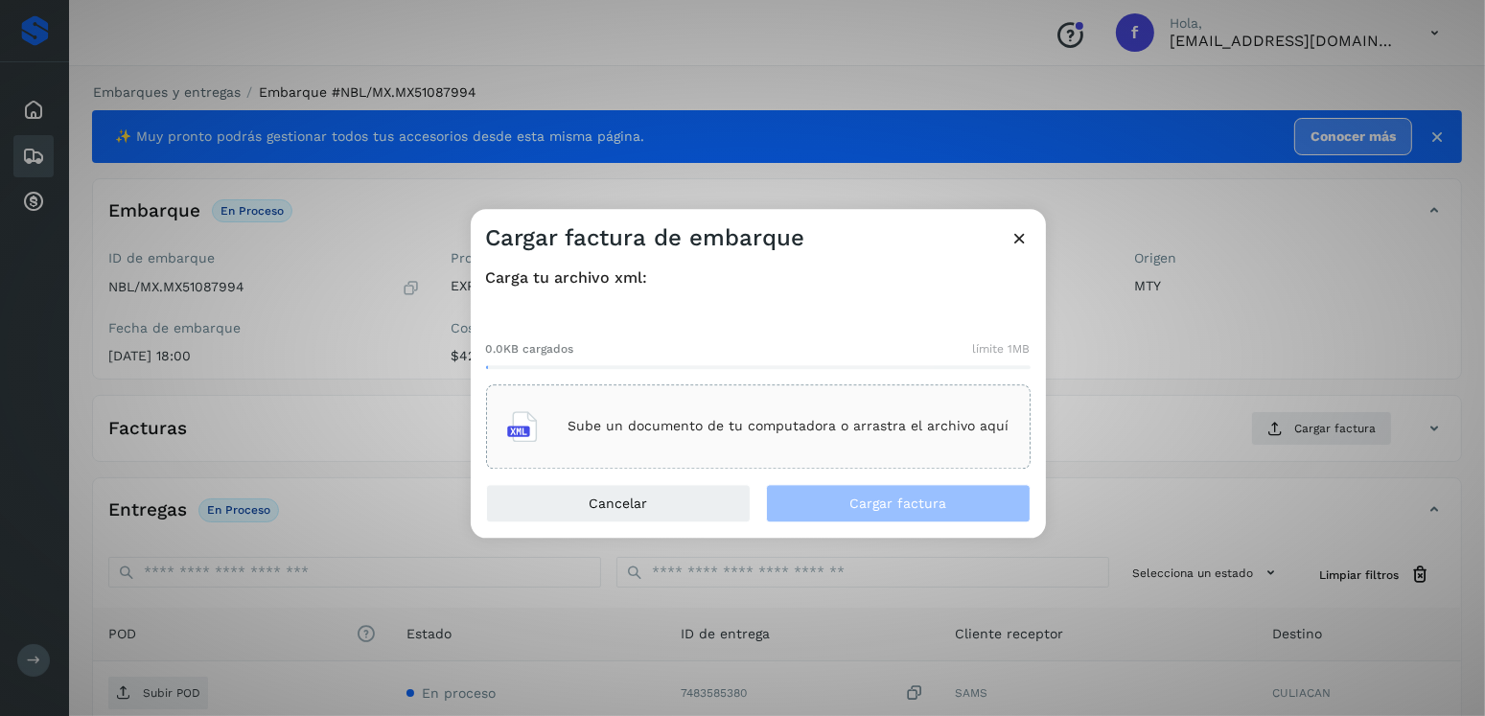
click at [925, 384] on div "Sube un documento de tu computadora o arrastra el archivo aquí" at bounding box center [758, 426] width 545 height 84
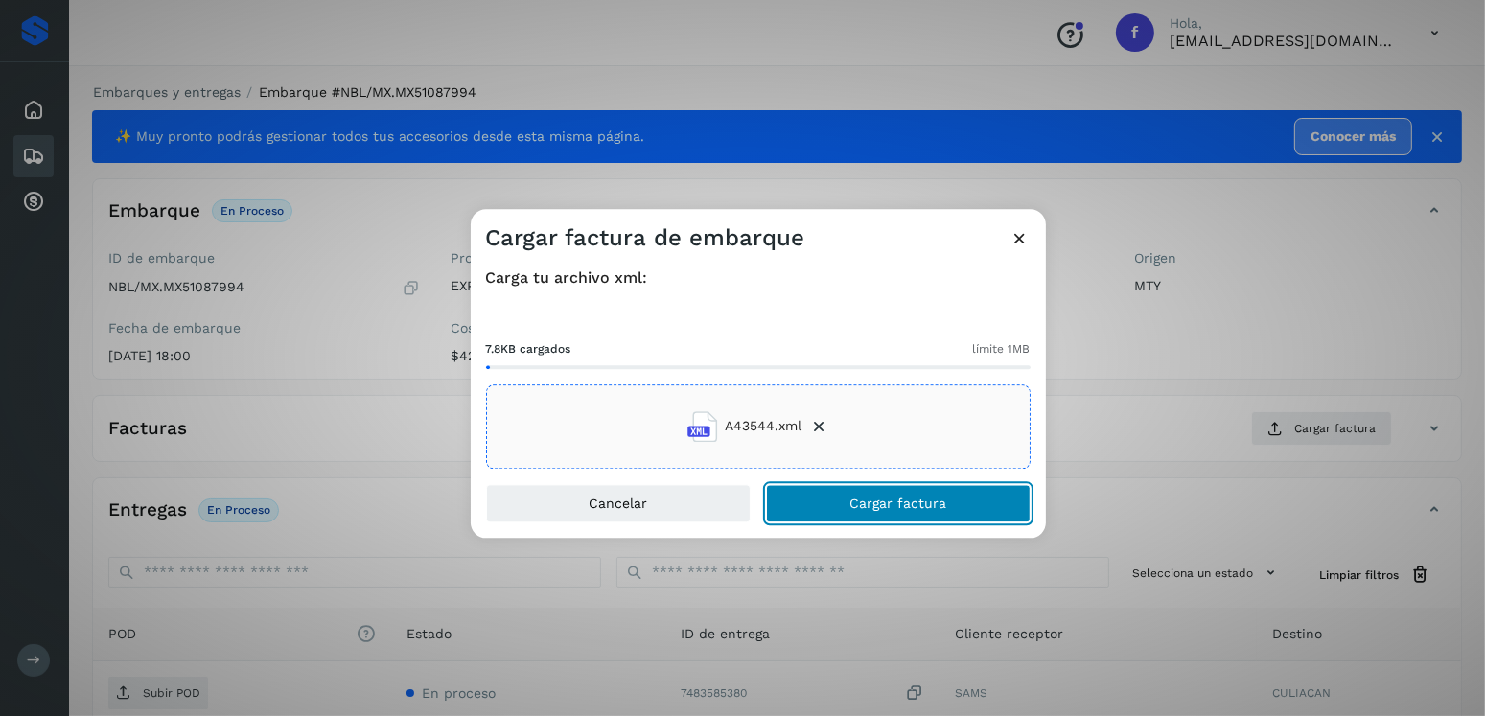
click at [857, 511] on button "Cargar factura" at bounding box center [898, 503] width 265 height 38
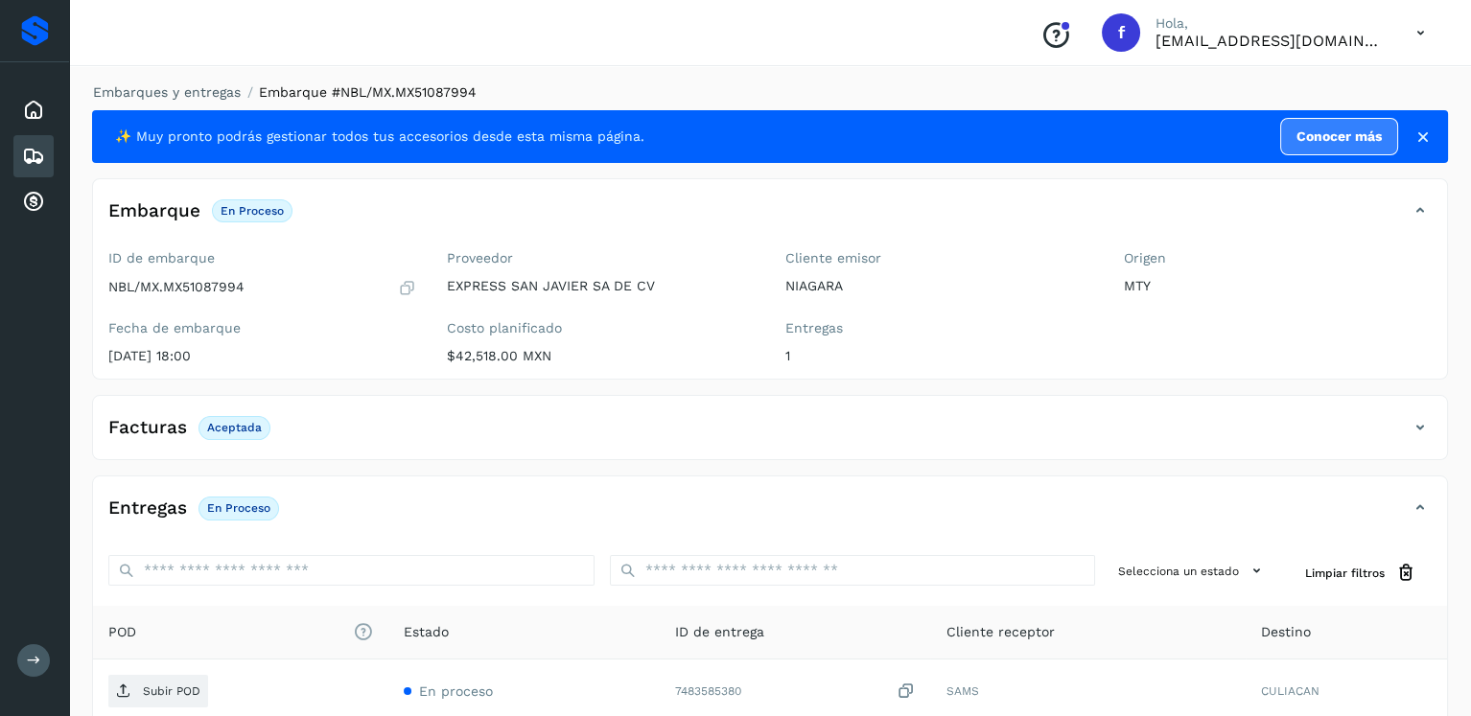
scroll to position [192, 0]
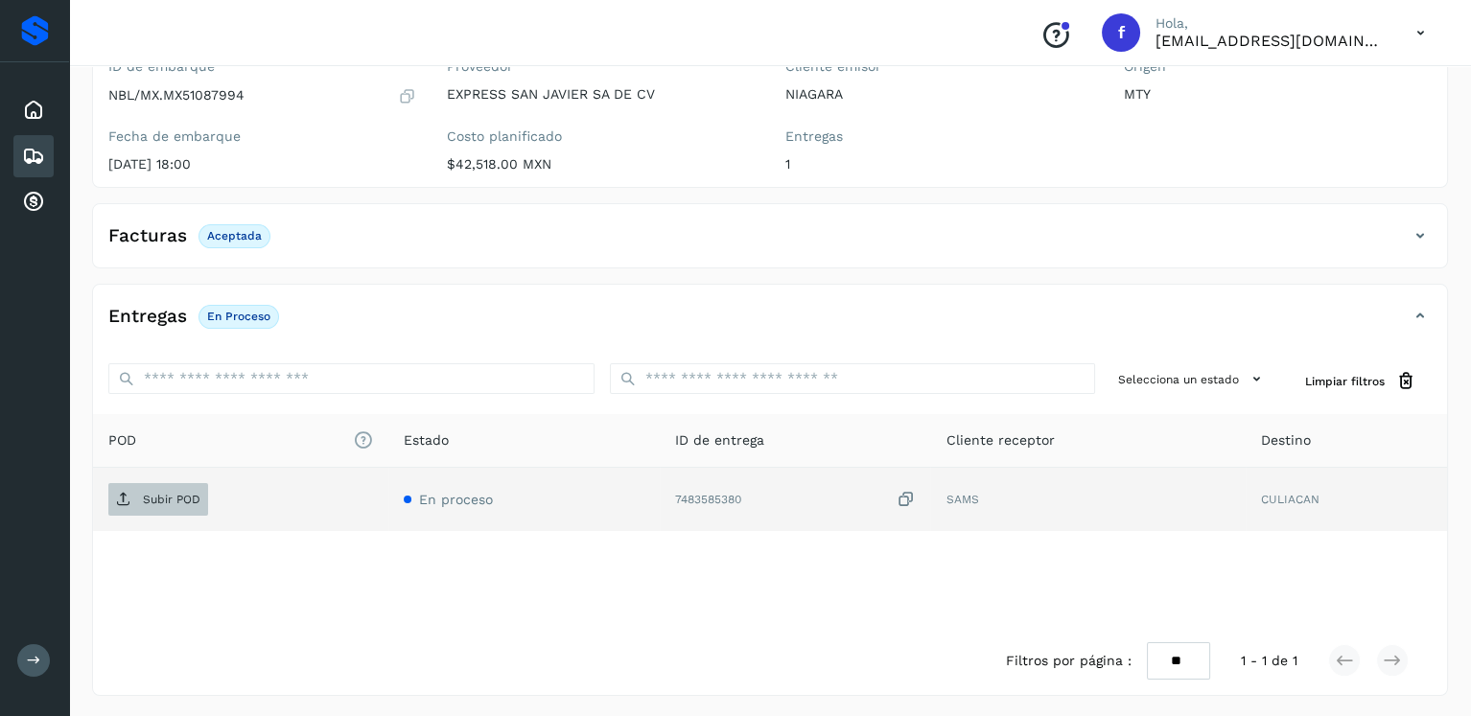
click at [151, 500] on p "Subir POD" at bounding box center [172, 499] width 58 height 13
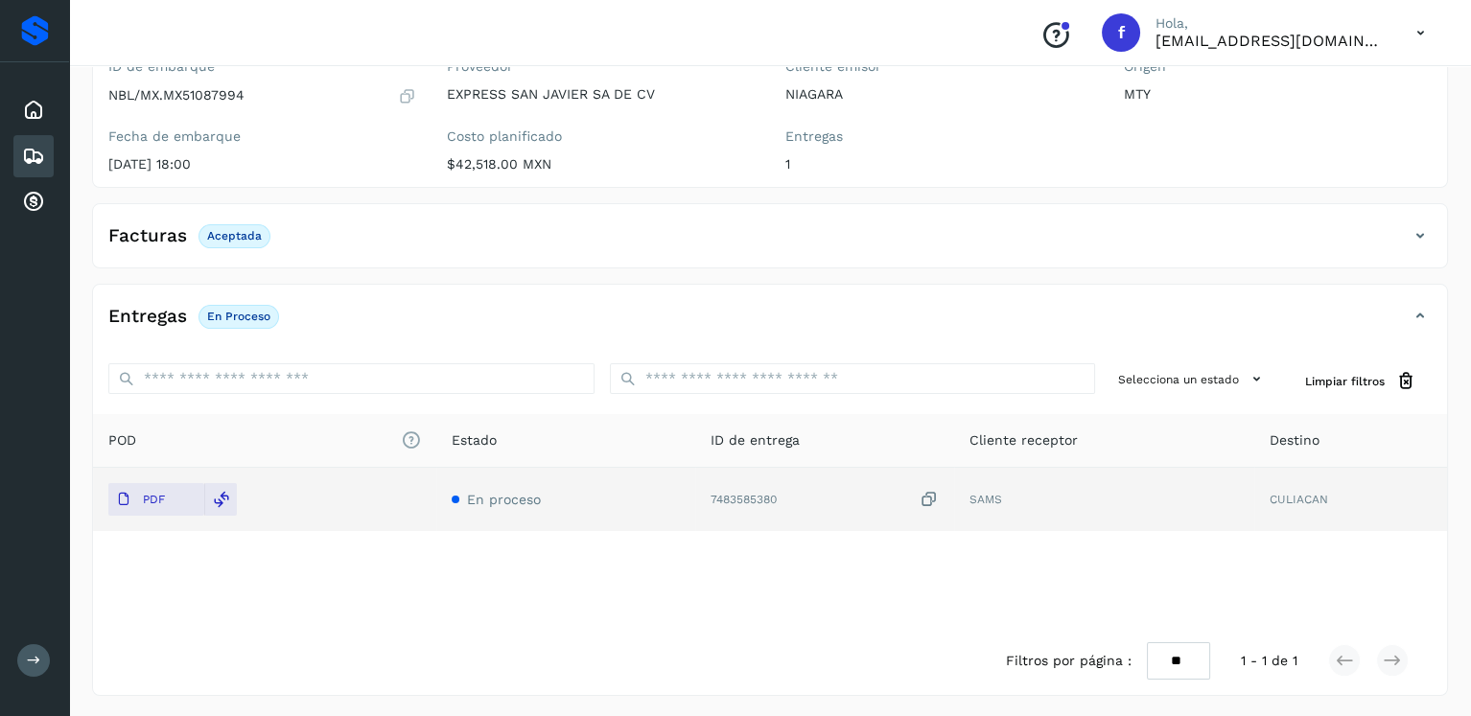
click at [28, 140] on div "Embarques" at bounding box center [33, 156] width 40 height 42
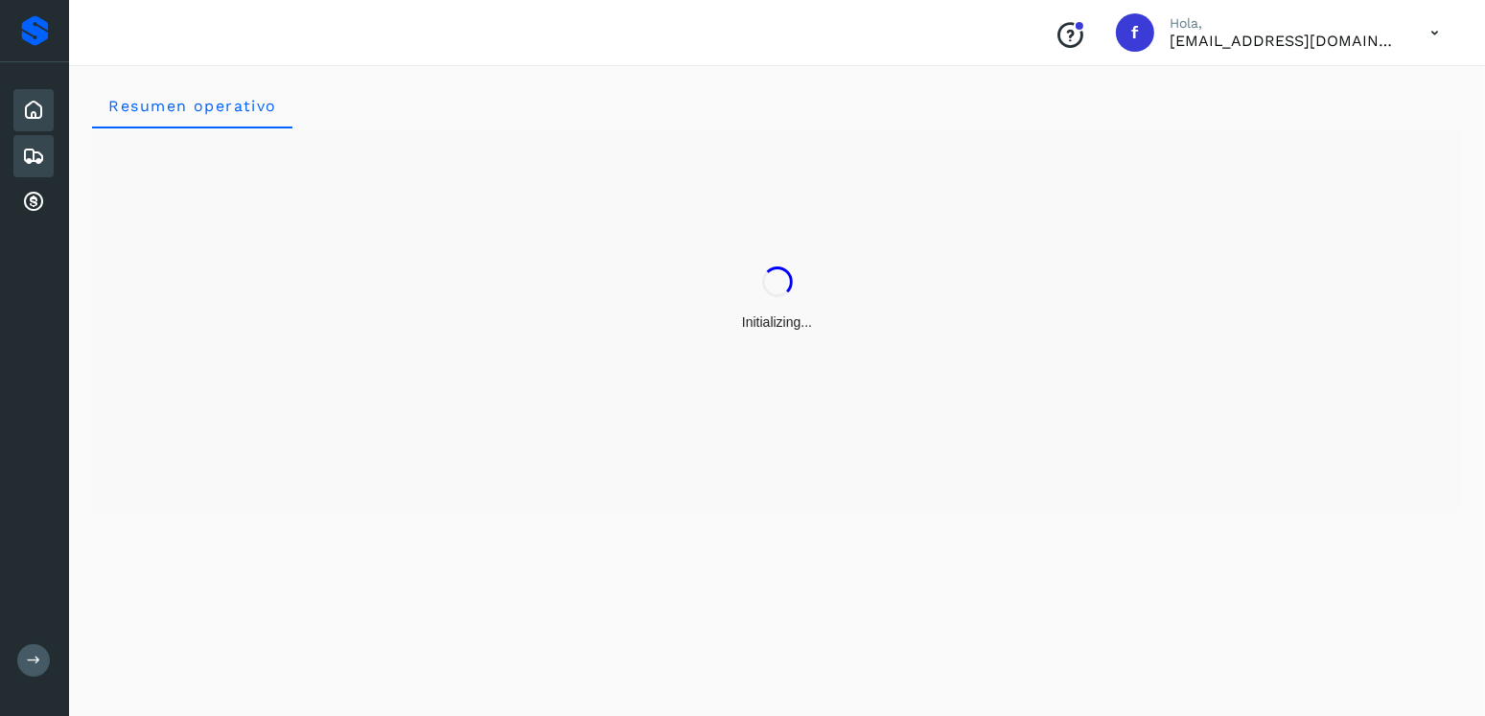
click at [45, 153] on div "Embarques" at bounding box center [33, 156] width 40 height 42
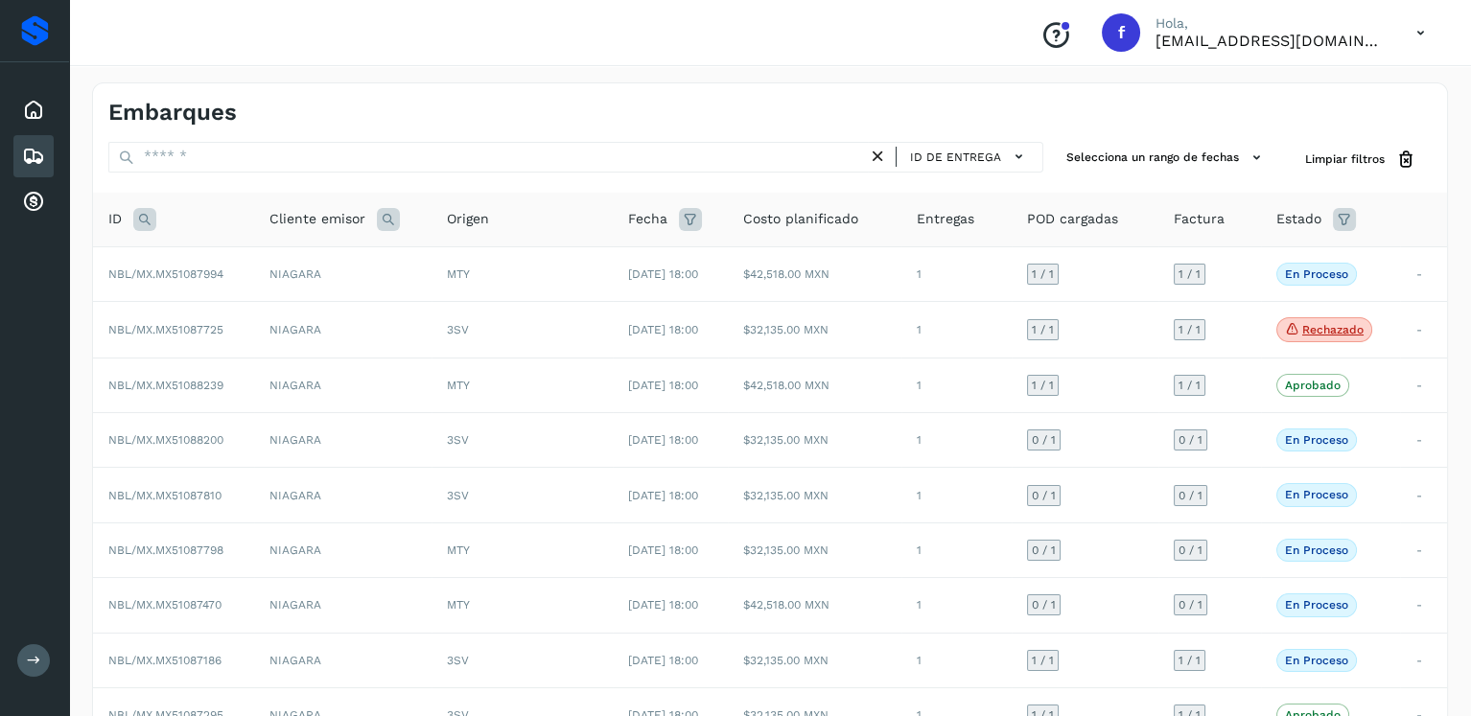
click at [1350, 216] on icon at bounding box center [1344, 219] width 23 height 23
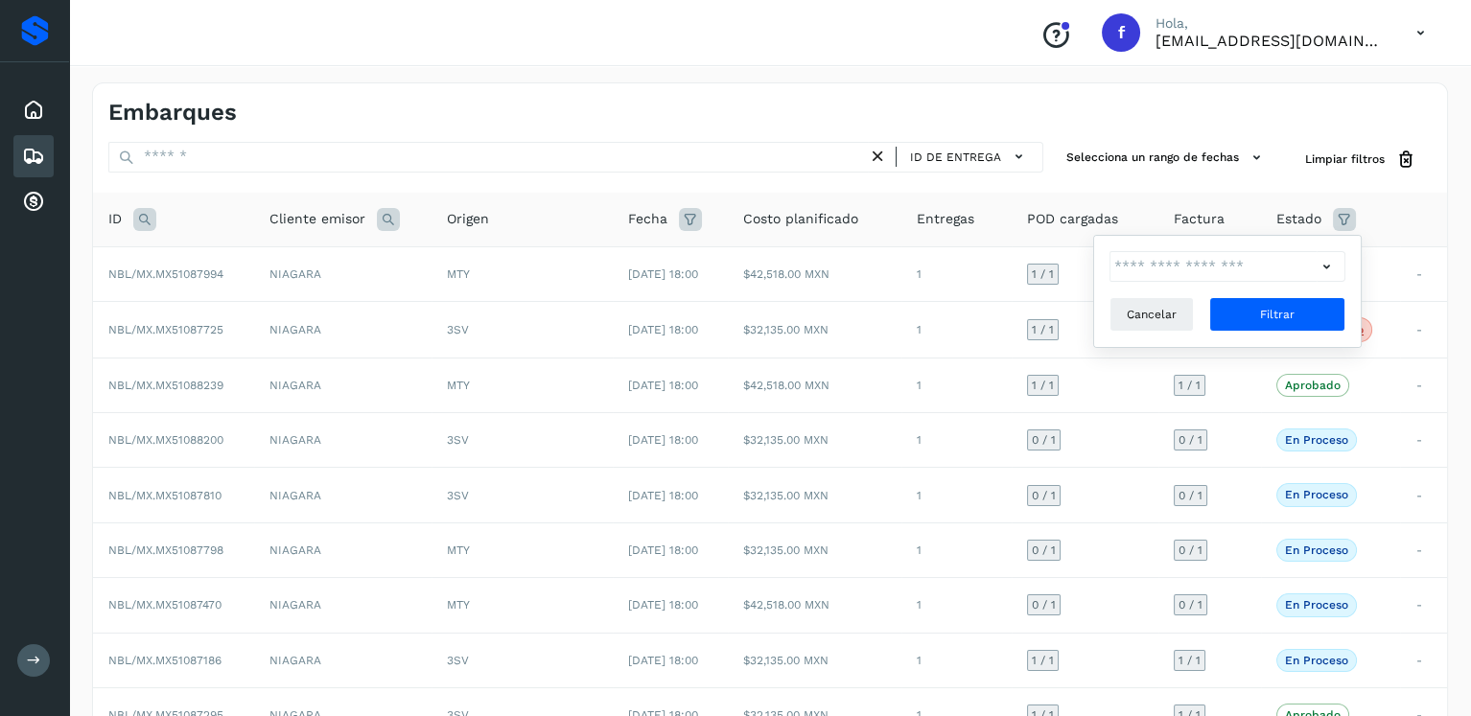
click at [1323, 260] on icon at bounding box center [1326, 267] width 20 height 20
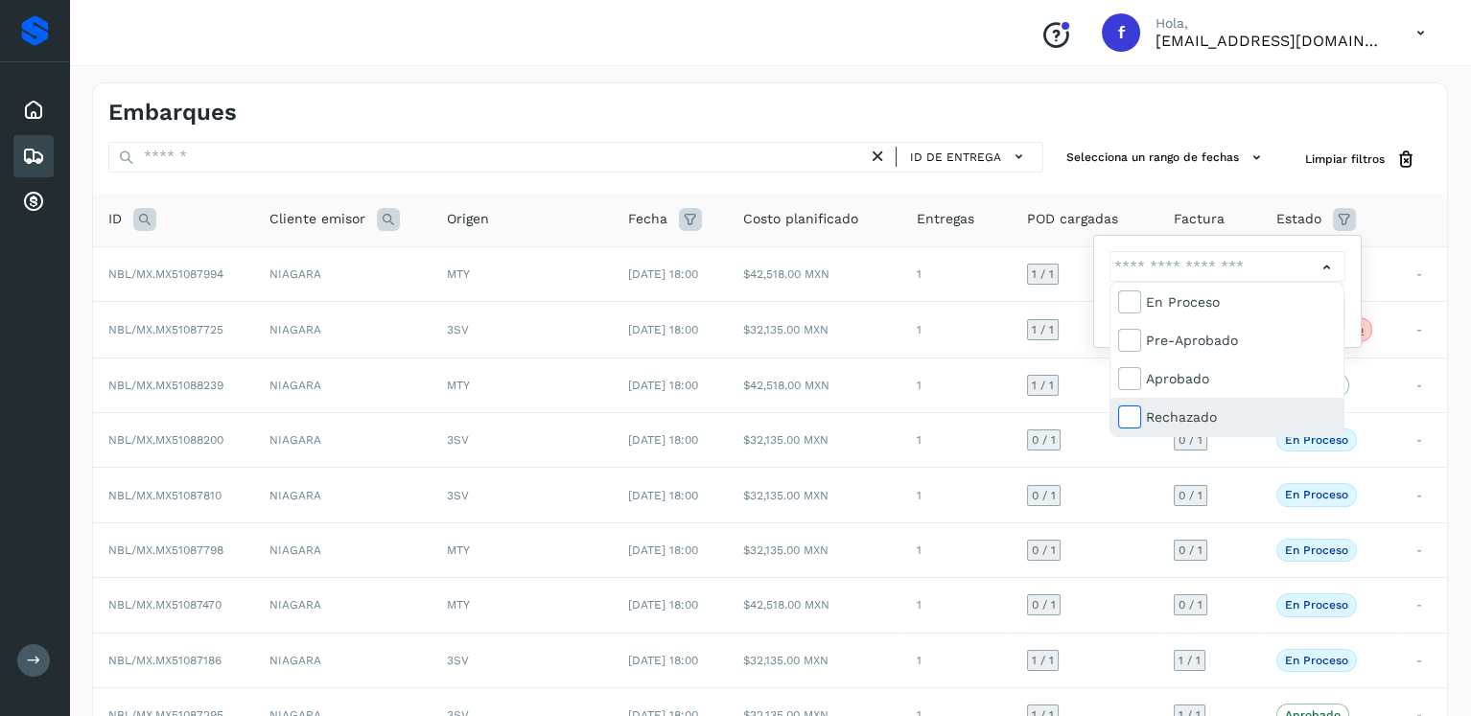
click at [1130, 411] on icon at bounding box center [1128, 416] width 19 height 19
type input "**********"
click at [1352, 291] on div at bounding box center [735, 358] width 1471 height 716
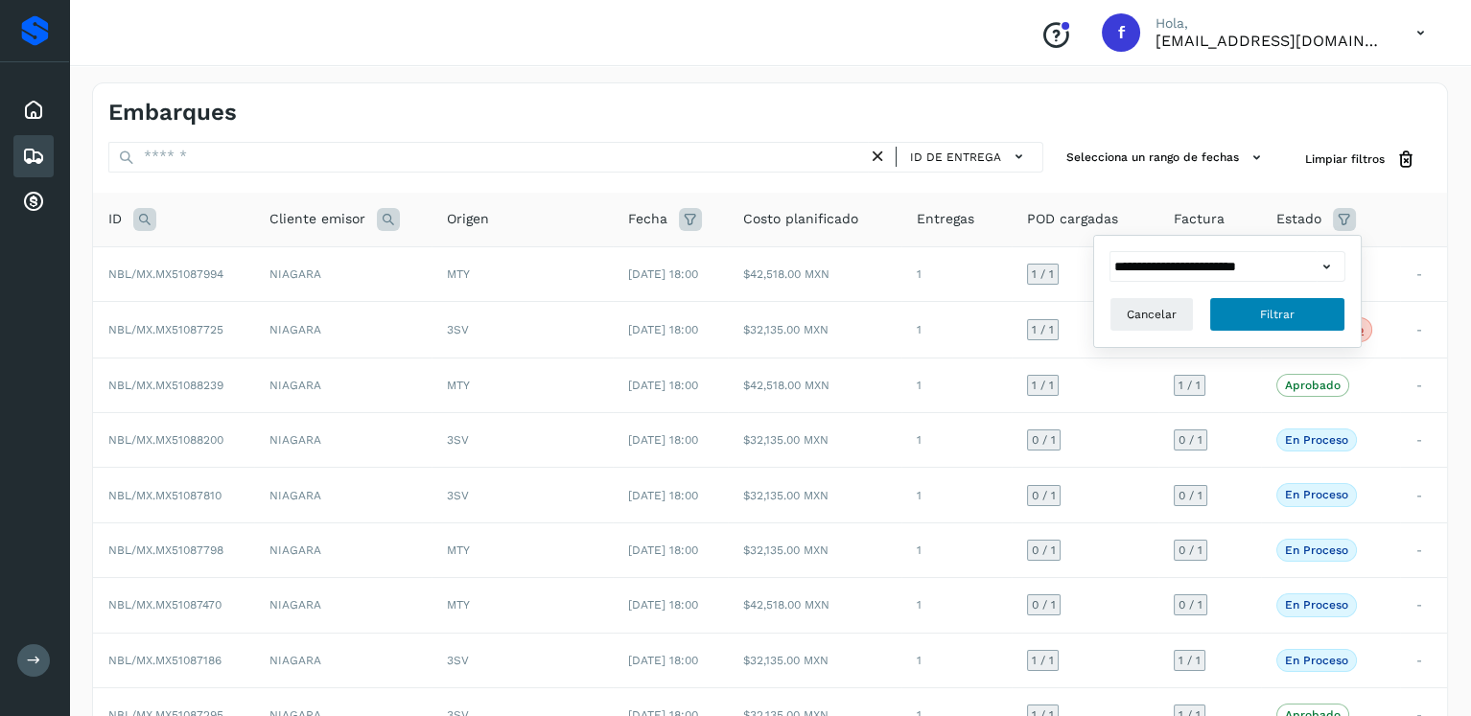
click at [1294, 306] on button "Filtrar" at bounding box center [1277, 314] width 136 height 35
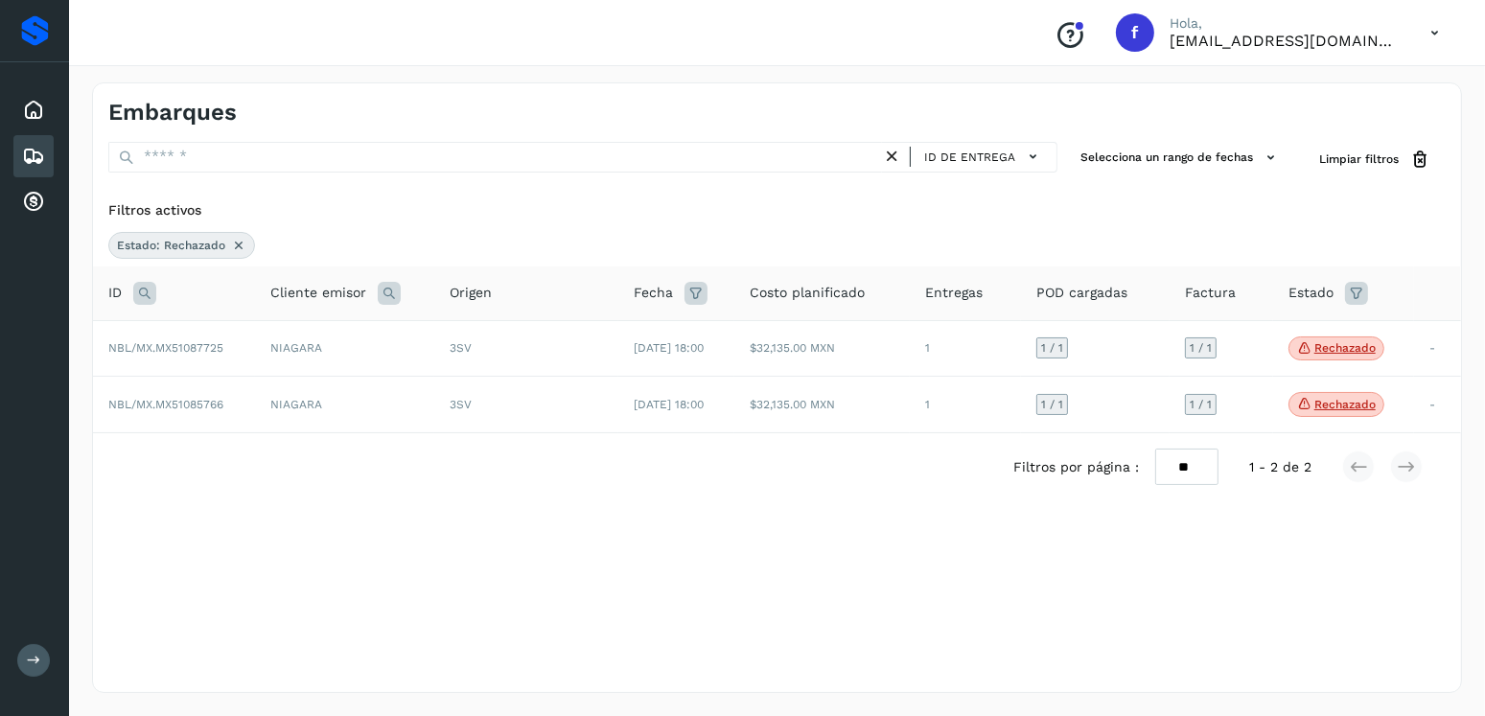
click at [1232, 207] on div "Filtros activos" at bounding box center [777, 210] width 1338 height 20
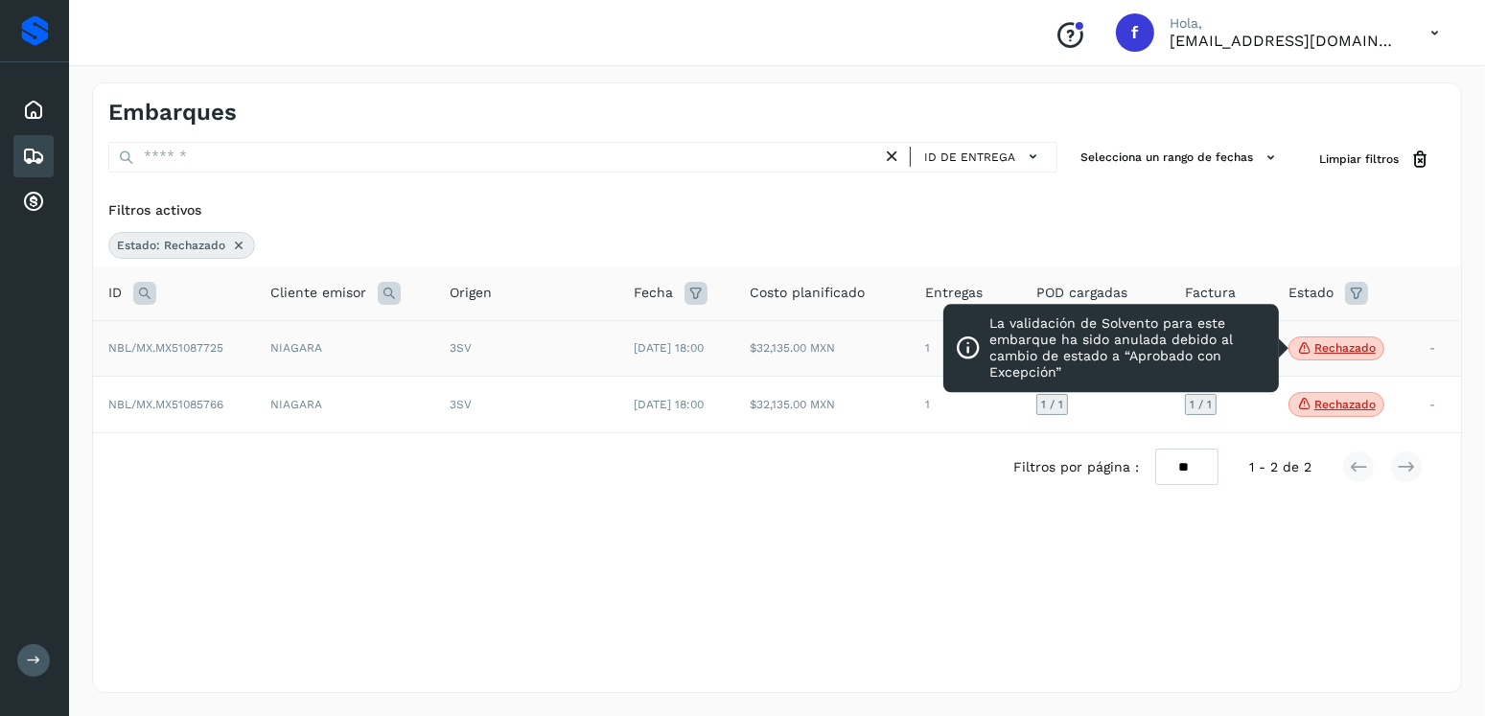
click at [1327, 357] on span "Rechazado" at bounding box center [1337, 349] width 96 height 25
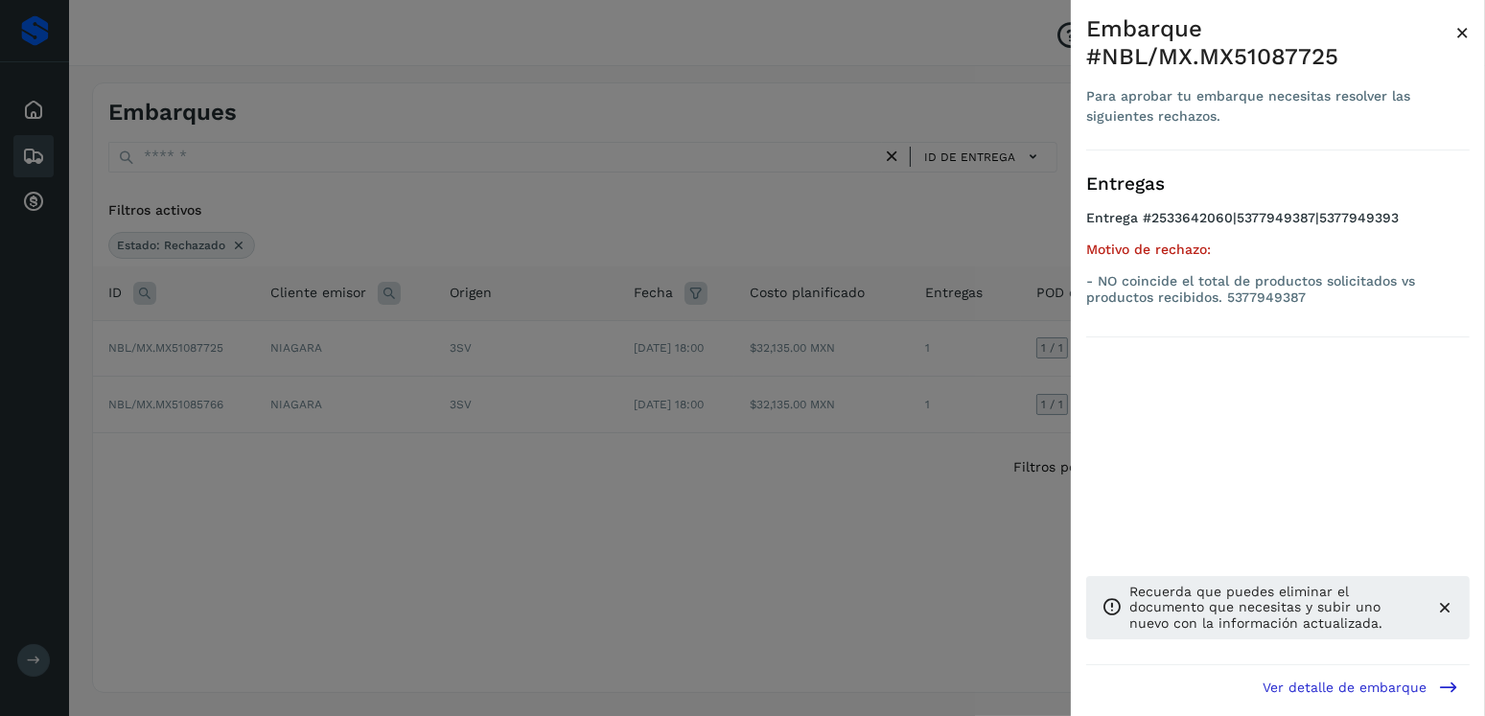
click at [836, 279] on div at bounding box center [742, 358] width 1485 height 716
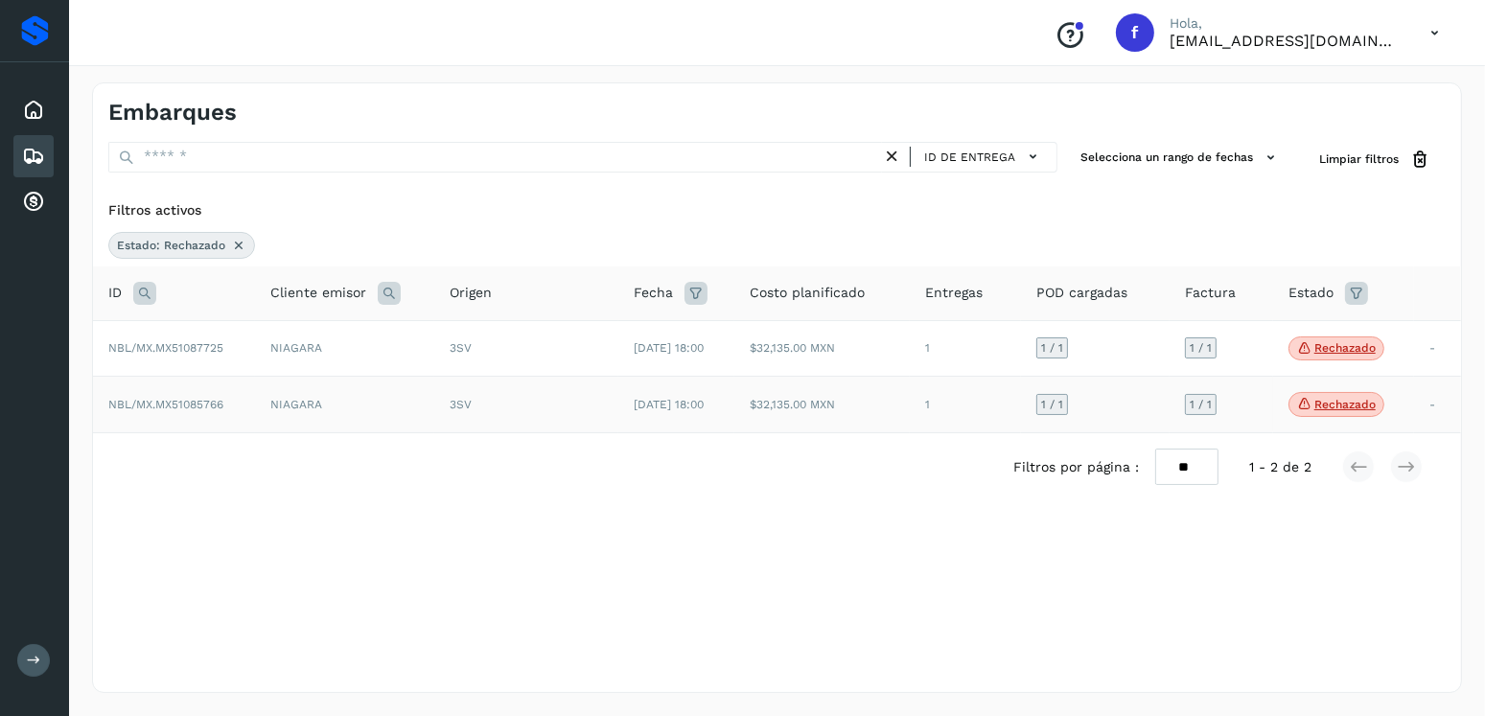
click at [1298, 399] on span "Rechazado" at bounding box center [1337, 404] width 96 height 25
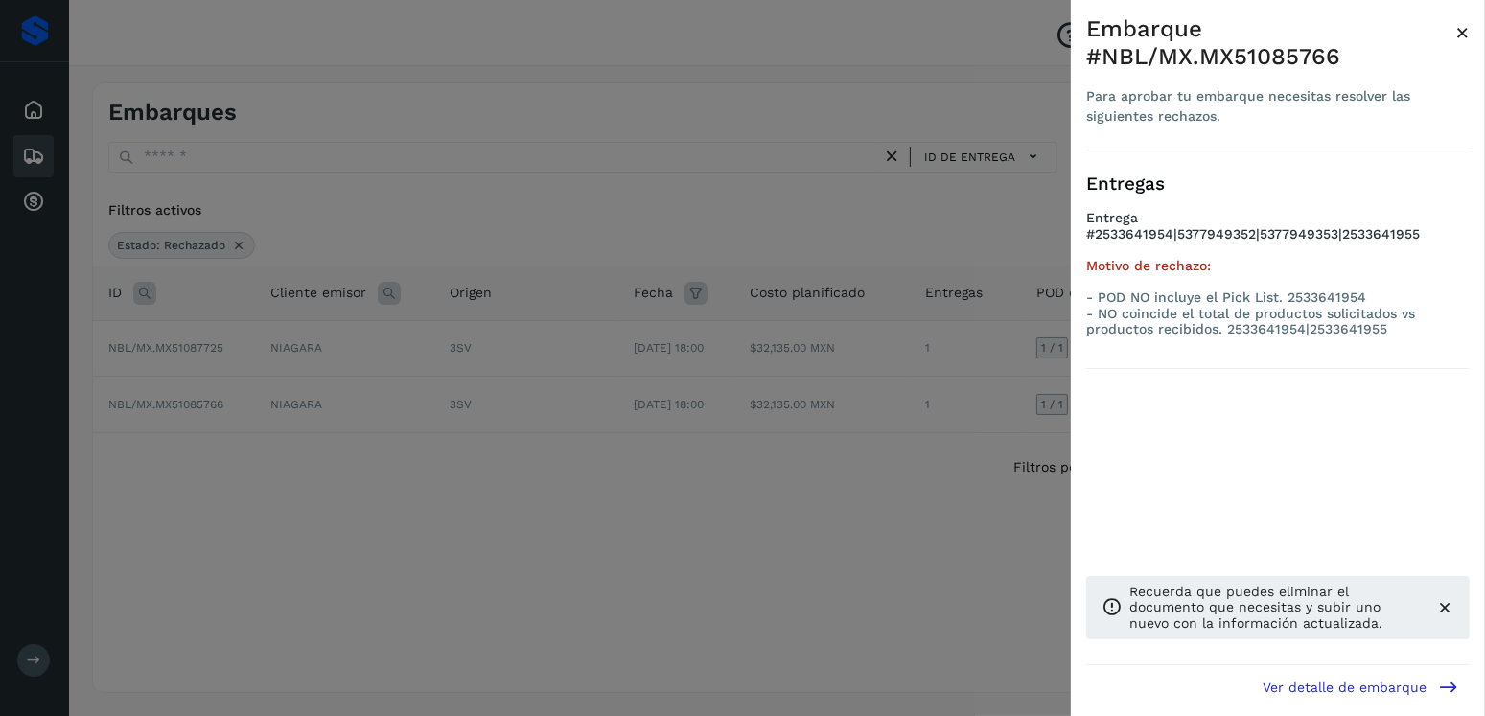
click at [954, 372] on div at bounding box center [742, 358] width 1485 height 716
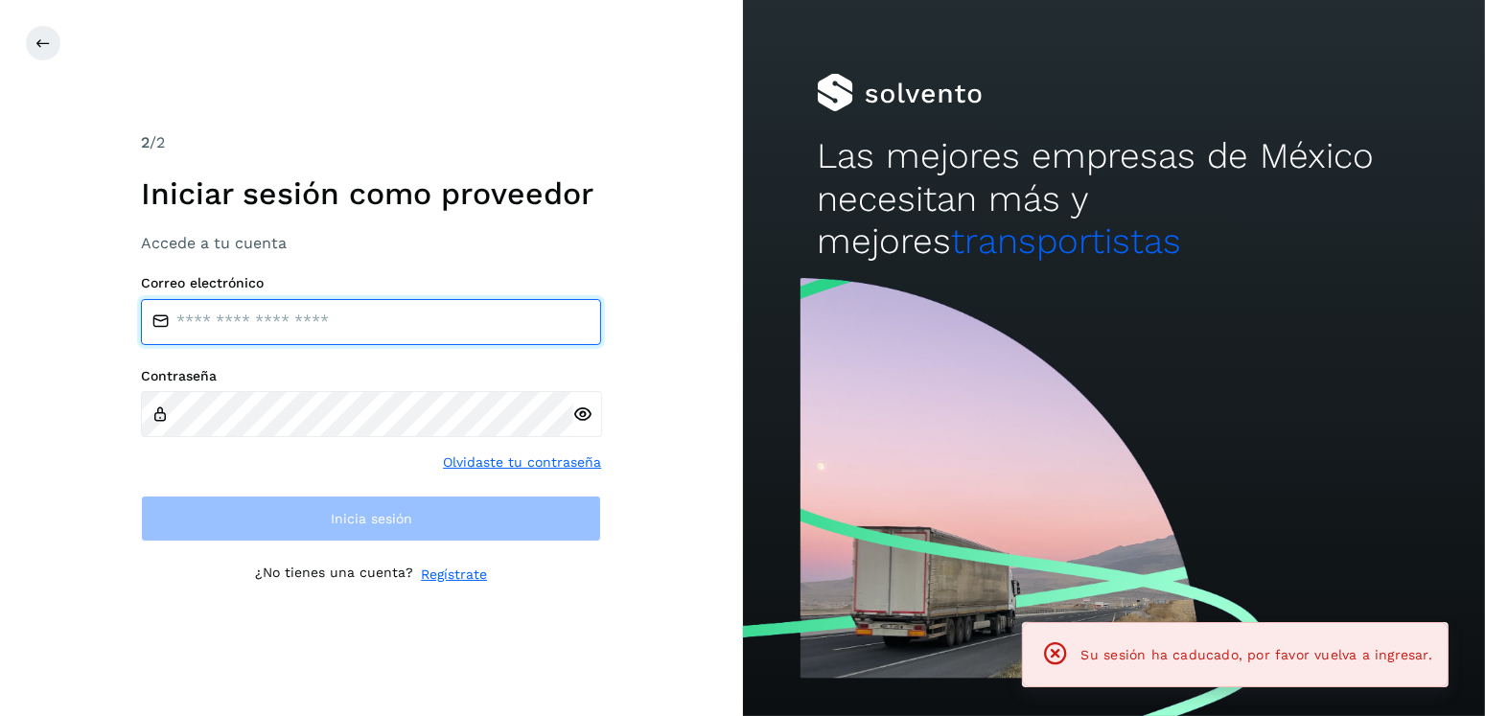
type input "**********"
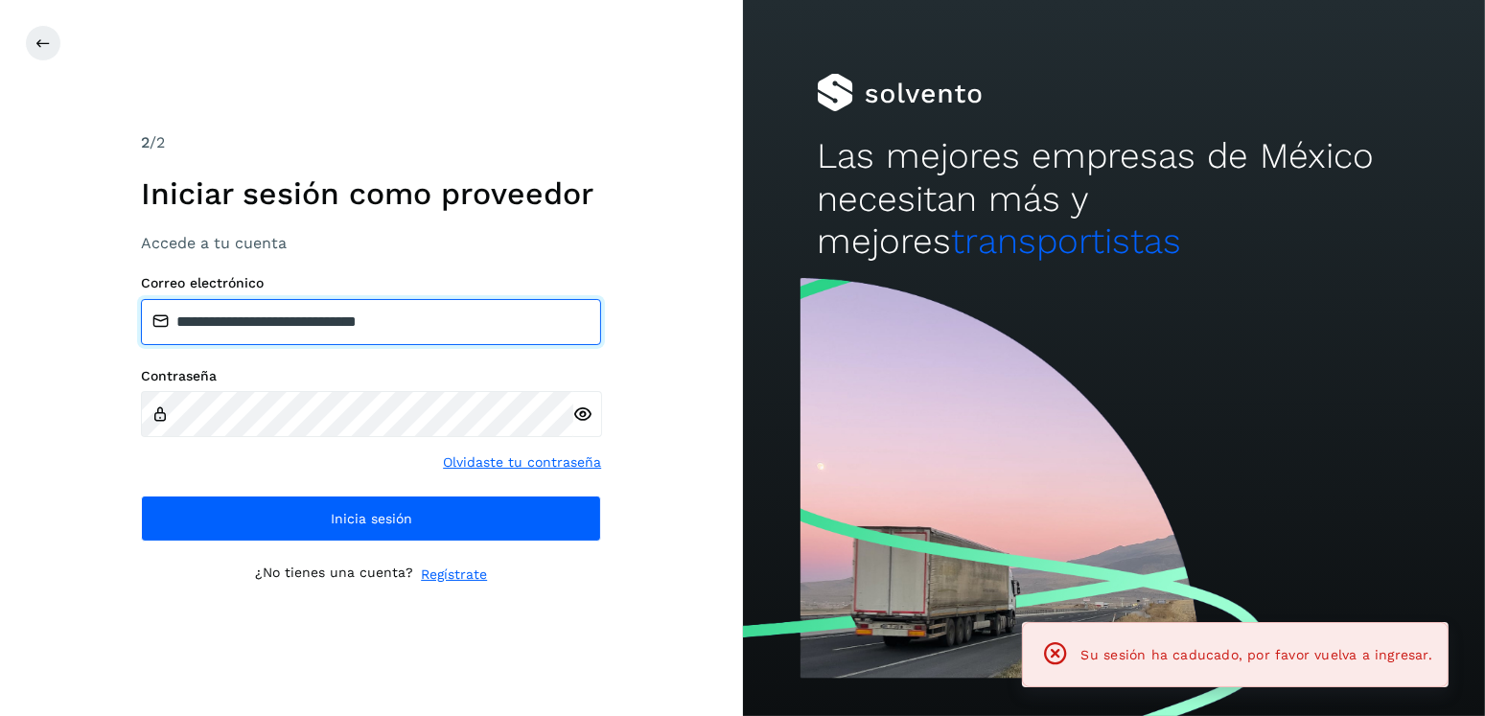
drag, startPoint x: 447, startPoint y: 321, endPoint x: 280, endPoint y: 332, distance: 167.2
click at [280, 332] on input "**********" at bounding box center [371, 322] width 460 height 46
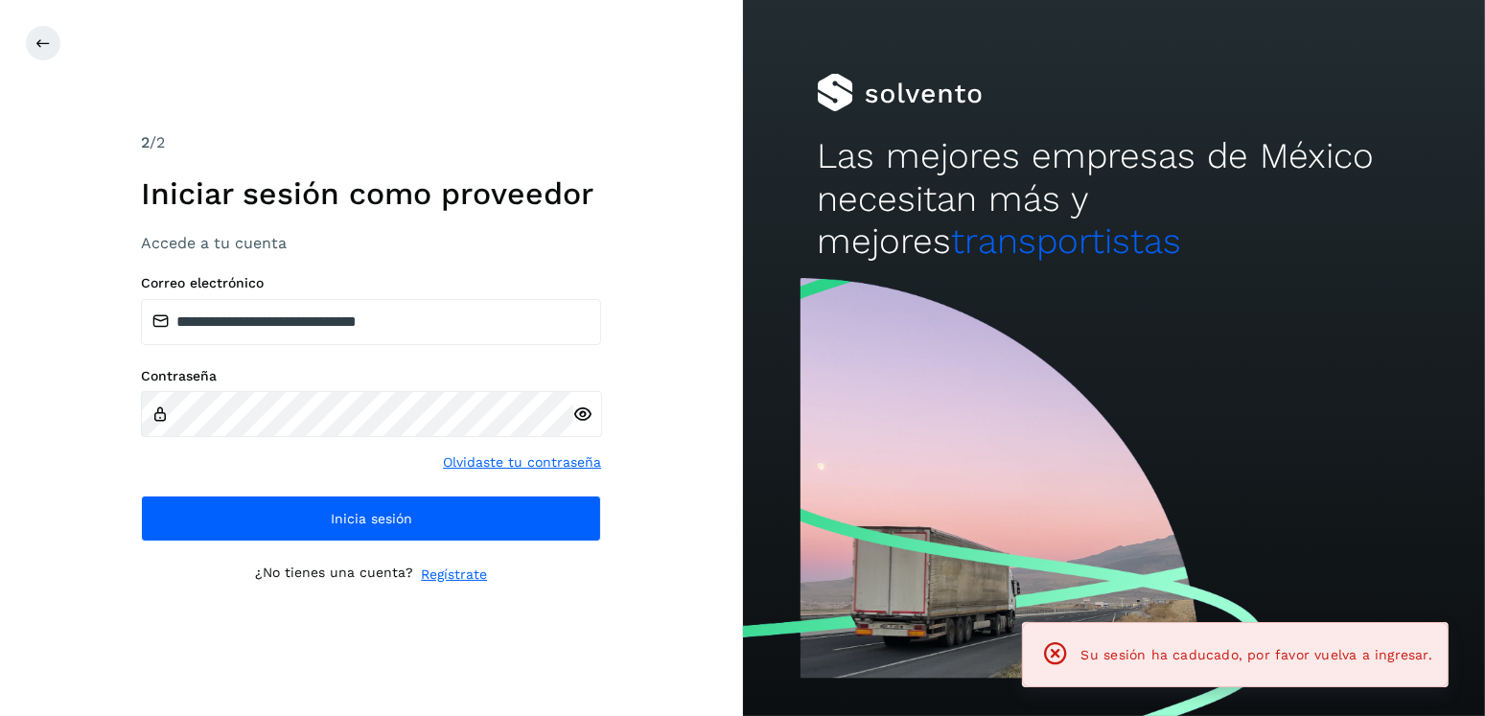
click at [648, 477] on div "**********" at bounding box center [371, 358] width 743 height 716
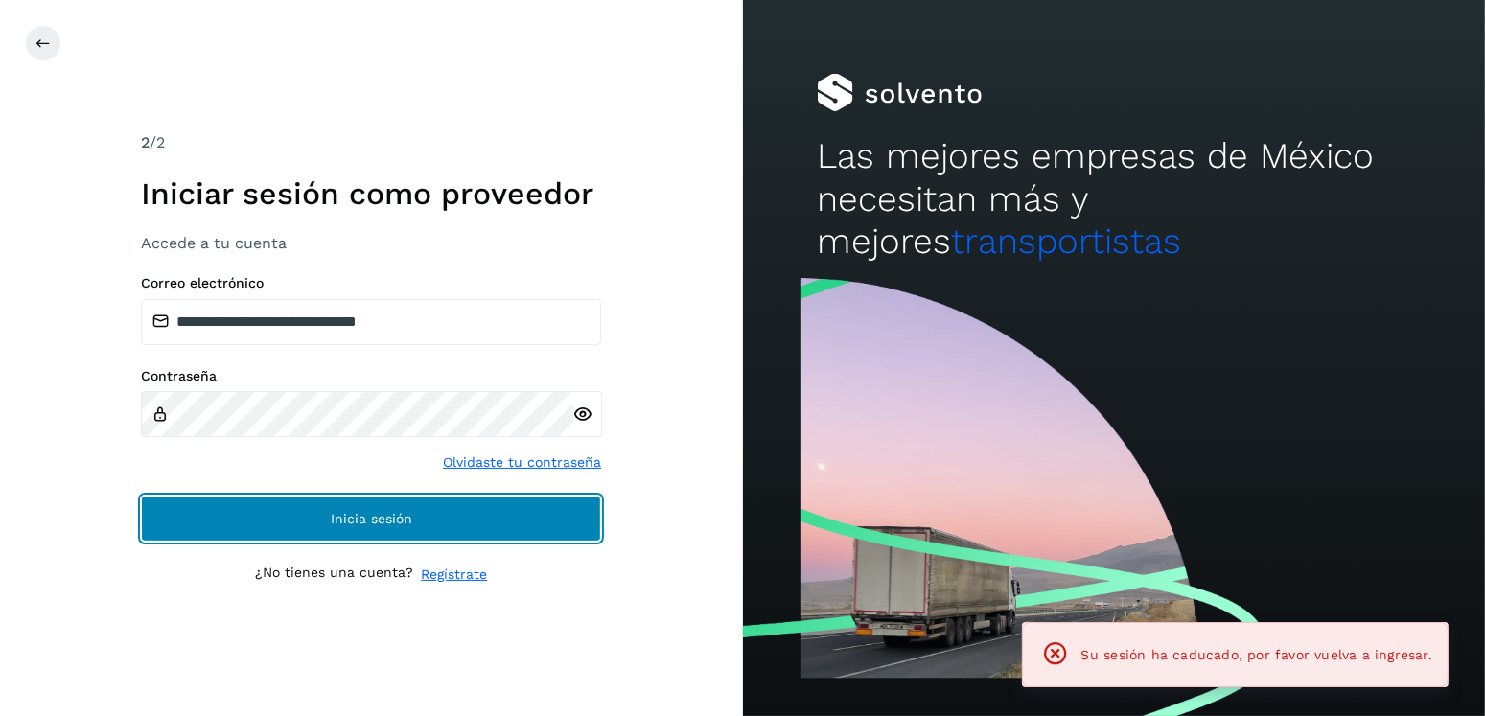
click at [544, 509] on button "Inicia sesión" at bounding box center [371, 519] width 460 height 46
